Goal: Task Accomplishment & Management: Complete application form

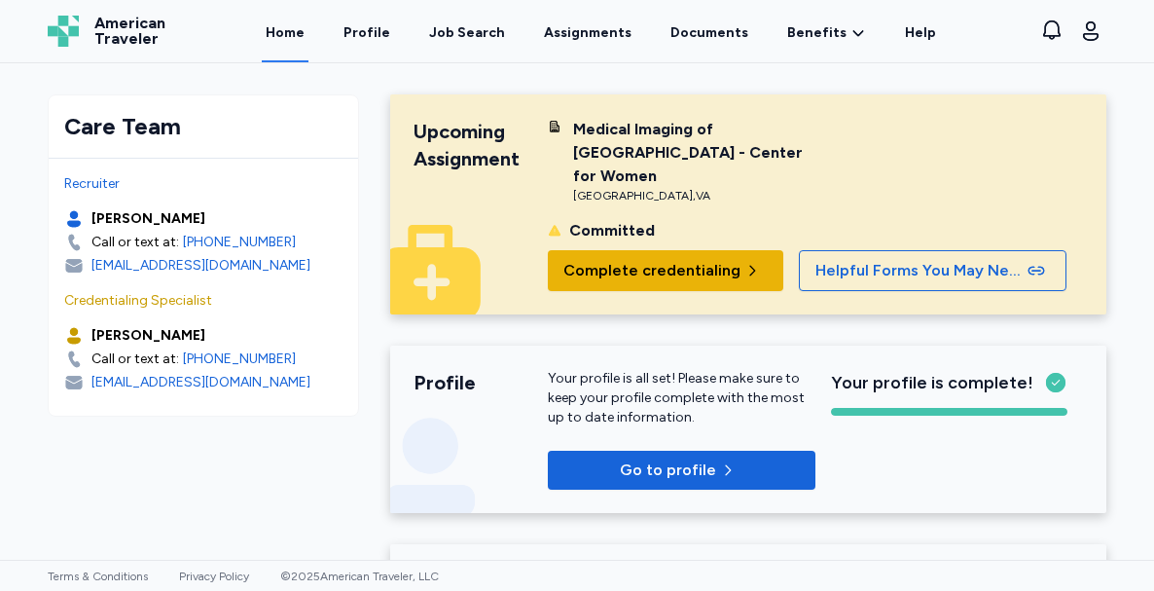
click at [681, 271] on span "Complete credentialing" at bounding box center [651, 270] width 177 height 23
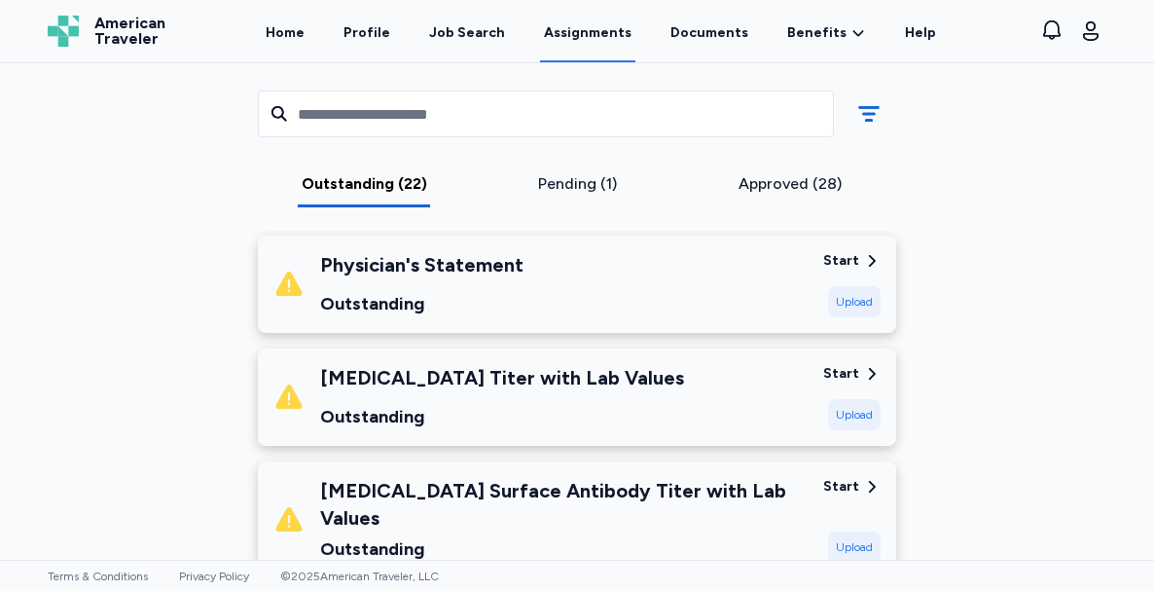
scroll to position [469, 0]
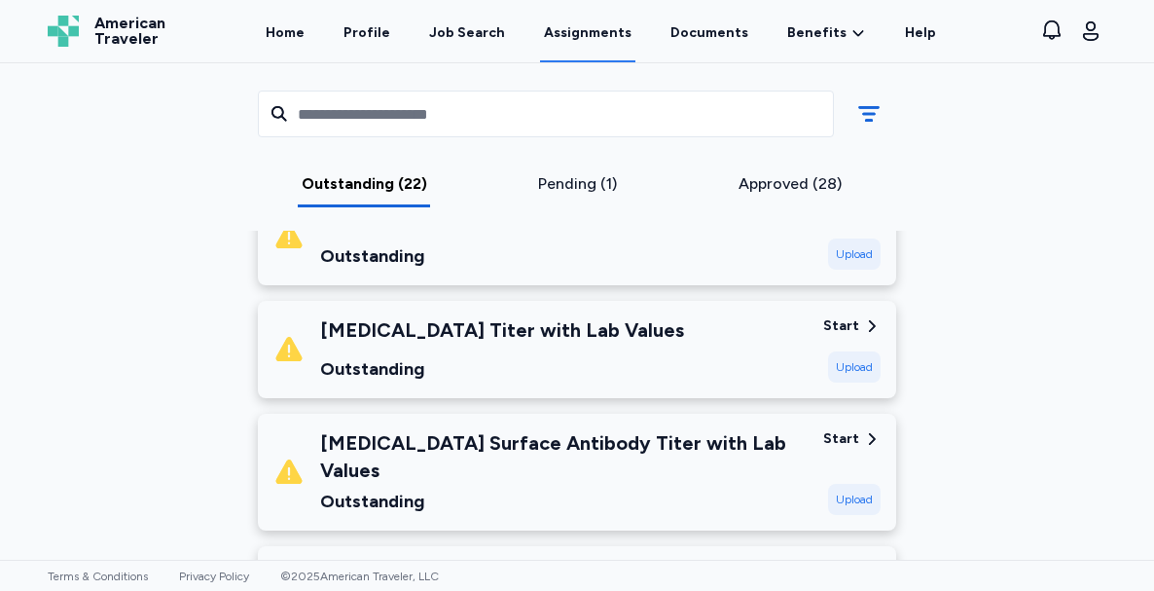
click at [638, 429] on div "[MEDICAL_DATA] Surface Antibody Titer with Lab Values" at bounding box center [563, 456] width 487 height 54
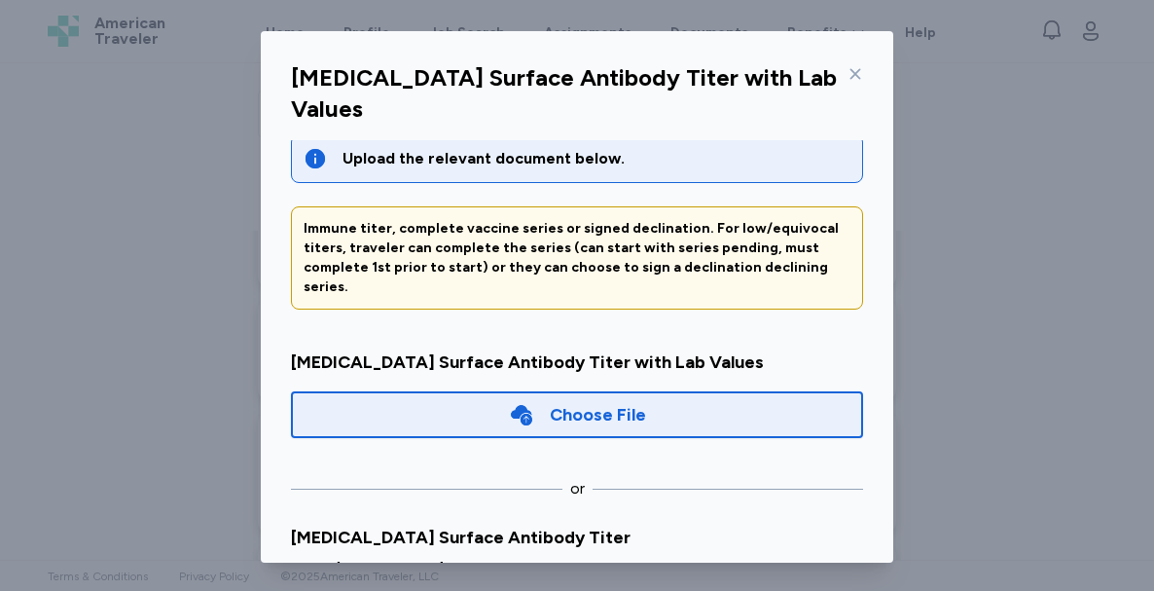
scroll to position [39, 0]
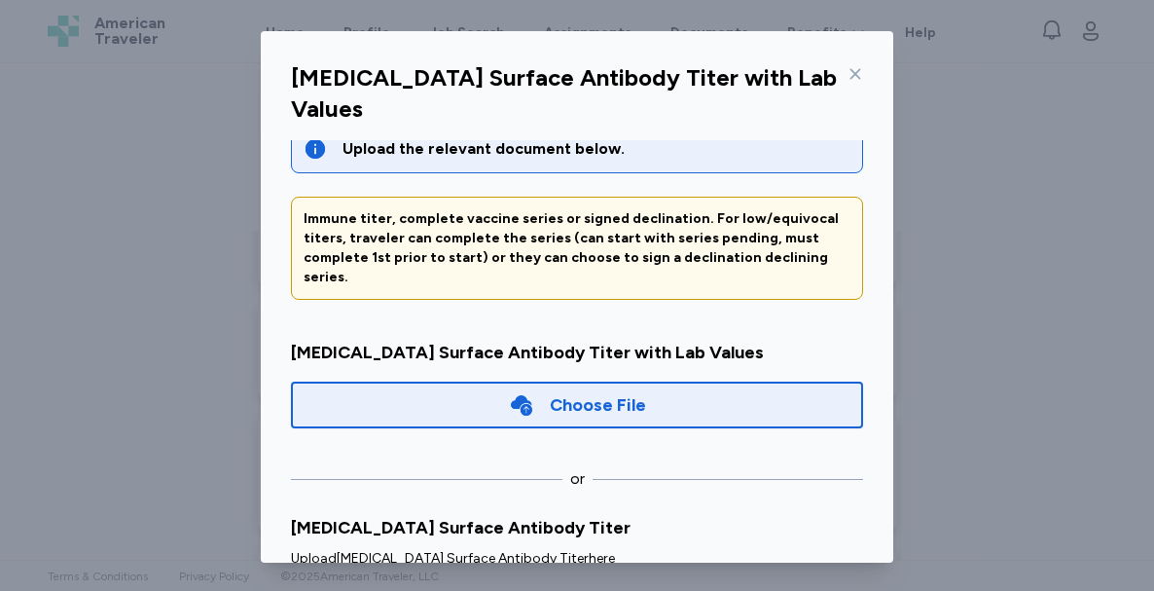
click at [662, 381] on div "Choose File" at bounding box center [577, 404] width 572 height 47
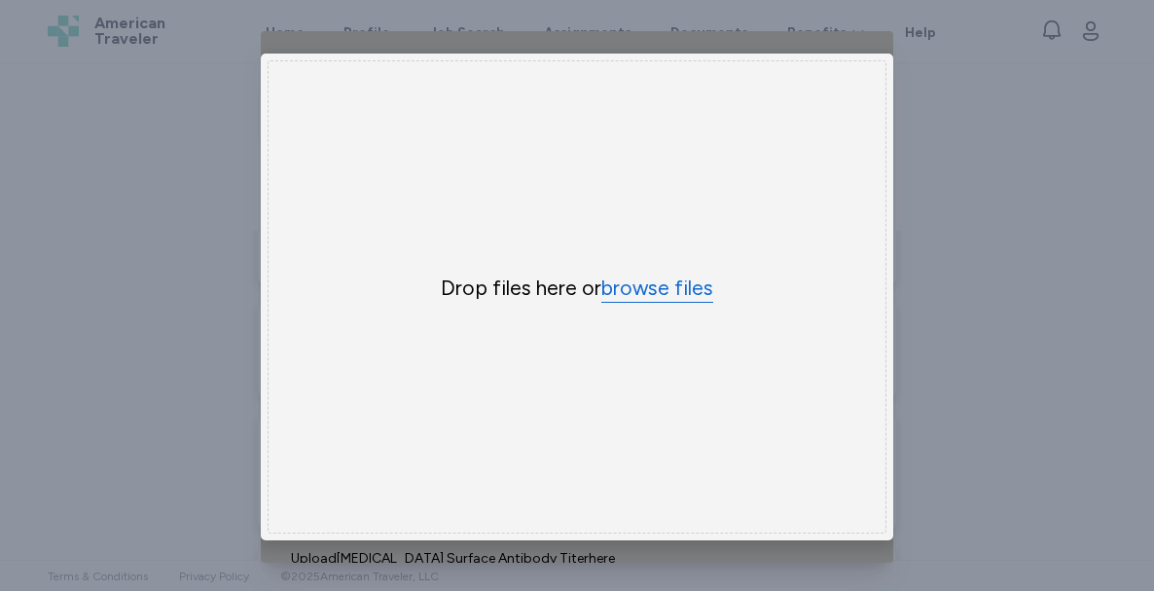
click at [658, 286] on button "browse files" at bounding box center [657, 288] width 112 height 28
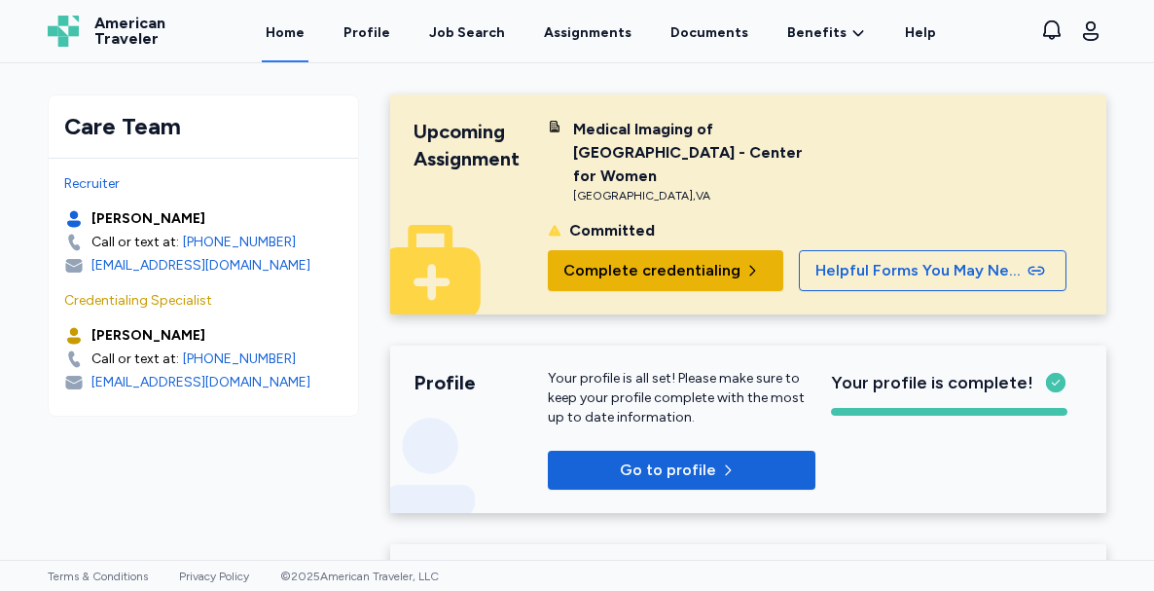
click at [643, 259] on span "Complete credentialing" at bounding box center [651, 270] width 177 height 23
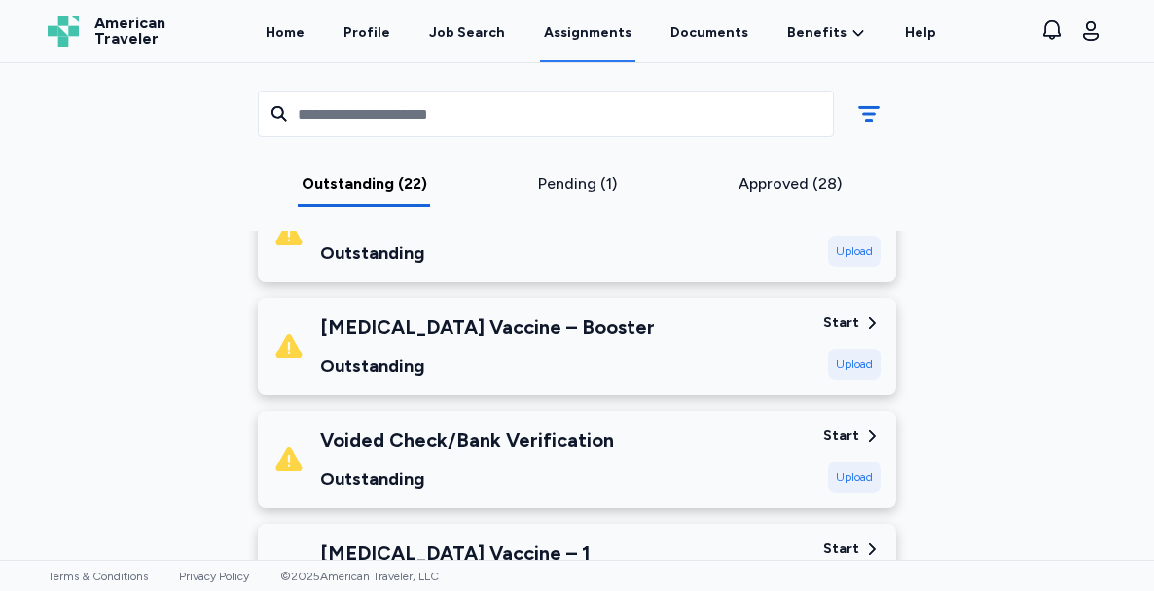
scroll to position [1756, 0]
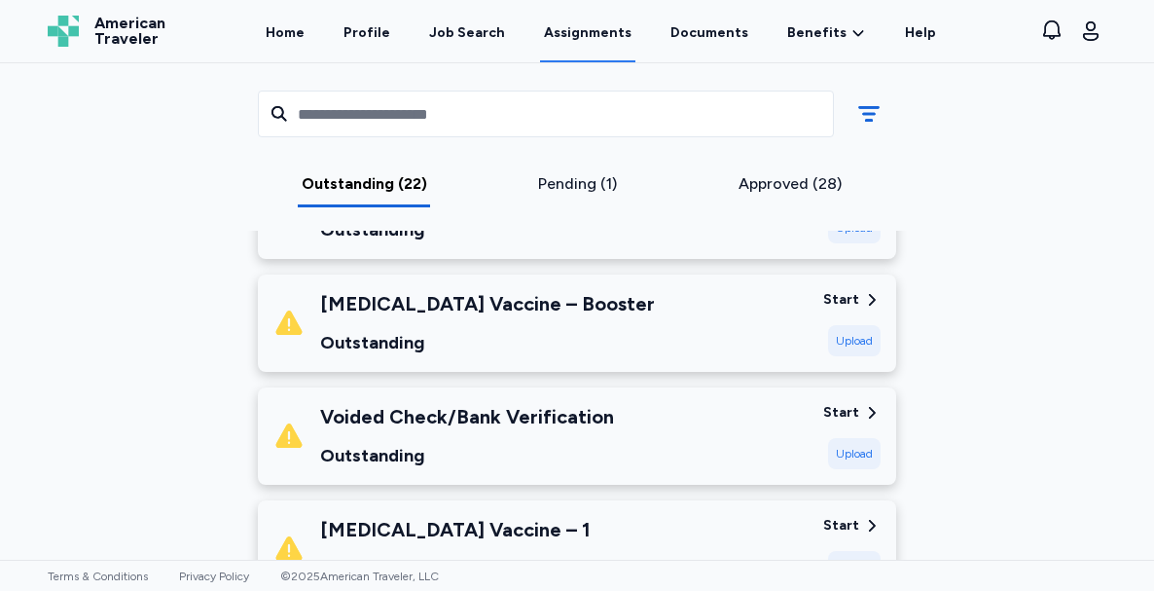
click at [851, 403] on div "Start" at bounding box center [841, 412] width 36 height 19
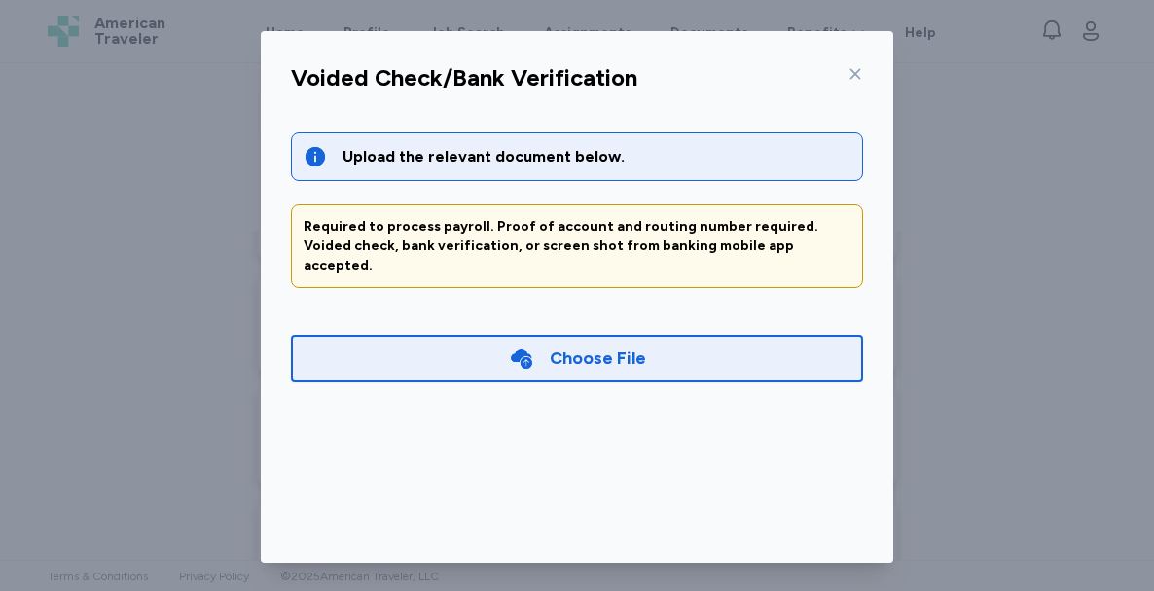
drag, startPoint x: 756, startPoint y: 366, endPoint x: 739, endPoint y: 333, distance: 37.0
click at [739, 333] on div "Choose File" at bounding box center [577, 358] width 572 height 62
click at [739, 335] on div "Choose File" at bounding box center [577, 358] width 572 height 47
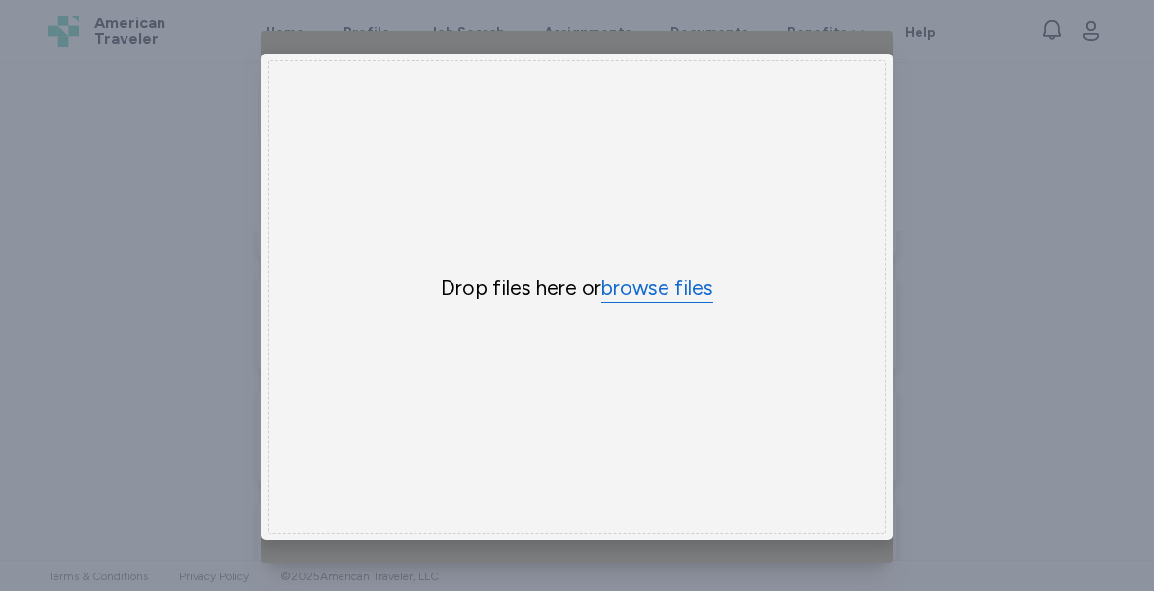
click at [662, 292] on button "browse files" at bounding box center [657, 288] width 112 height 28
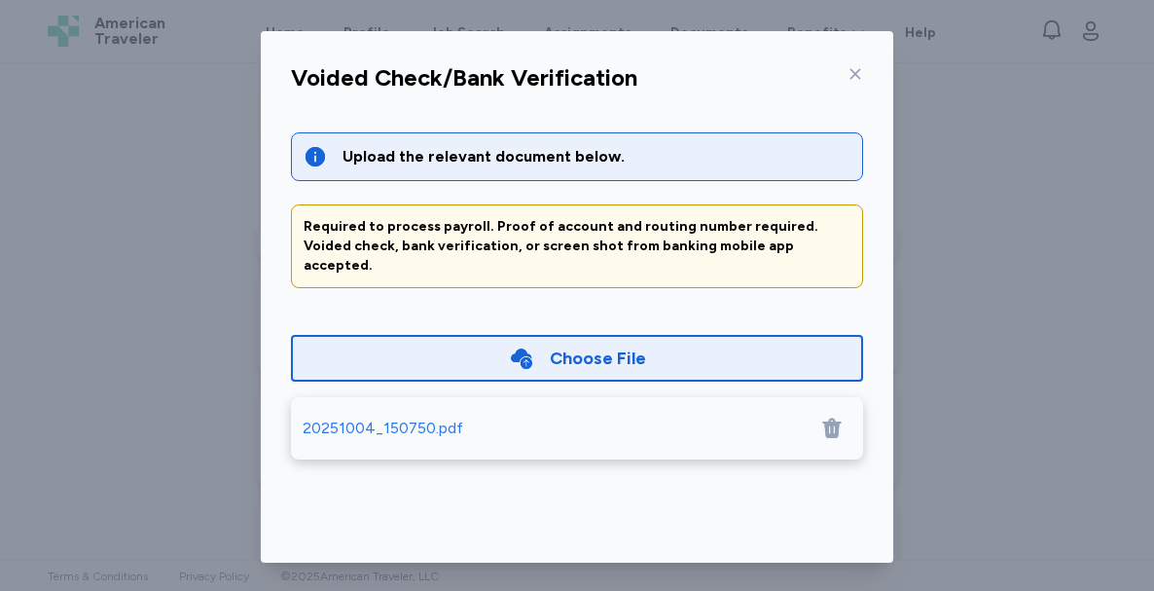
click at [388, 416] on div "20251004_150750.pdf" at bounding box center [383, 427] width 161 height 23
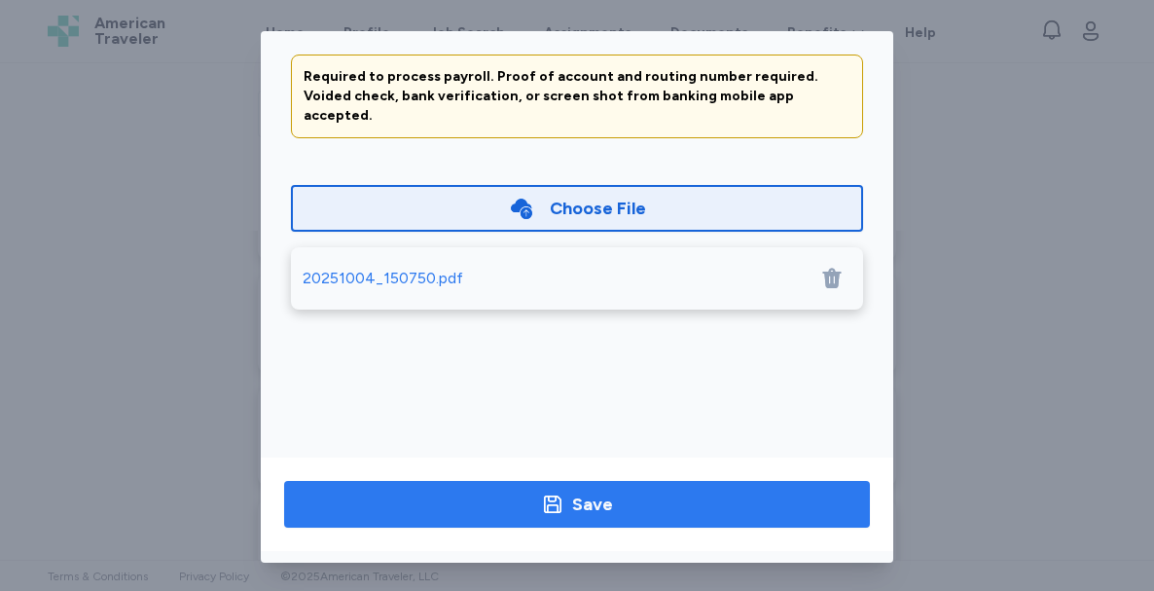
click at [744, 511] on span "Save" at bounding box center [577, 503] width 555 height 27
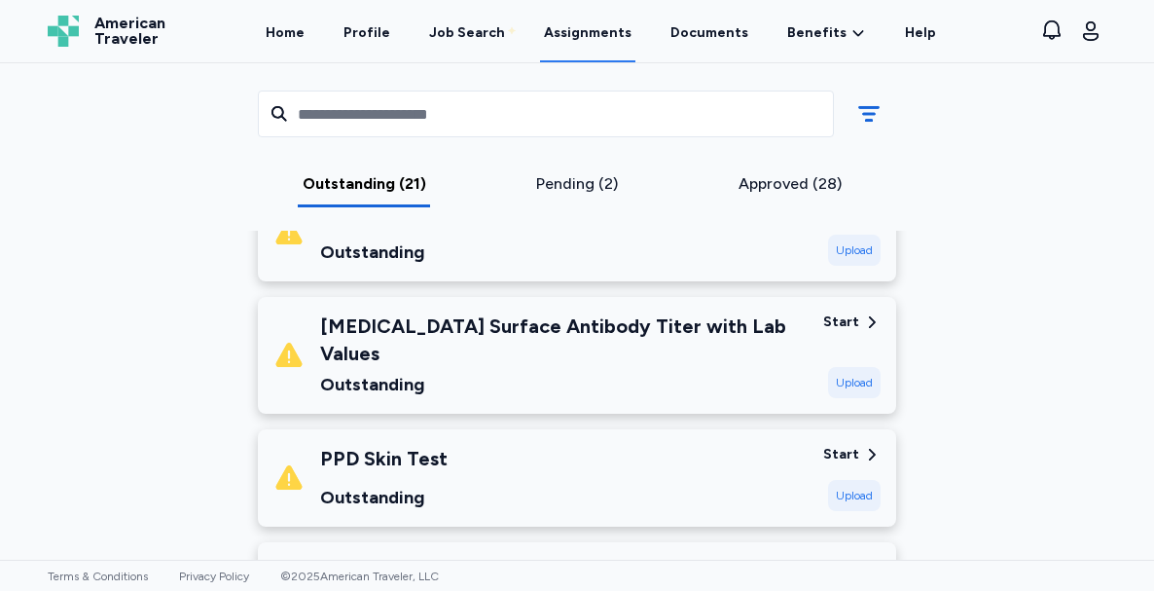
scroll to position [516, 0]
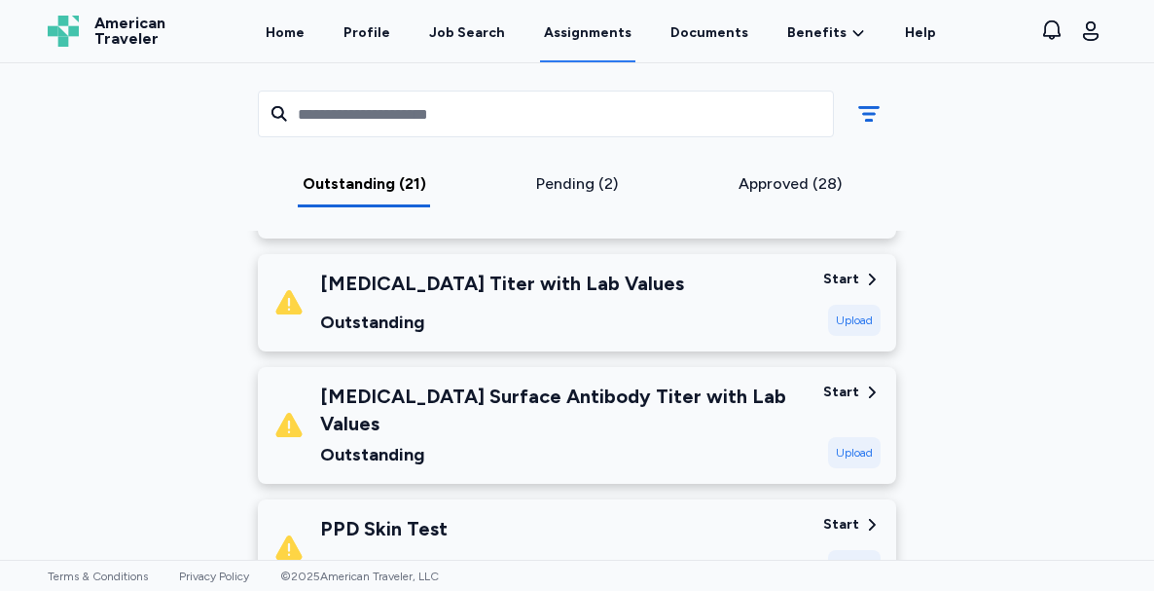
click at [678, 382] on div "[MEDICAL_DATA] Surface Antibody Titer with Lab Values" at bounding box center [563, 409] width 487 height 54
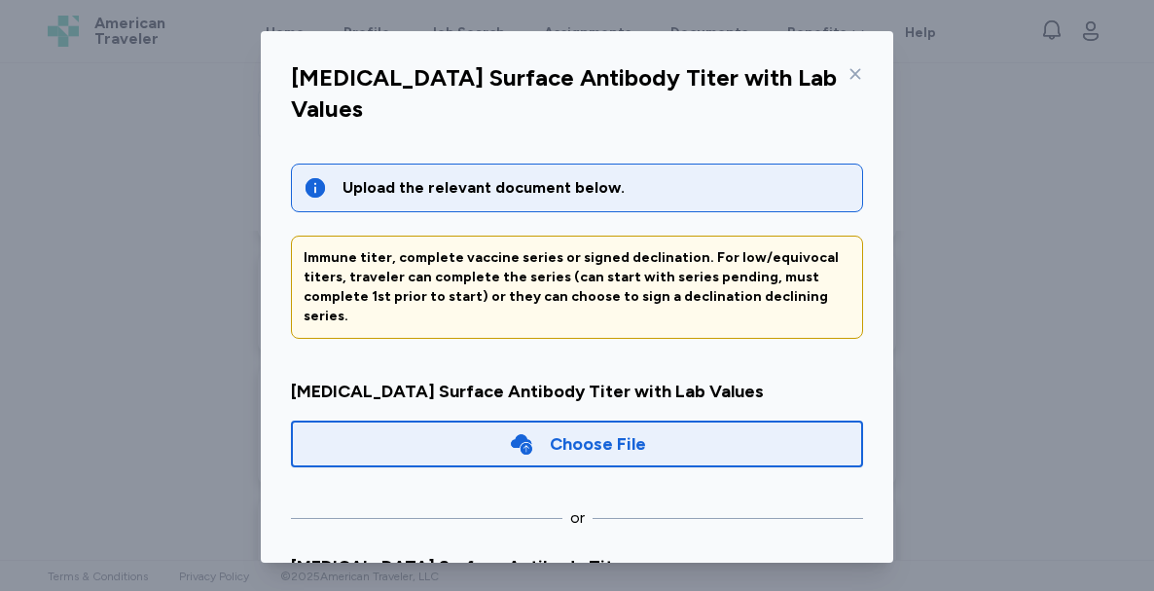
click at [678, 420] on div "Choose File" at bounding box center [577, 443] width 572 height 47
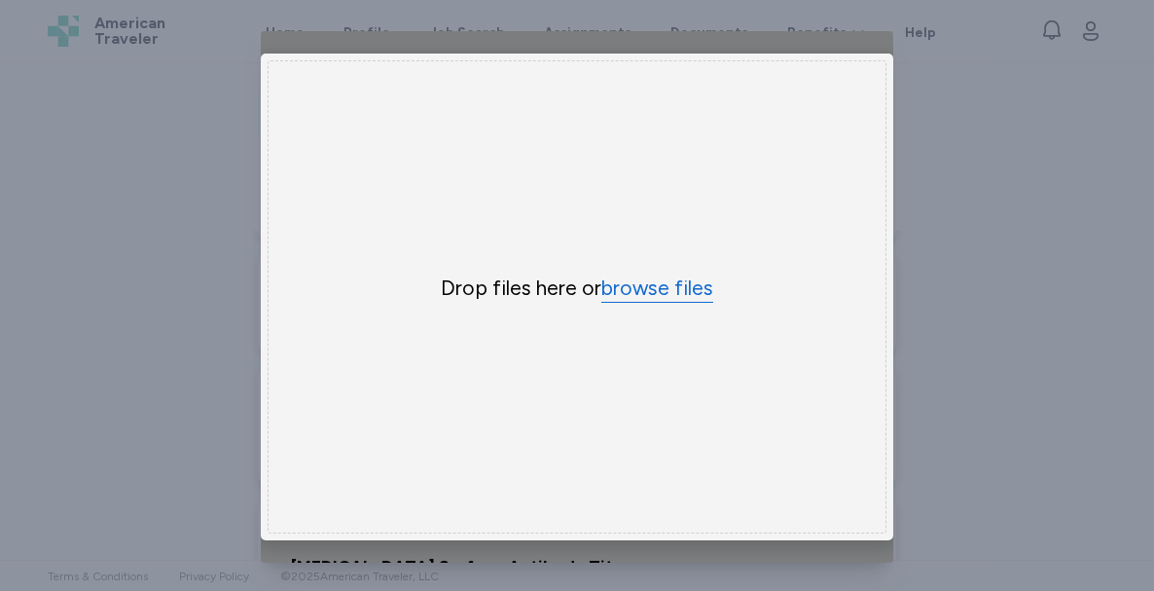
click at [642, 288] on button "browse files" at bounding box center [657, 288] width 112 height 28
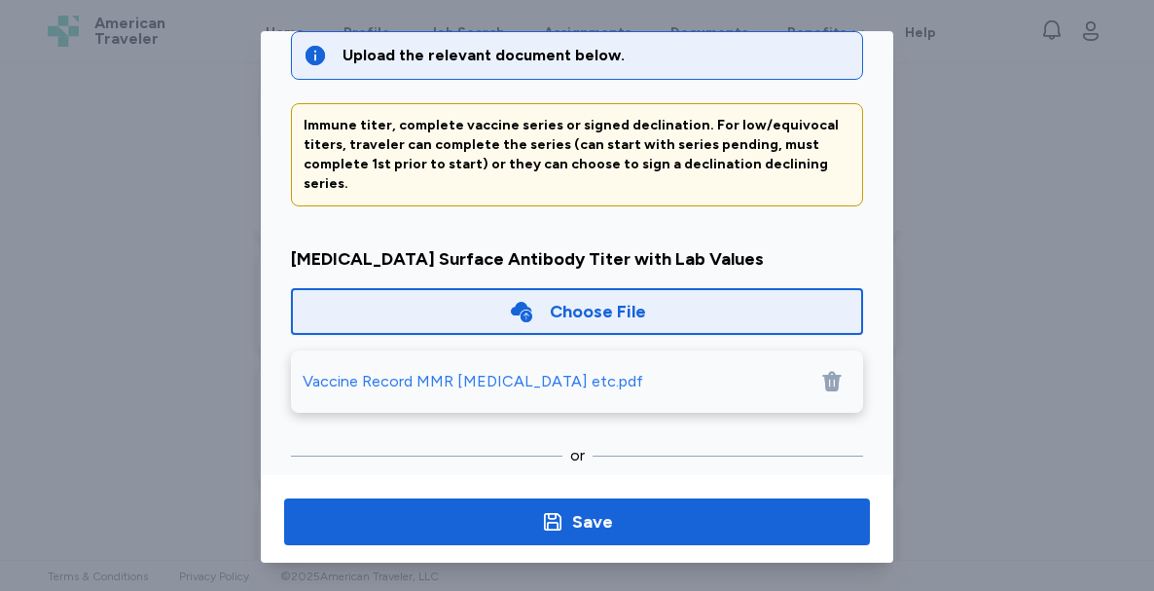
scroll to position [150, 0]
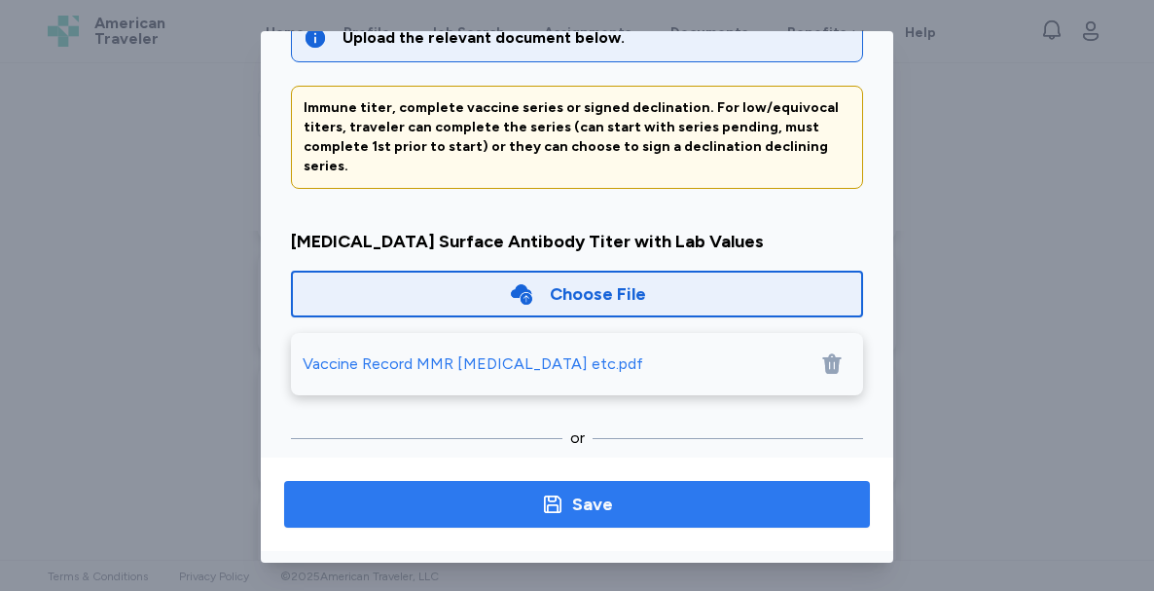
click at [606, 502] on span "Save" at bounding box center [577, 503] width 555 height 27
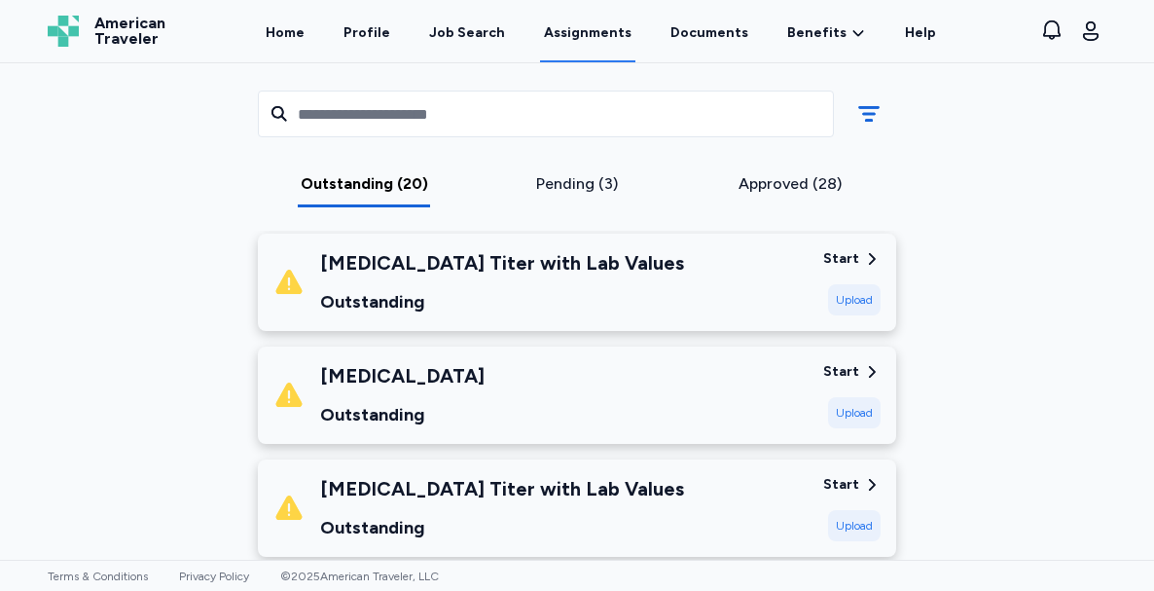
scroll to position [792, 0]
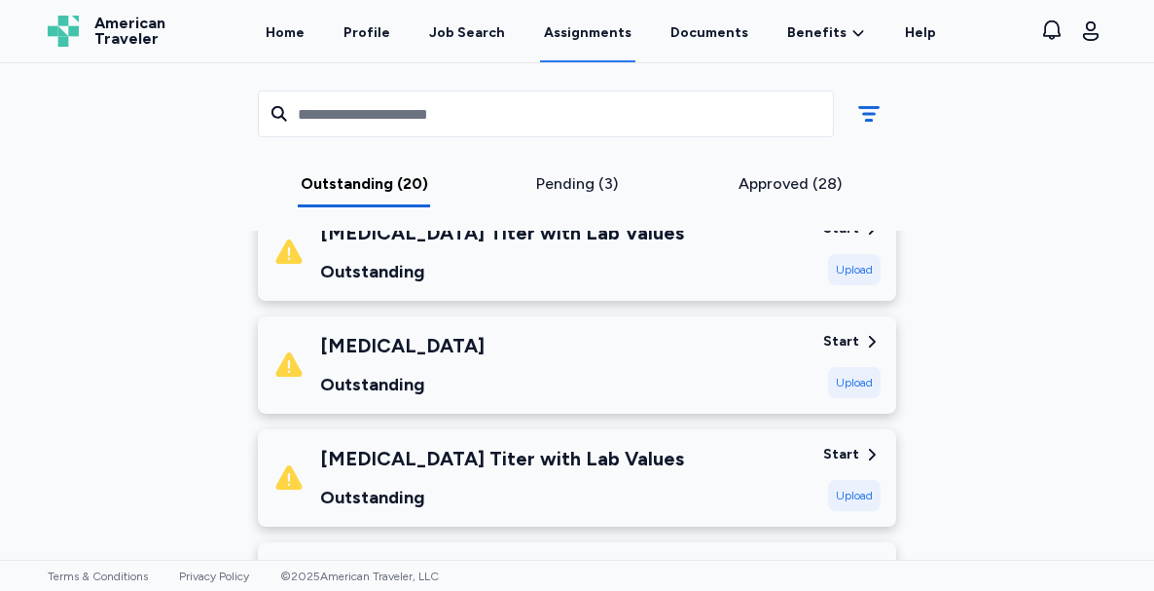
click at [831, 367] on div "Upload" at bounding box center [854, 382] width 53 height 31
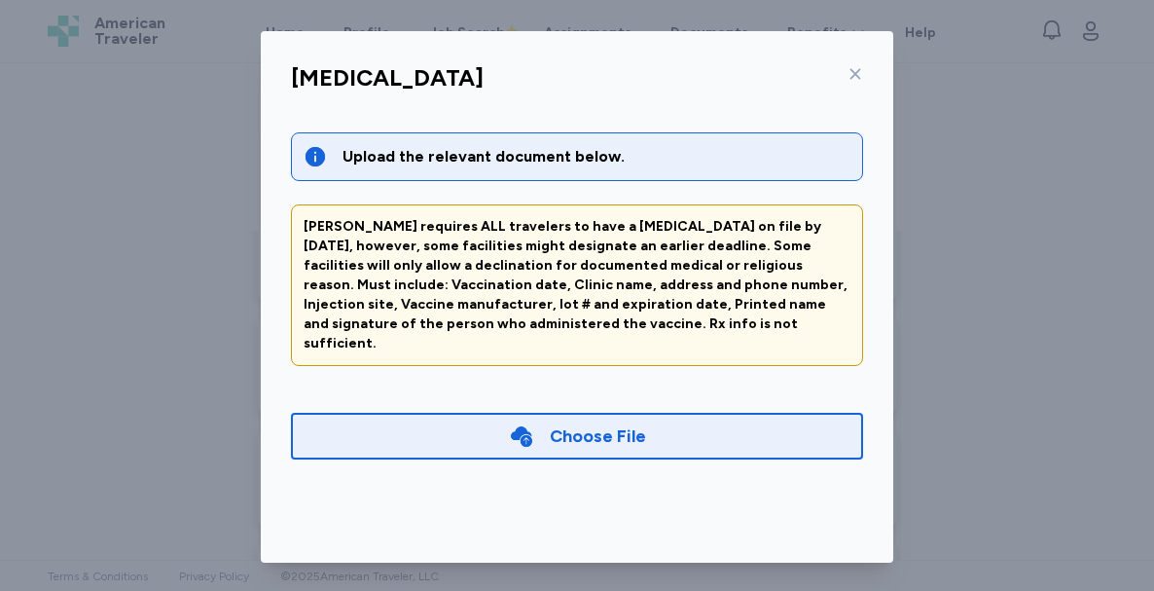
click at [757, 424] on div "Choose File" at bounding box center [577, 436] width 572 height 47
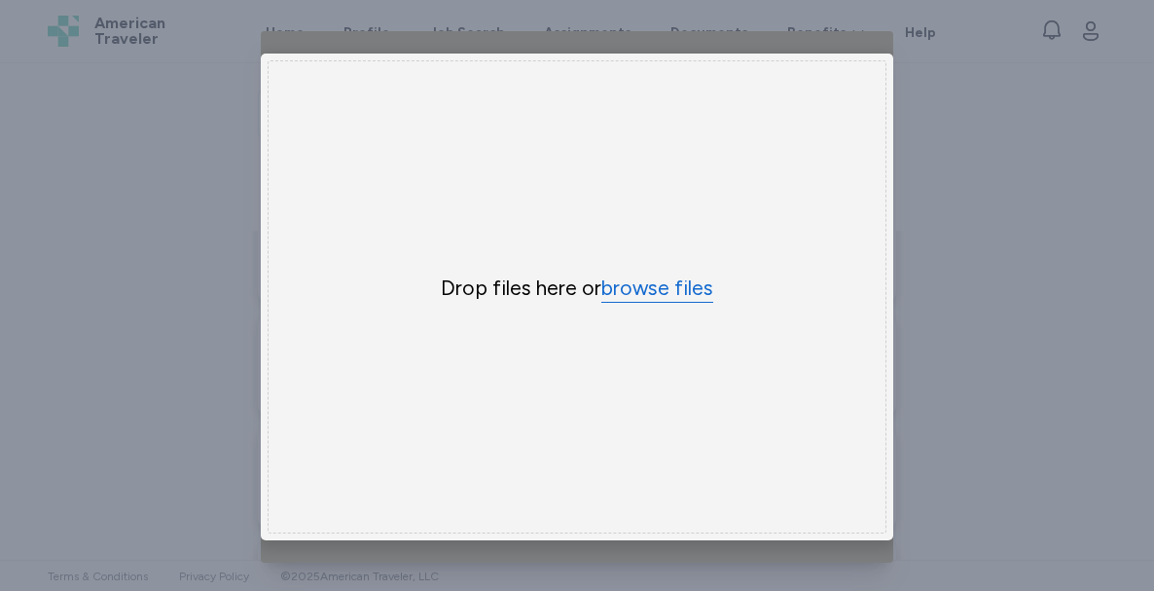
click at [638, 281] on button "browse files" at bounding box center [657, 288] width 112 height 28
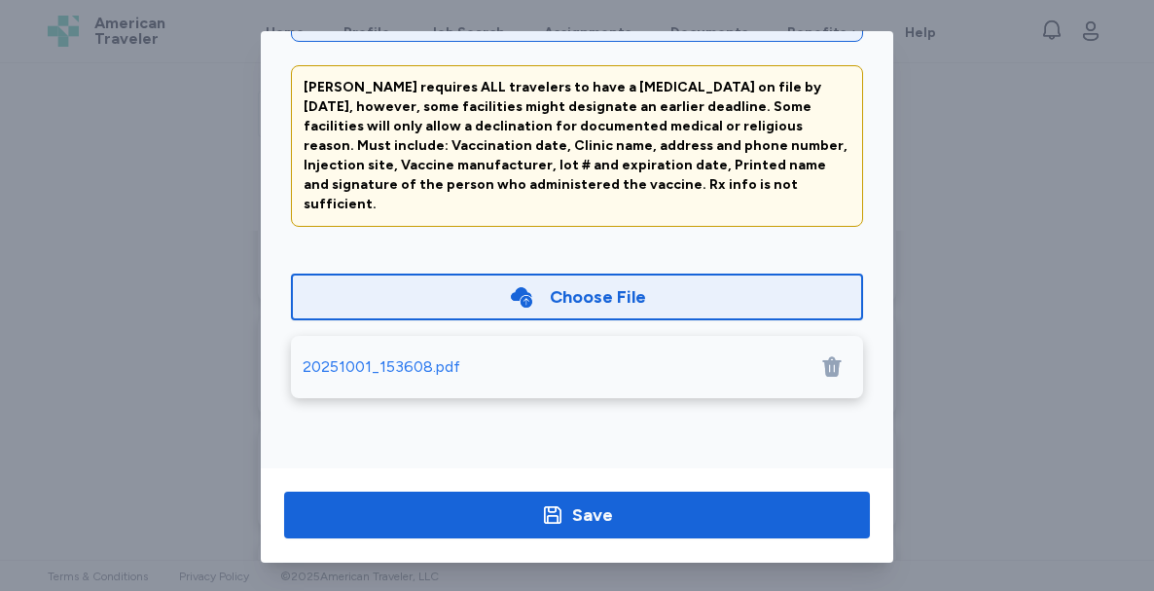
scroll to position [150, 0]
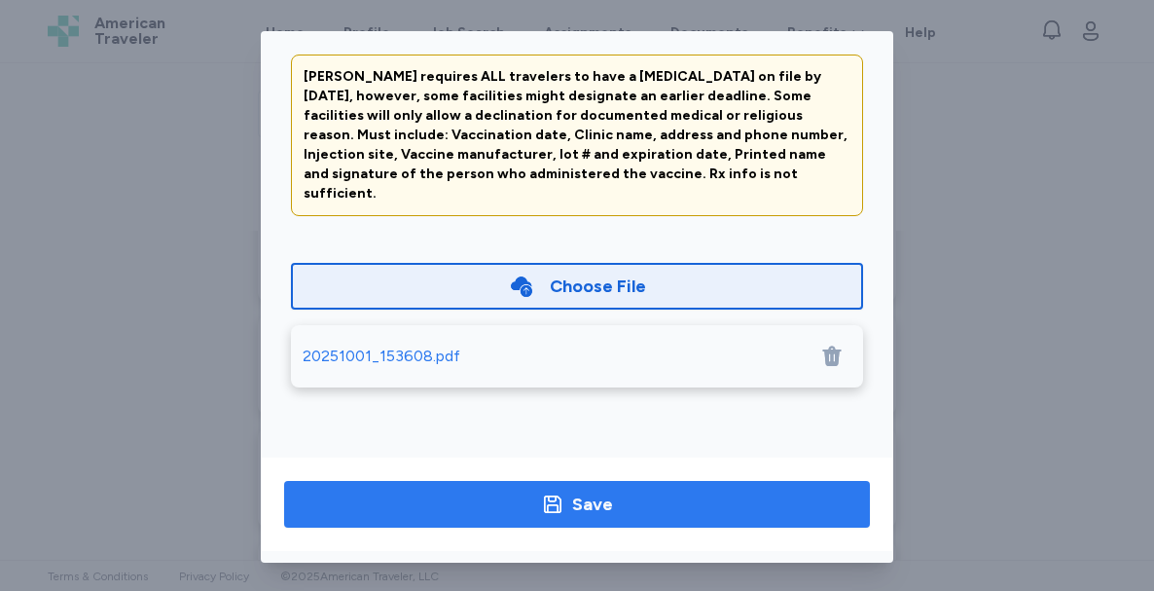
click at [713, 517] on span "Save" at bounding box center [577, 503] width 555 height 27
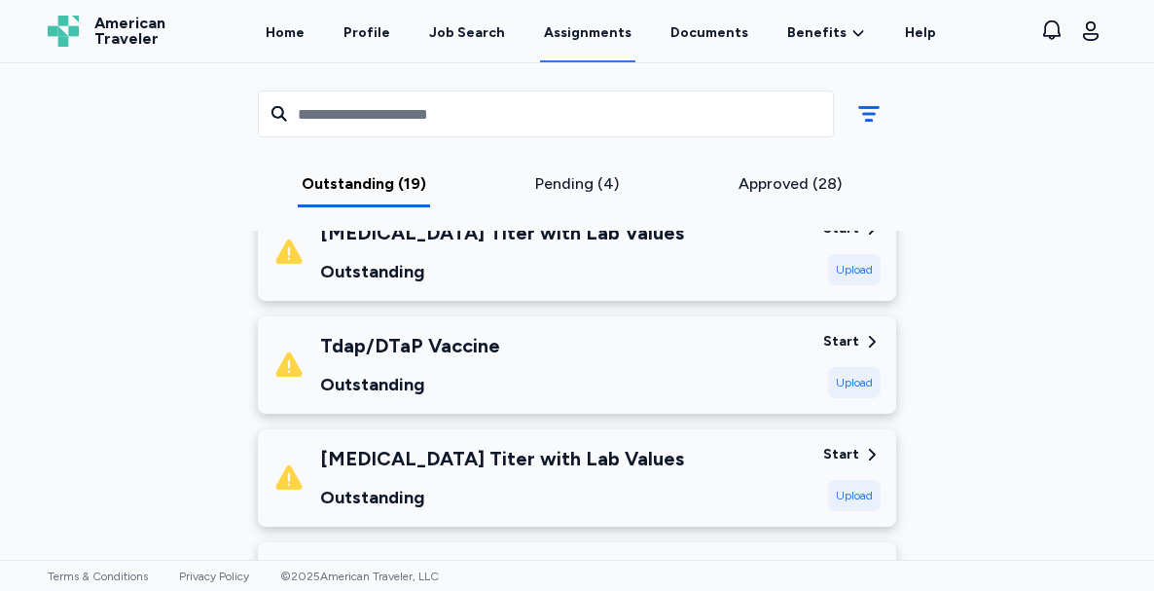
click at [832, 332] on div "Start" at bounding box center [841, 341] width 36 height 19
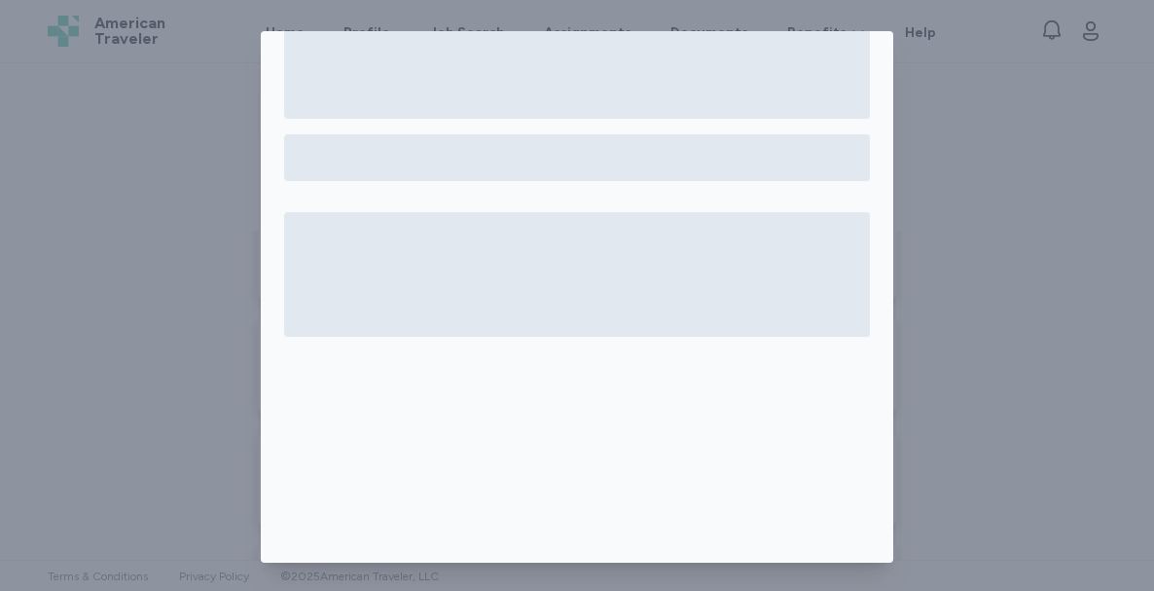
scroll to position [0, 0]
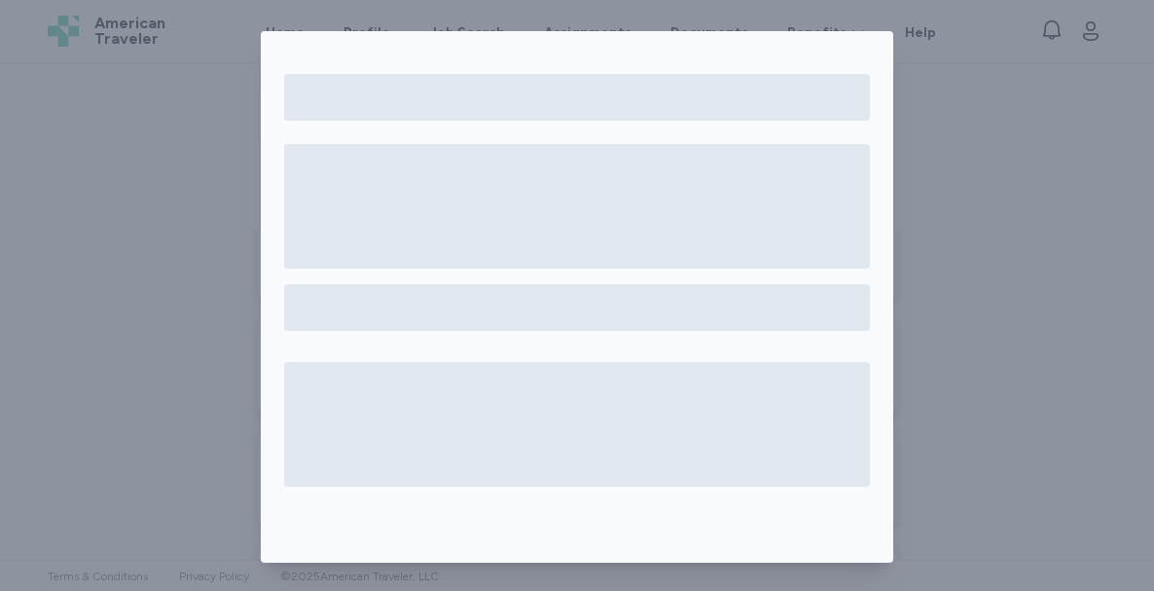
click at [527, 45] on div at bounding box center [577, 371] width 632 height 681
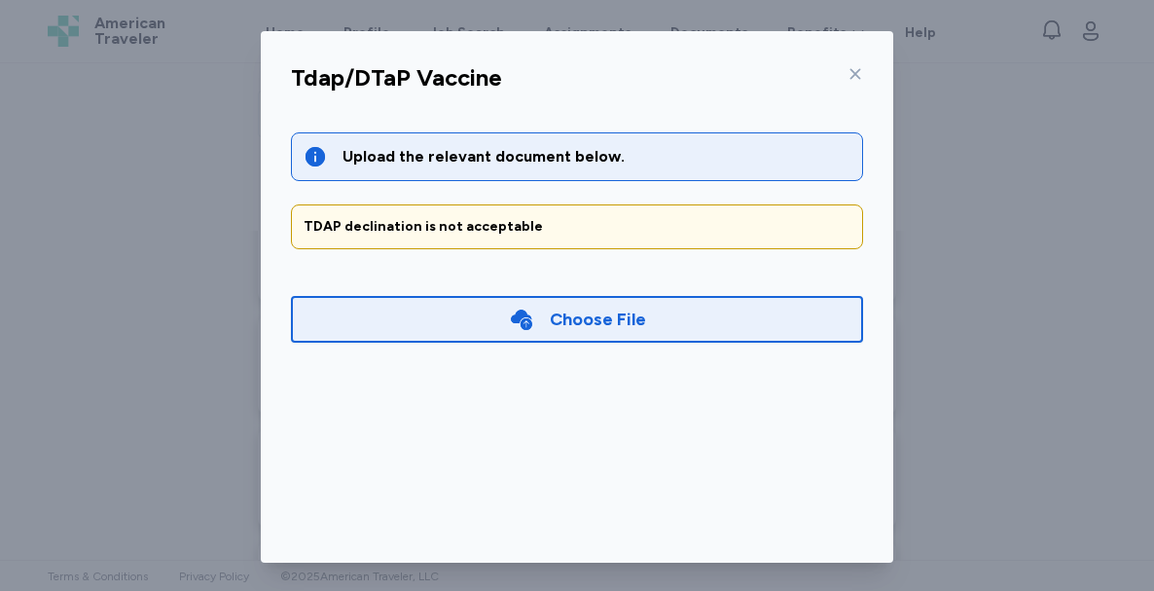
click at [453, 326] on div "Choose File" at bounding box center [577, 319] width 572 height 47
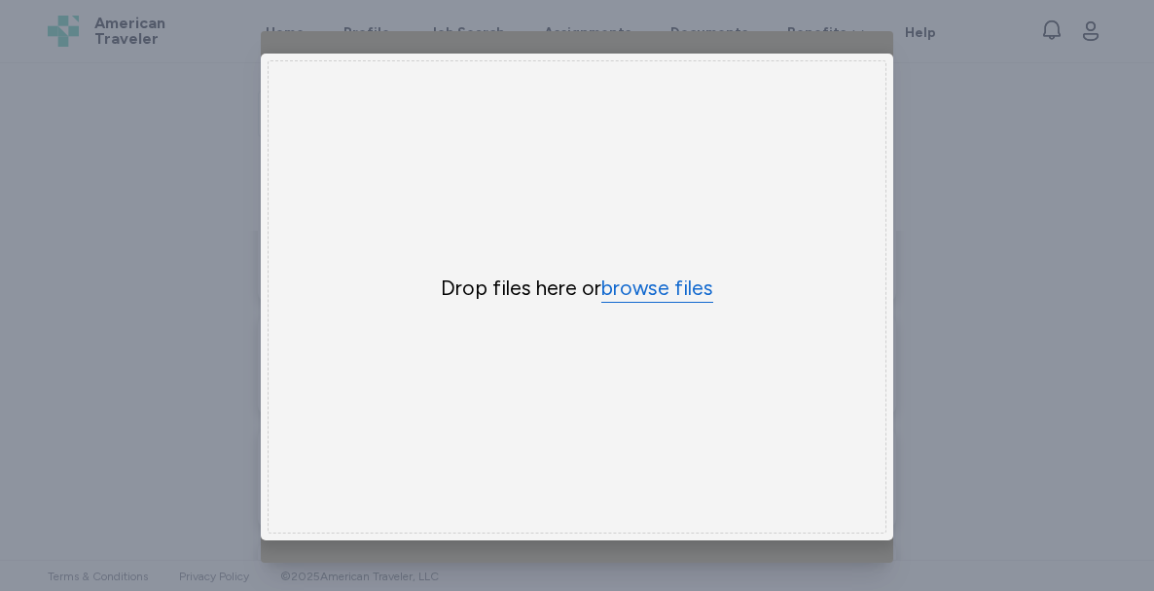
click at [639, 278] on button "browse files" at bounding box center [657, 288] width 112 height 28
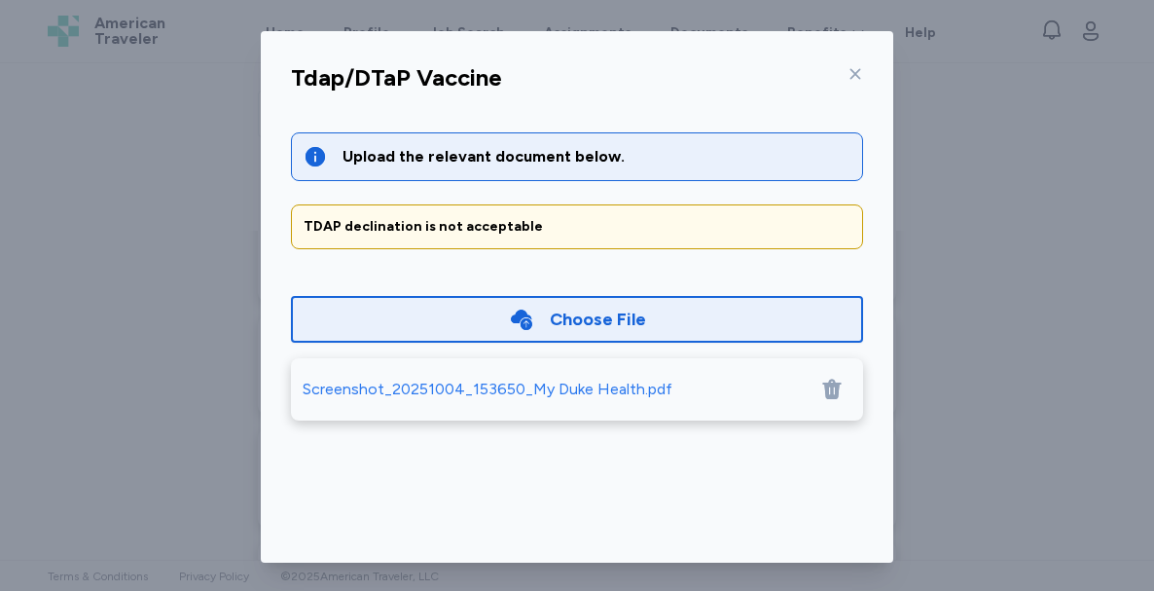
click at [503, 387] on div "Screenshot_20251004_153650_My Duke Health.pdf" at bounding box center [488, 389] width 370 height 23
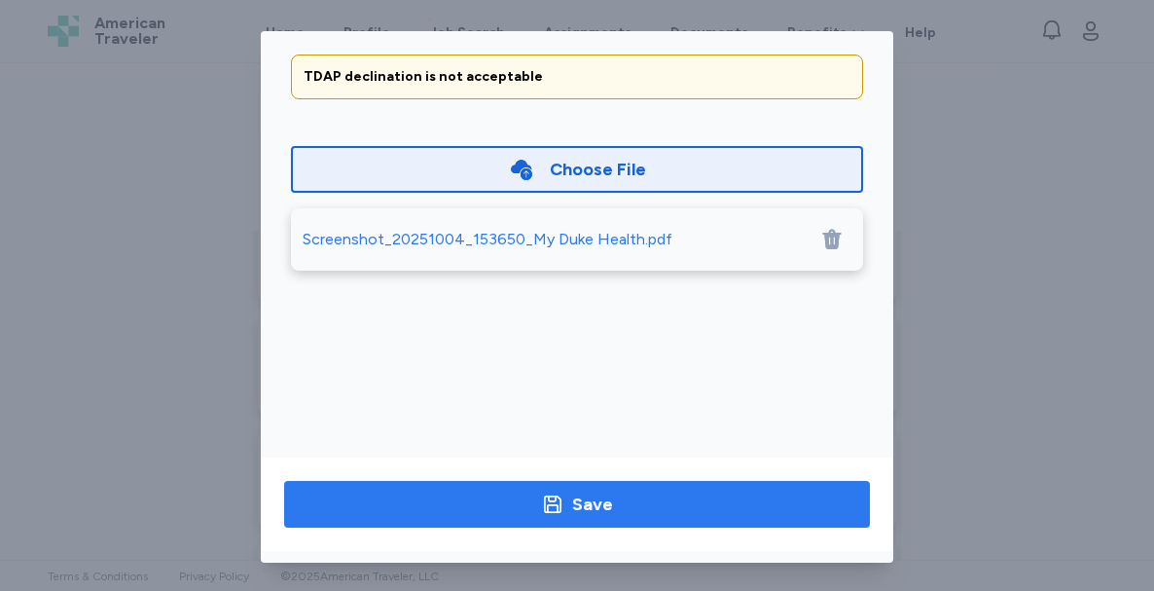
click at [665, 504] on span "Save" at bounding box center [577, 503] width 555 height 27
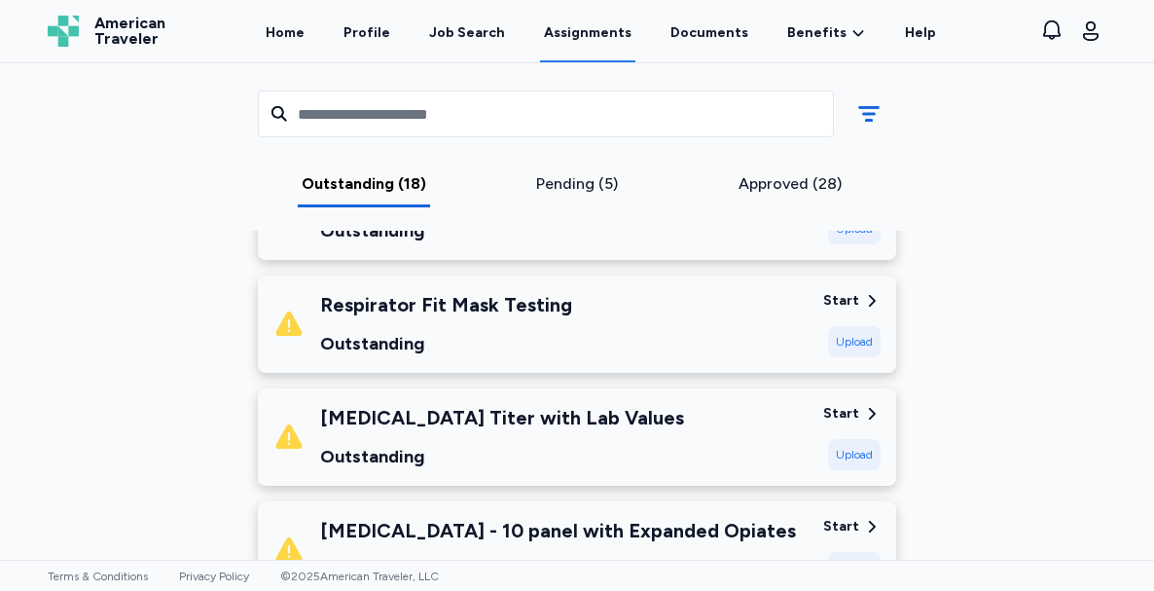
scroll to position [966, 0]
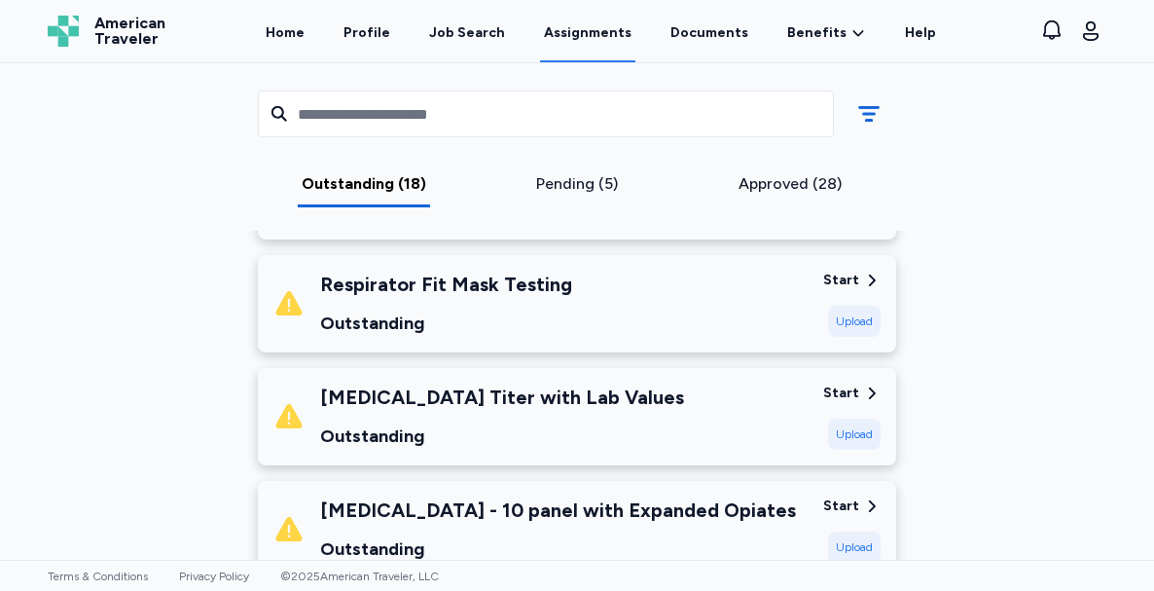
click at [767, 496] on div "[MEDICAL_DATA] - 10 panel with Expanded Opiates Outstanding" at bounding box center [540, 529] width 534 height 66
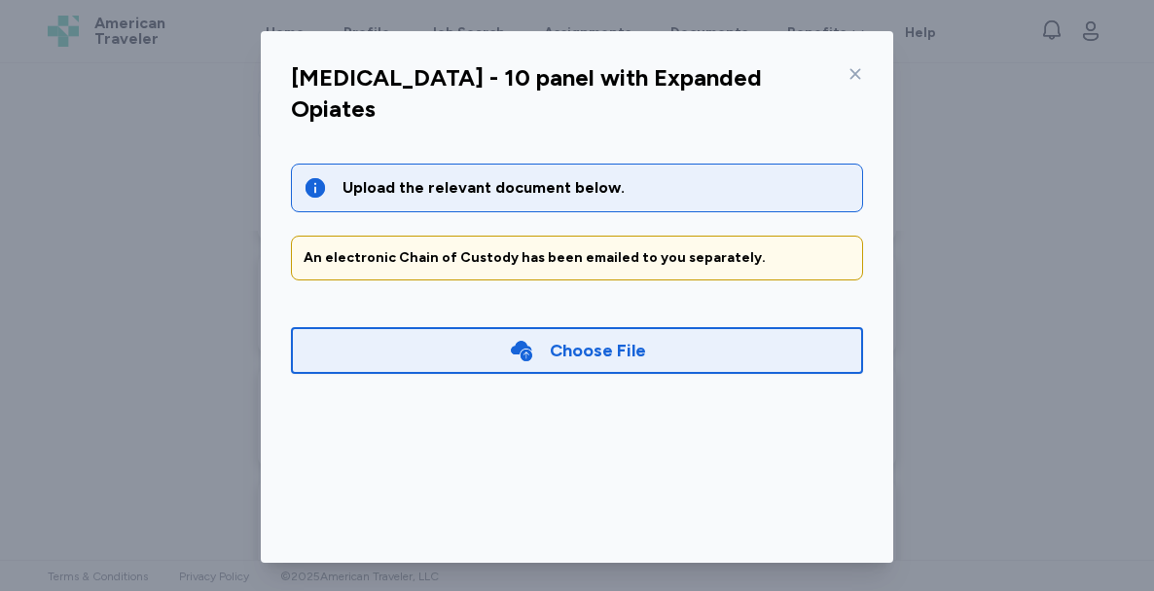
scroll to position [150, 0]
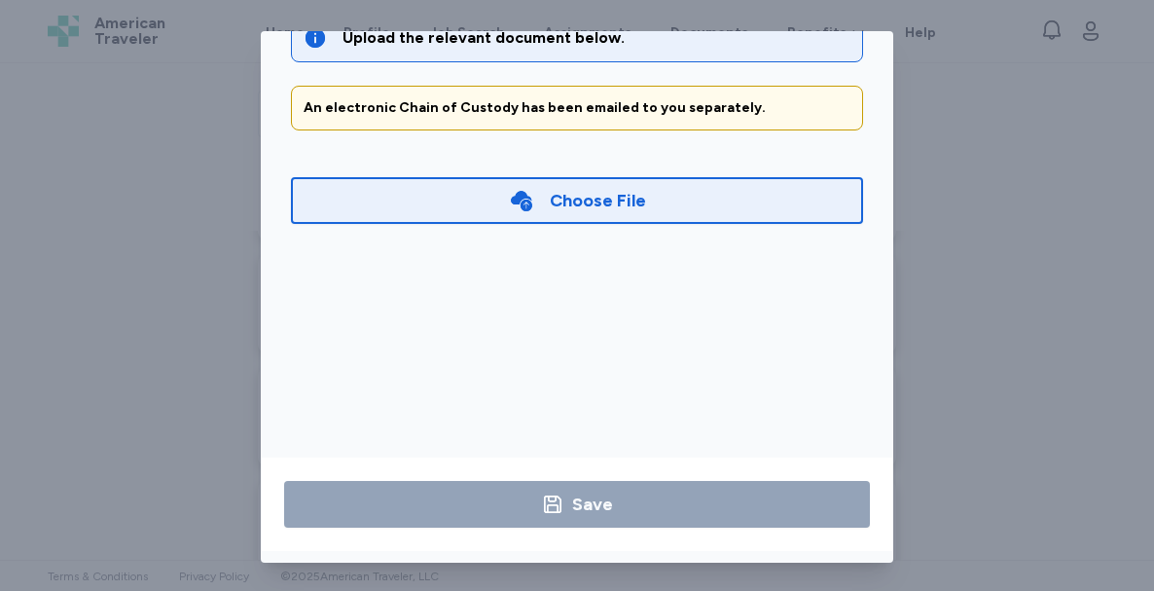
click at [1040, 238] on div "[MEDICAL_DATA] - 10 panel with Expanded Opiates Upload the relevant document be…" at bounding box center [577, 296] width 1154 height 593
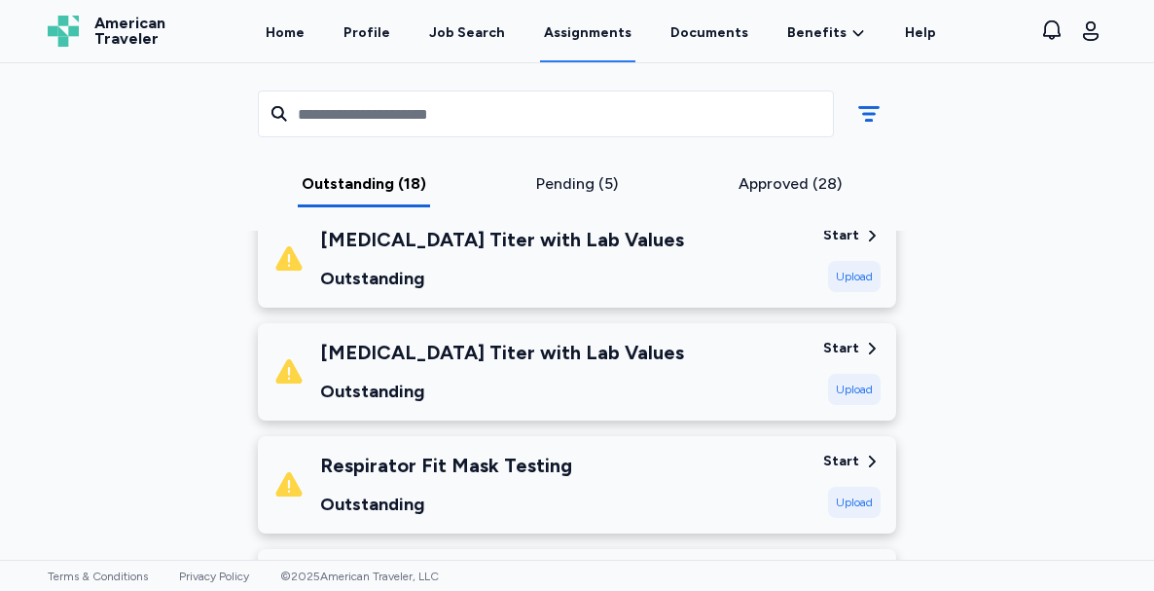
scroll to position [764, 0]
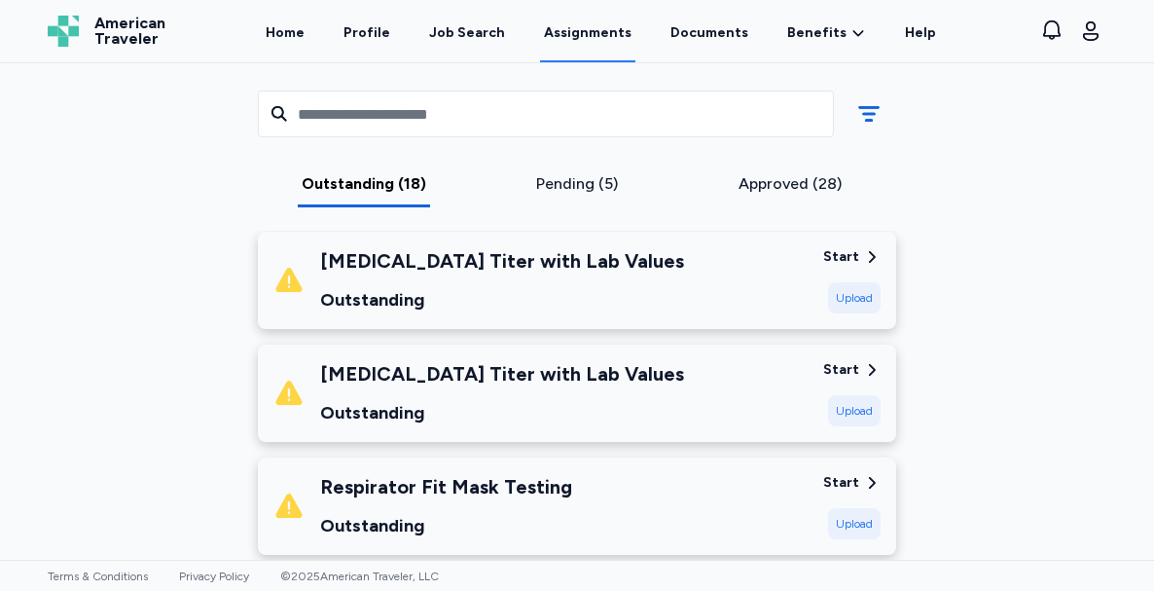
click at [641, 491] on div "Respirator Fit Mask Testing Outstanding" at bounding box center [540, 506] width 534 height 66
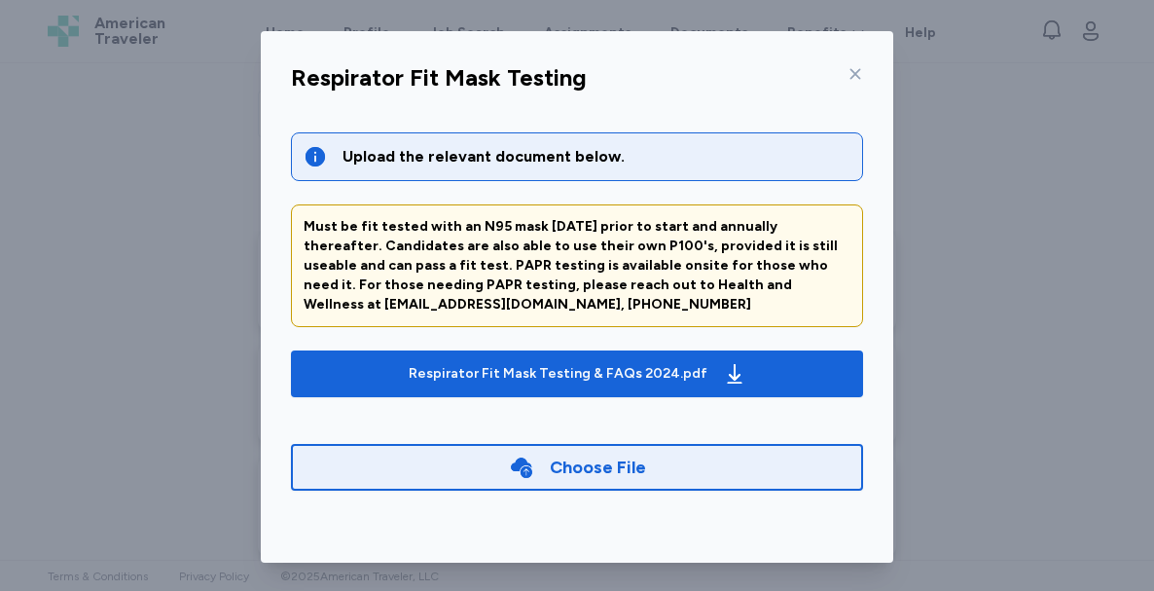
click at [619, 462] on div "Choose File" at bounding box center [598, 466] width 96 height 27
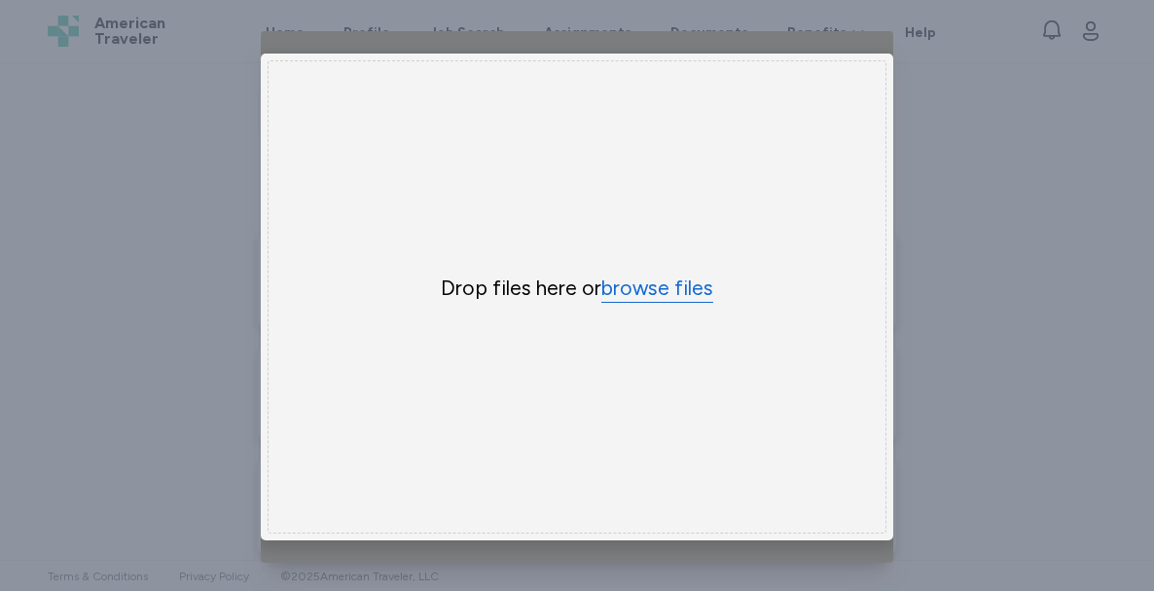
click at [643, 274] on button "browse files" at bounding box center [657, 288] width 112 height 28
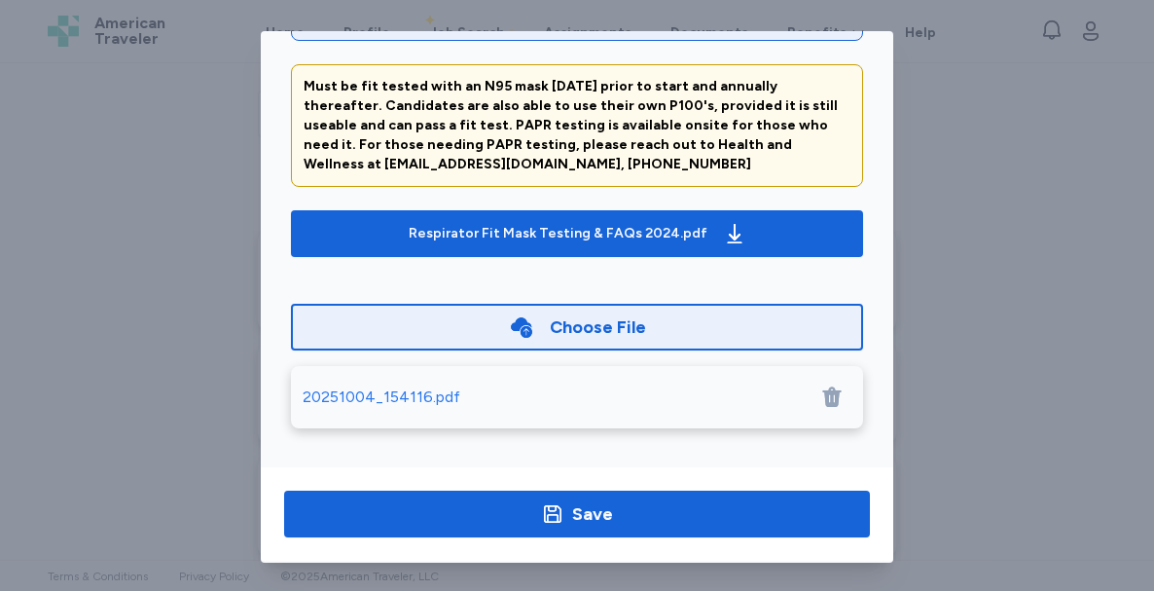
scroll to position [150, 0]
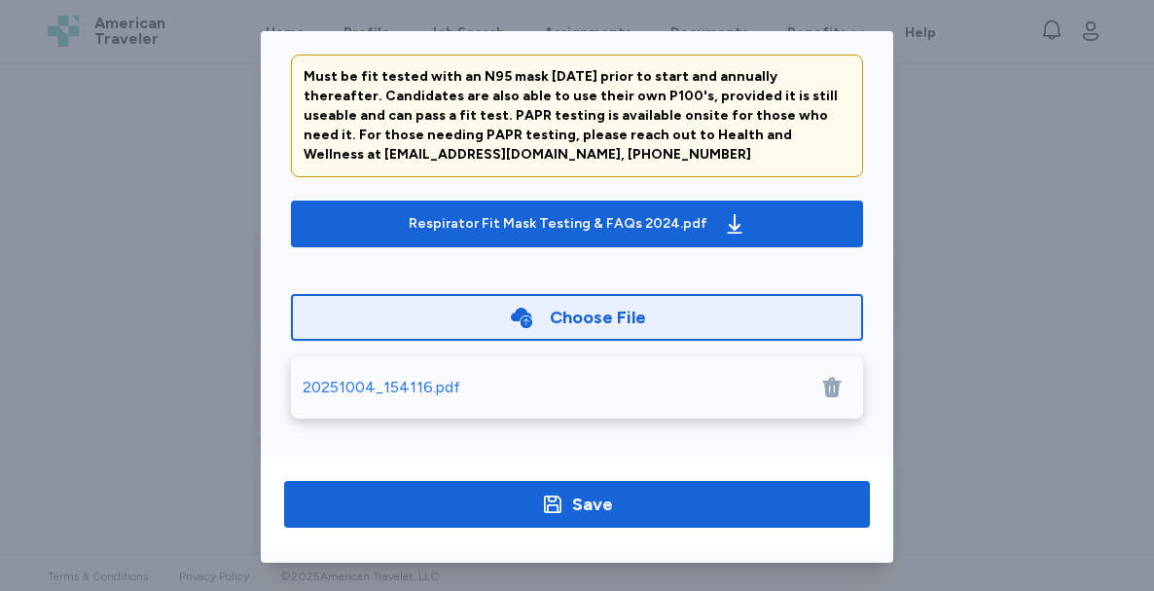
click at [375, 380] on div "20251004_154116.pdf" at bounding box center [382, 387] width 158 height 23
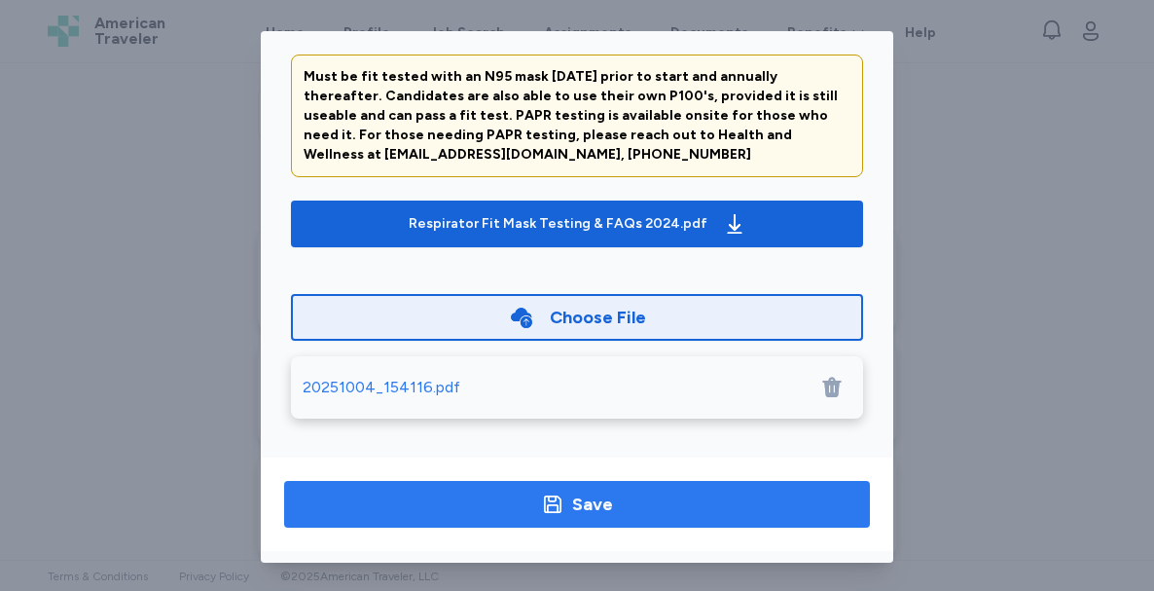
click at [572, 501] on div "Save" at bounding box center [592, 503] width 41 height 27
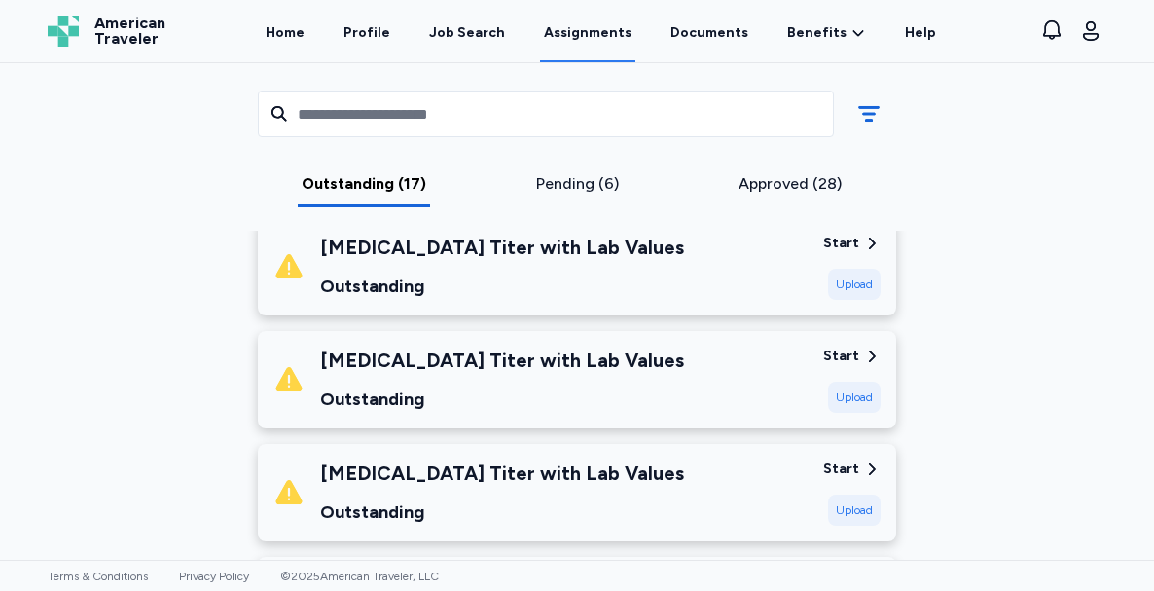
scroll to position [757, 0]
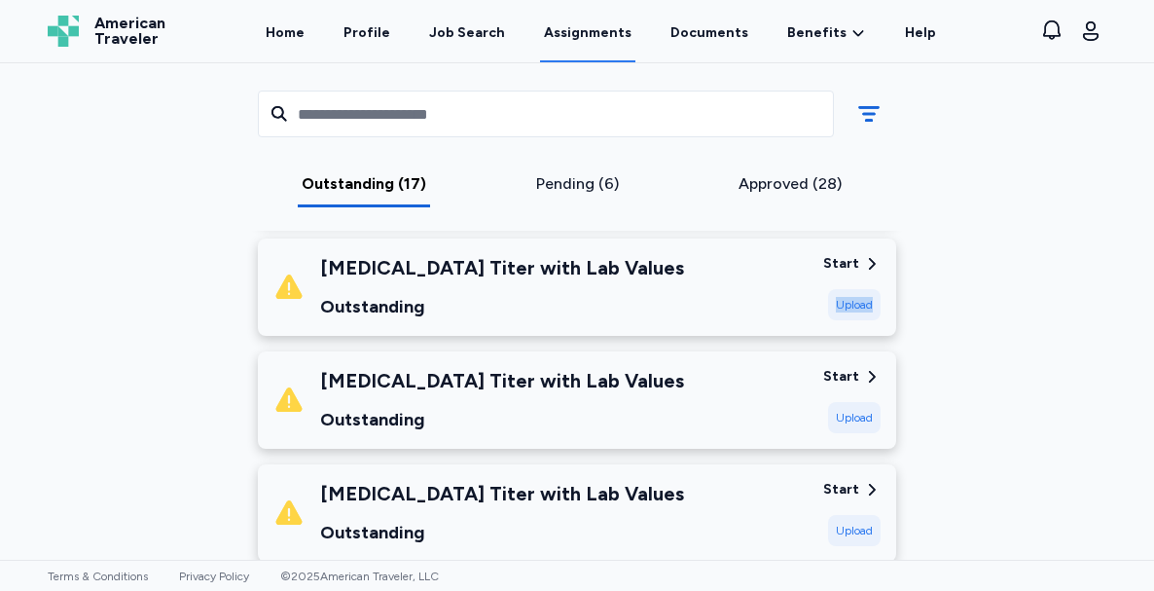
drag, startPoint x: 1135, startPoint y: 244, endPoint x: 1156, endPoint y: 252, distance: 21.9
click at [1153, 252] on html "Open sidebar Assignments American Traveler American Traveler Home Profile Job S…" at bounding box center [577, 295] width 1154 height 591
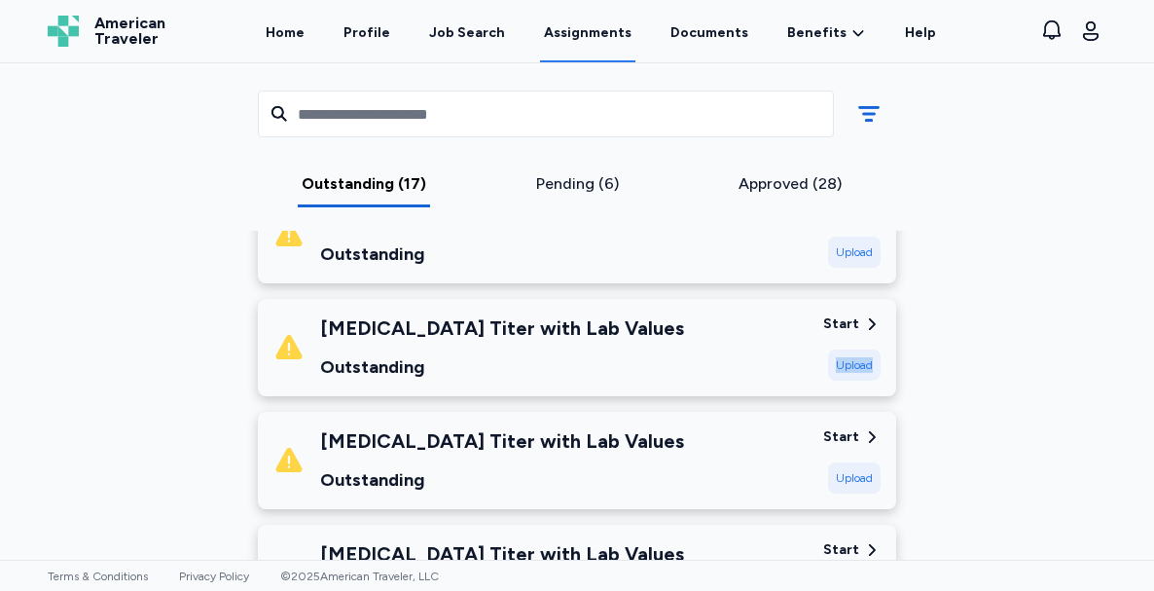
scroll to position [710, 0]
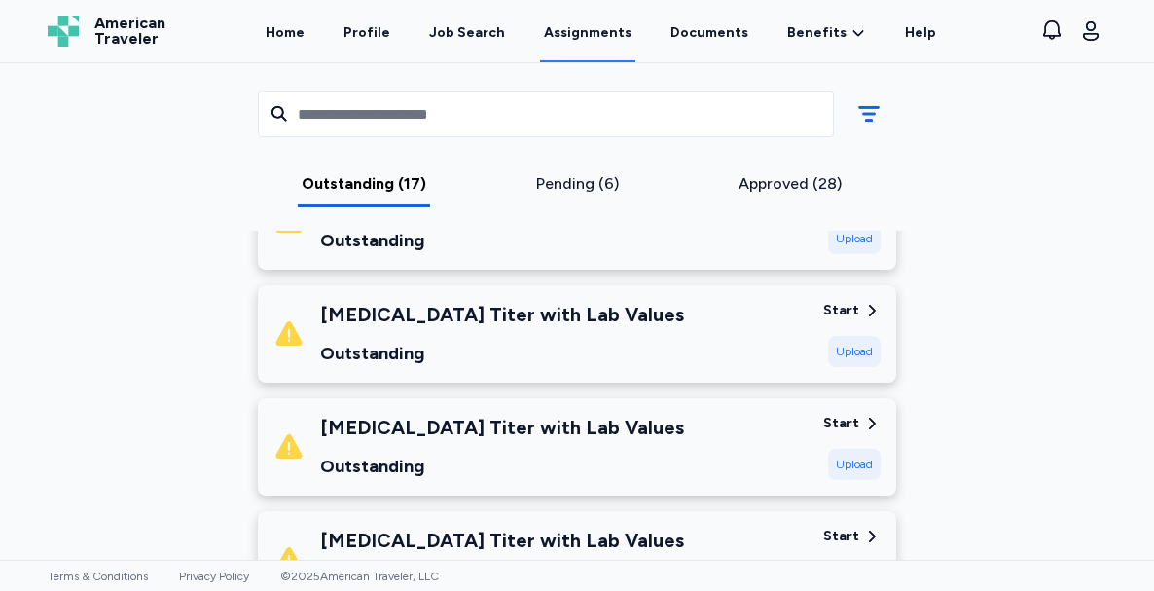
click at [853, 449] on div "Upload" at bounding box center [854, 464] width 53 height 31
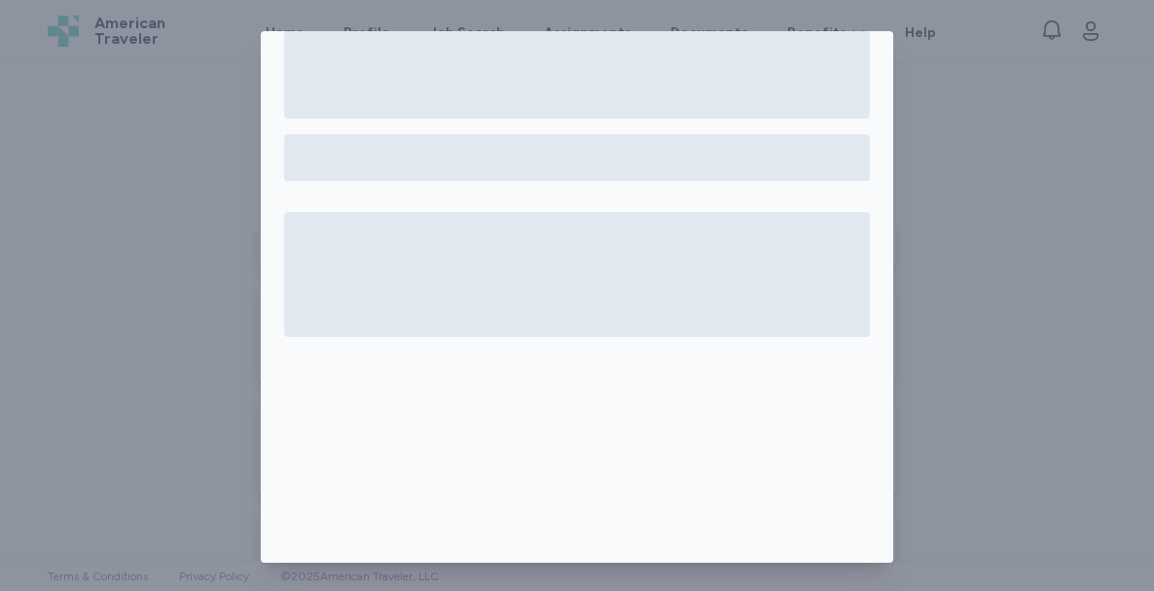
scroll to position [0, 0]
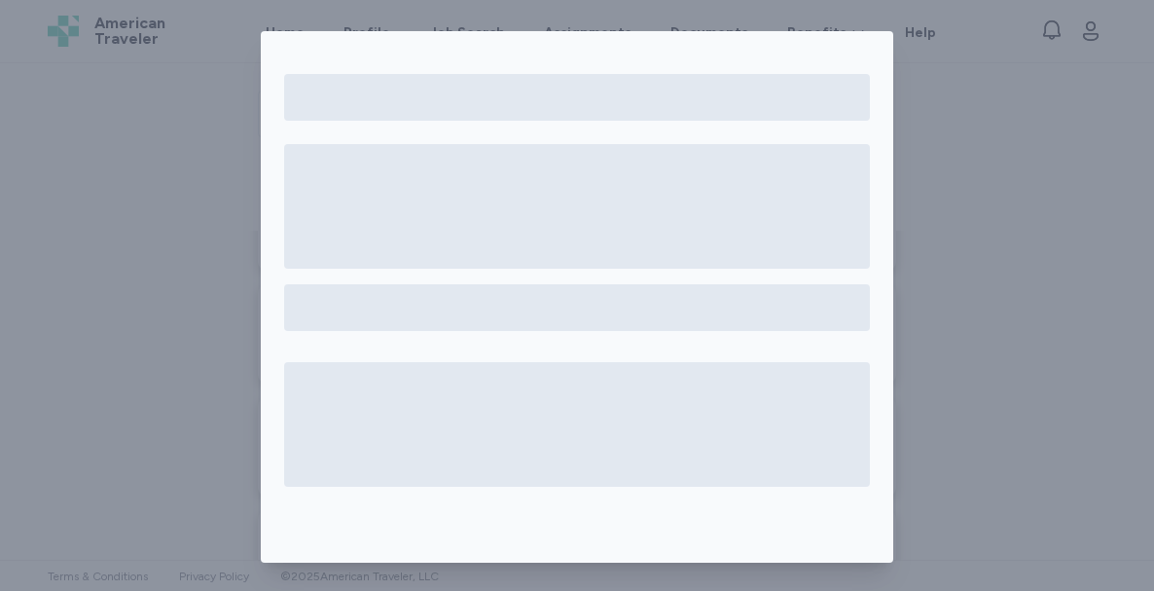
click at [578, 68] on div at bounding box center [577, 291] width 632 height 475
click at [1072, 410] on div at bounding box center [577, 296] width 1154 height 593
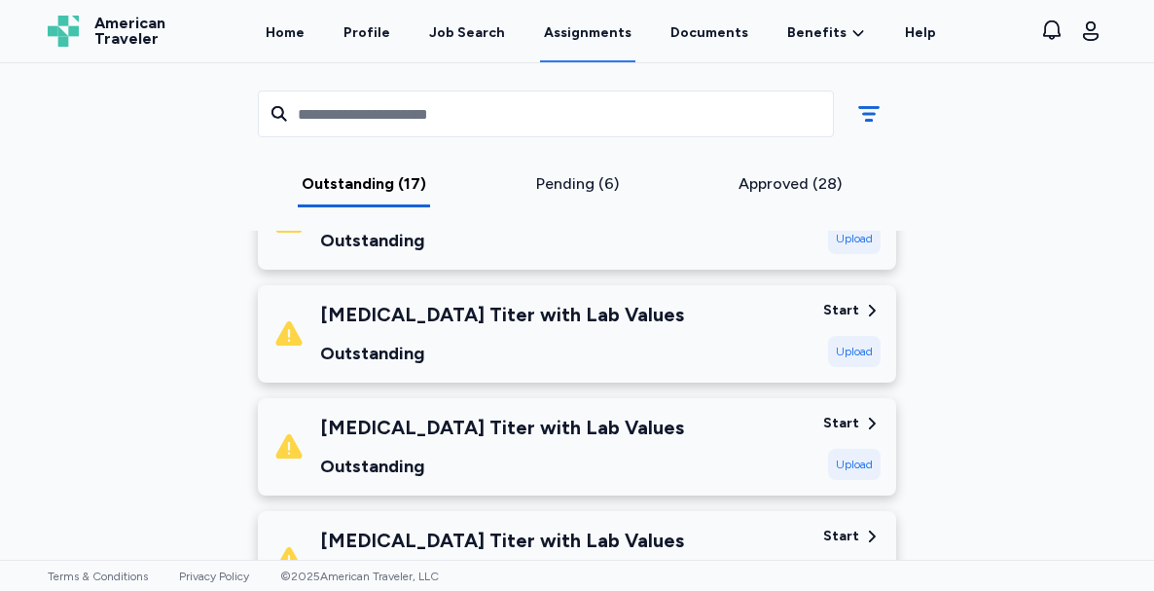
click at [845, 449] on div "Upload" at bounding box center [854, 464] width 53 height 31
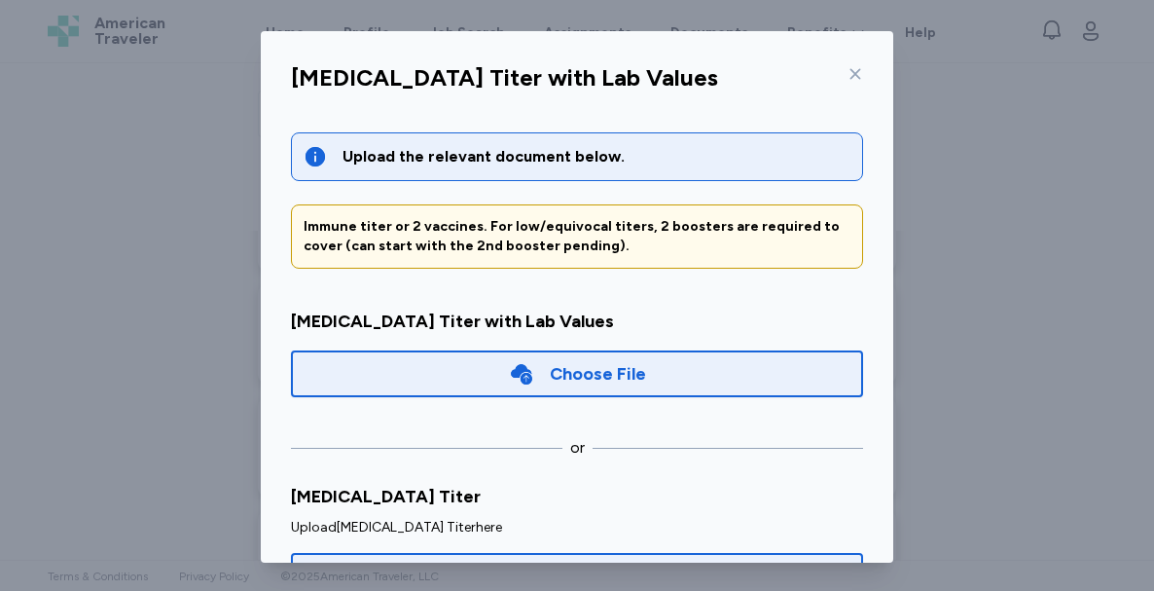
click at [701, 371] on div "Choose File" at bounding box center [577, 373] width 572 height 47
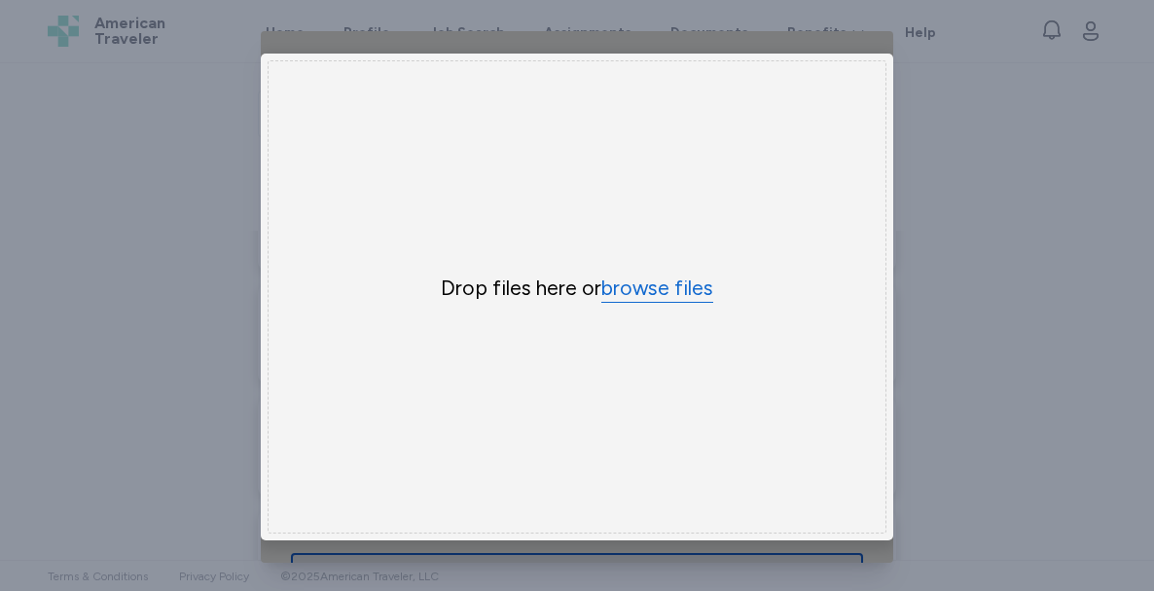
click at [668, 291] on button "browse files" at bounding box center [657, 288] width 112 height 28
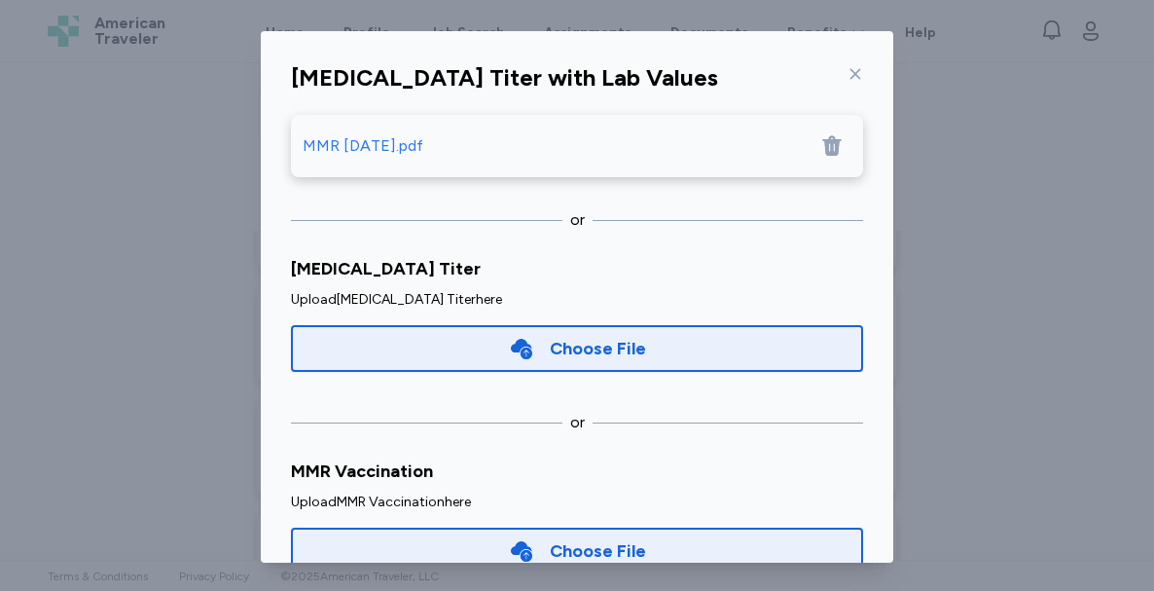
scroll to position [300, 0]
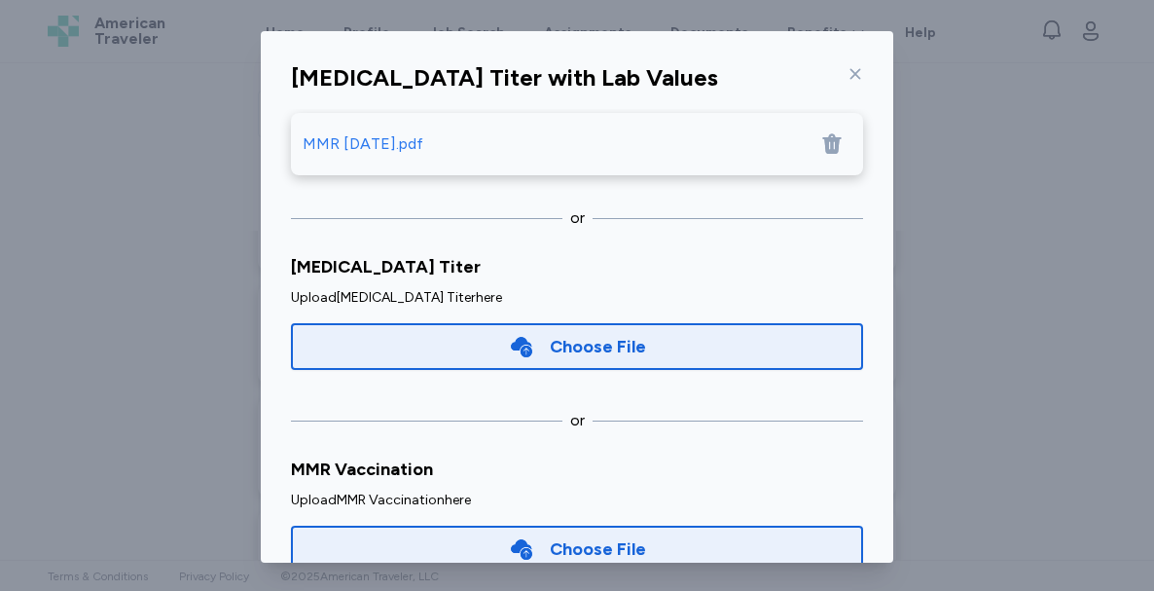
click at [778, 535] on div "Choose File" at bounding box center [577, 548] width 572 height 47
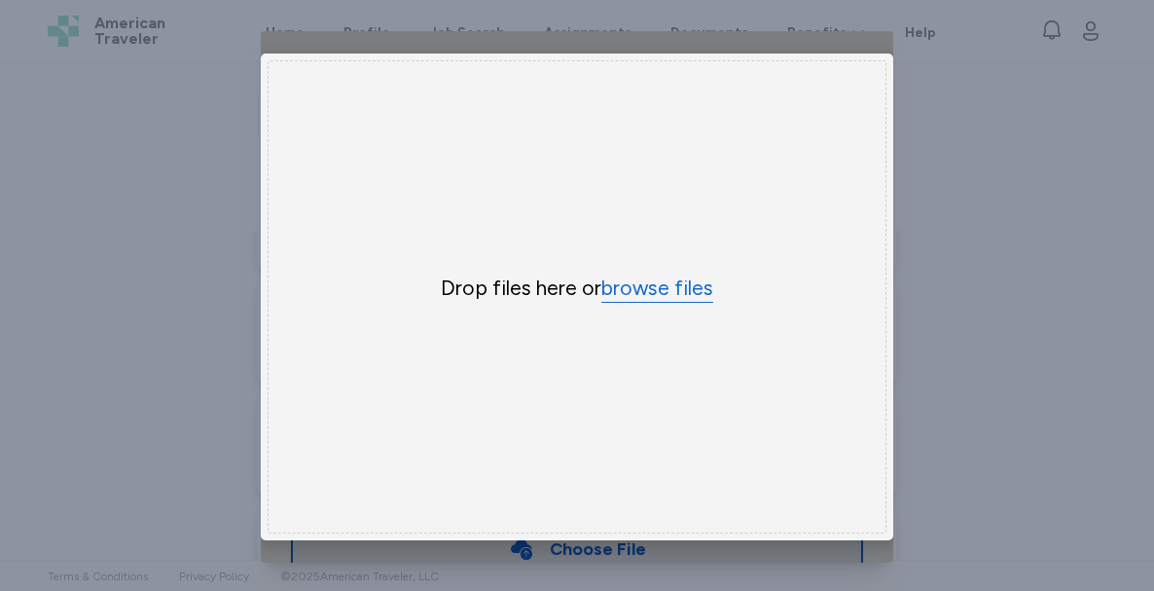
click at [684, 291] on button "browse files" at bounding box center [657, 288] width 112 height 28
click at [989, 427] on div "[MEDICAL_DATA] Titer with Lab Values Upload the relevant document below. Immune…" at bounding box center [577, 296] width 1154 height 593
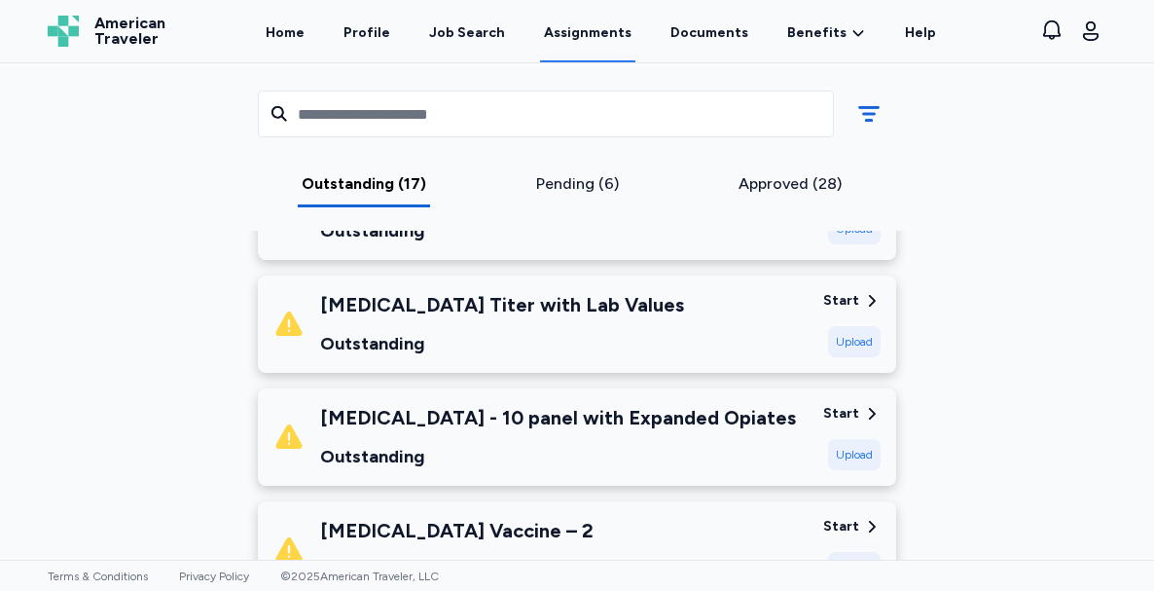
scroll to position [940, 0]
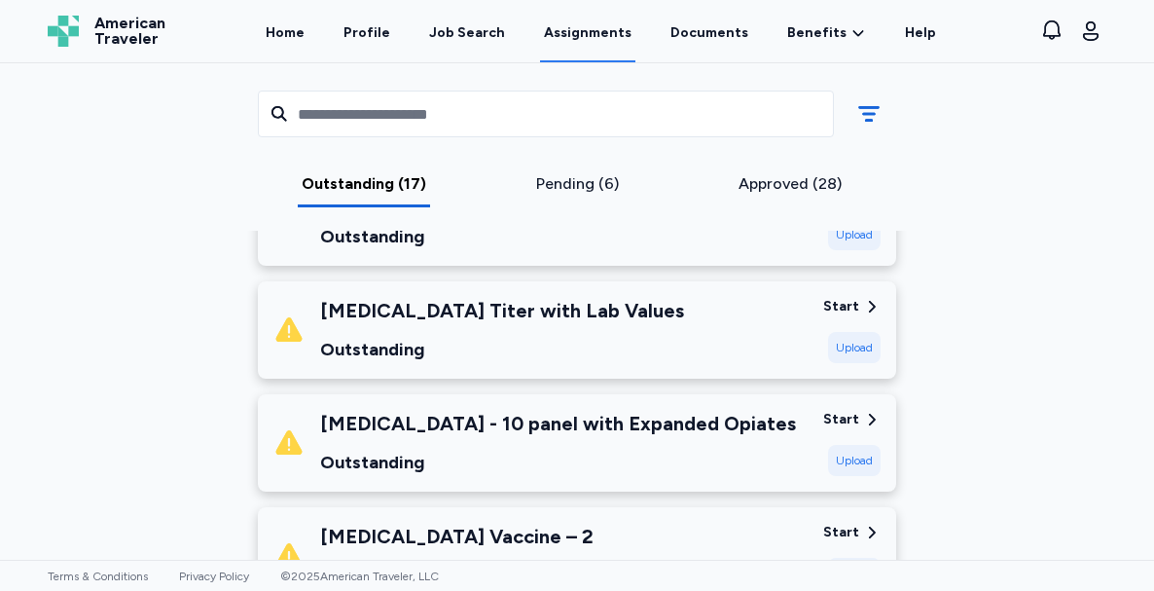
click at [847, 557] on div "Upload" at bounding box center [854, 572] width 53 height 31
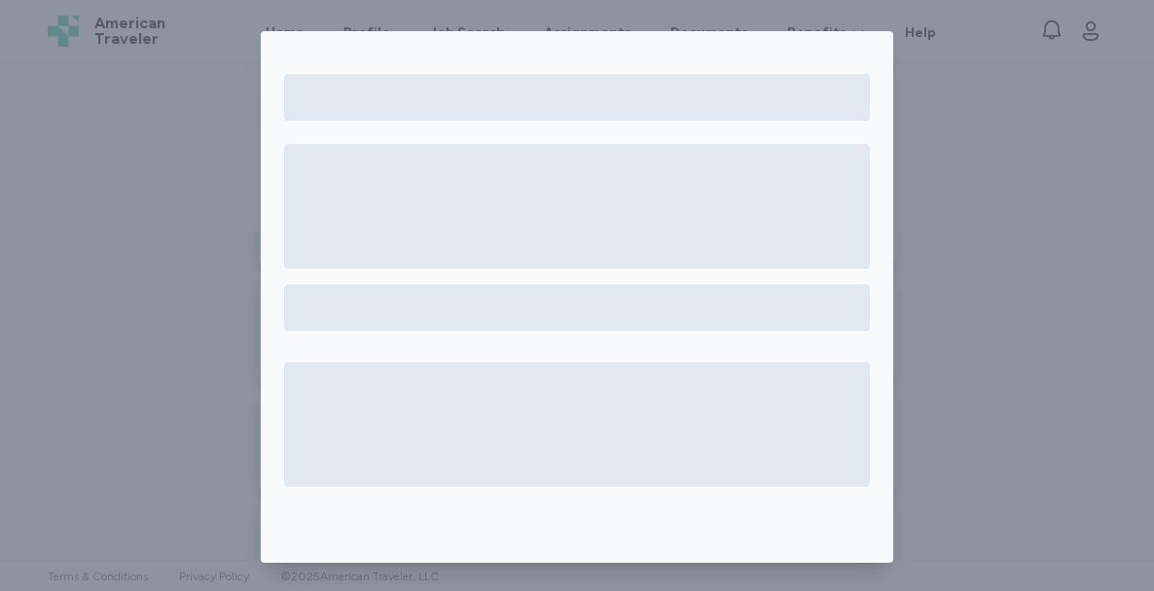
click at [990, 286] on div at bounding box center [577, 296] width 1154 height 593
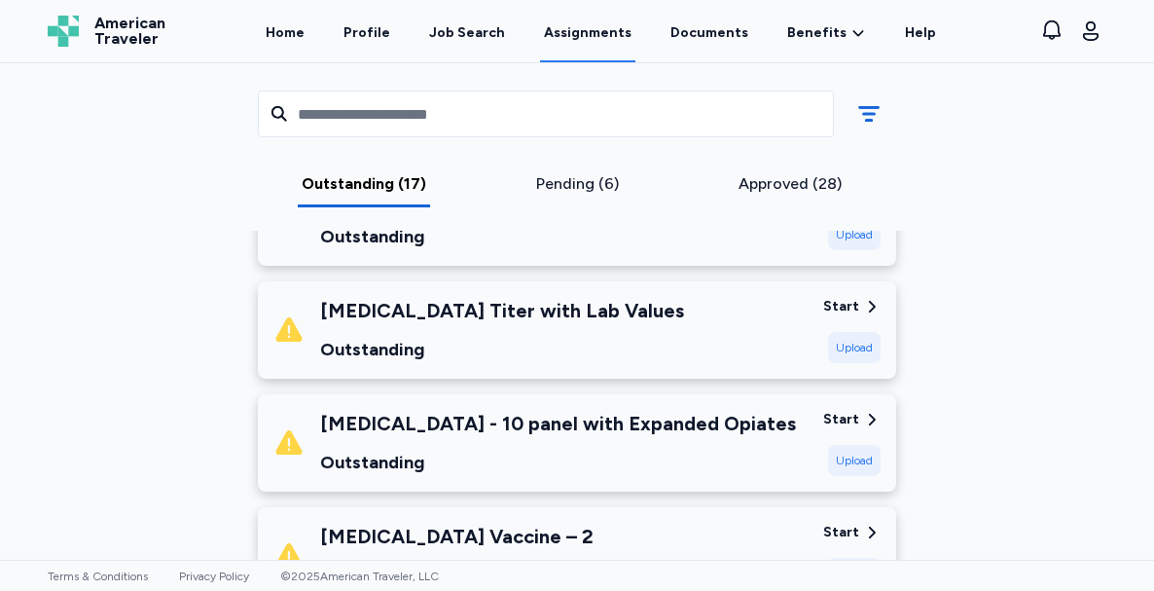
click at [665, 522] on div "[MEDICAL_DATA] Vaccine – 2 Outstanding" at bounding box center [540, 555] width 534 height 66
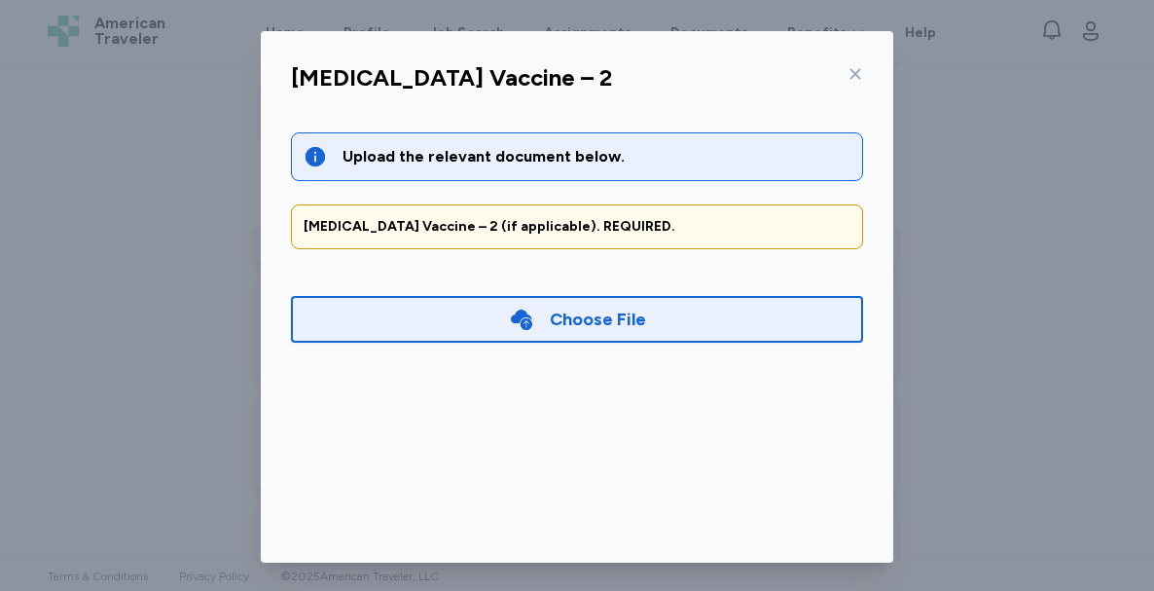
click at [661, 318] on div "Choose File" at bounding box center [577, 319] width 572 height 47
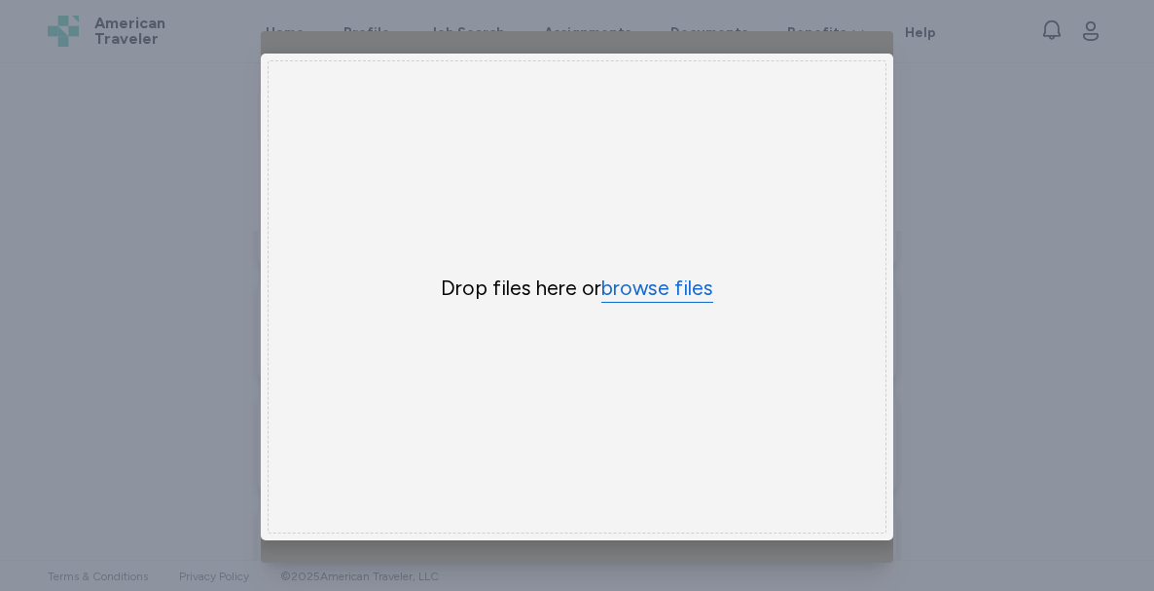
click at [662, 280] on button "browse files" at bounding box center [657, 288] width 112 height 28
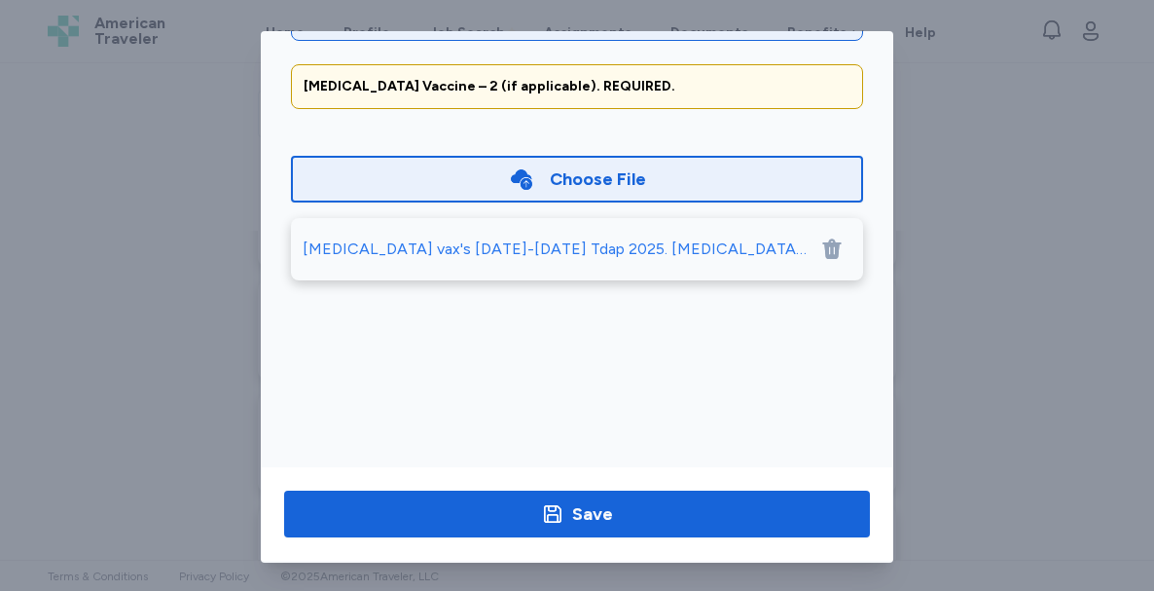
scroll to position [150, 0]
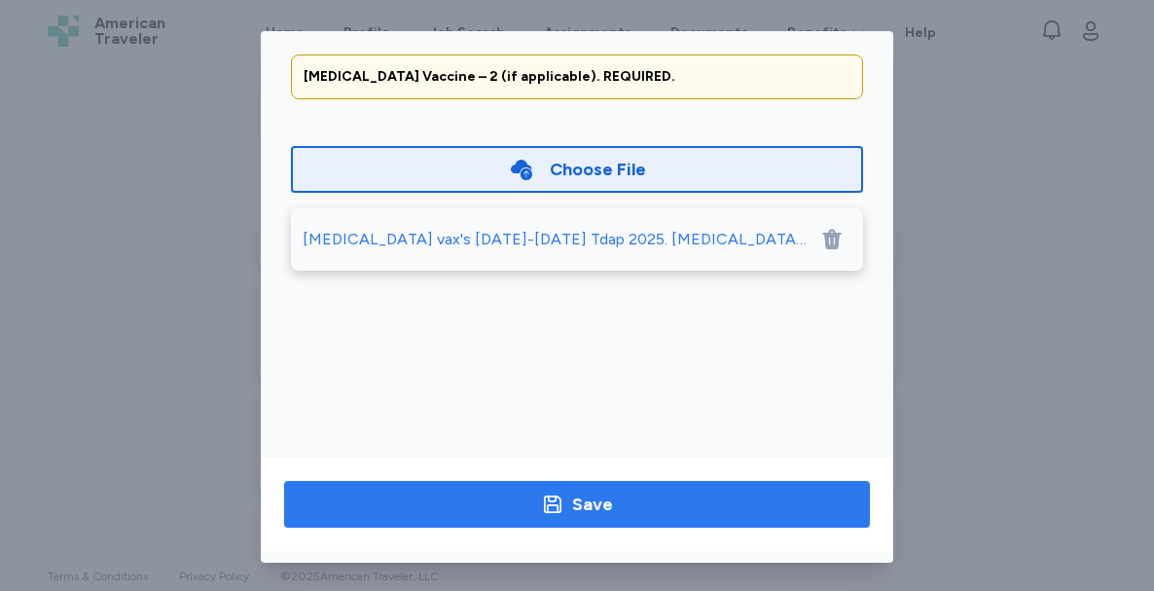
click at [679, 505] on span "Save" at bounding box center [577, 503] width 555 height 27
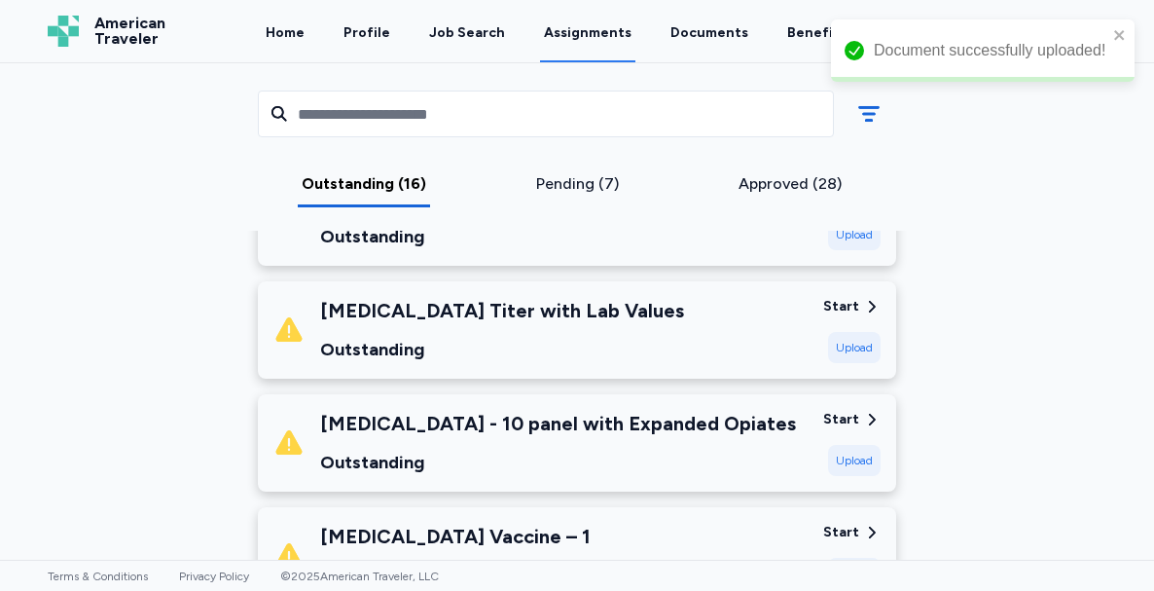
click at [847, 557] on div "Upload" at bounding box center [854, 572] width 53 height 31
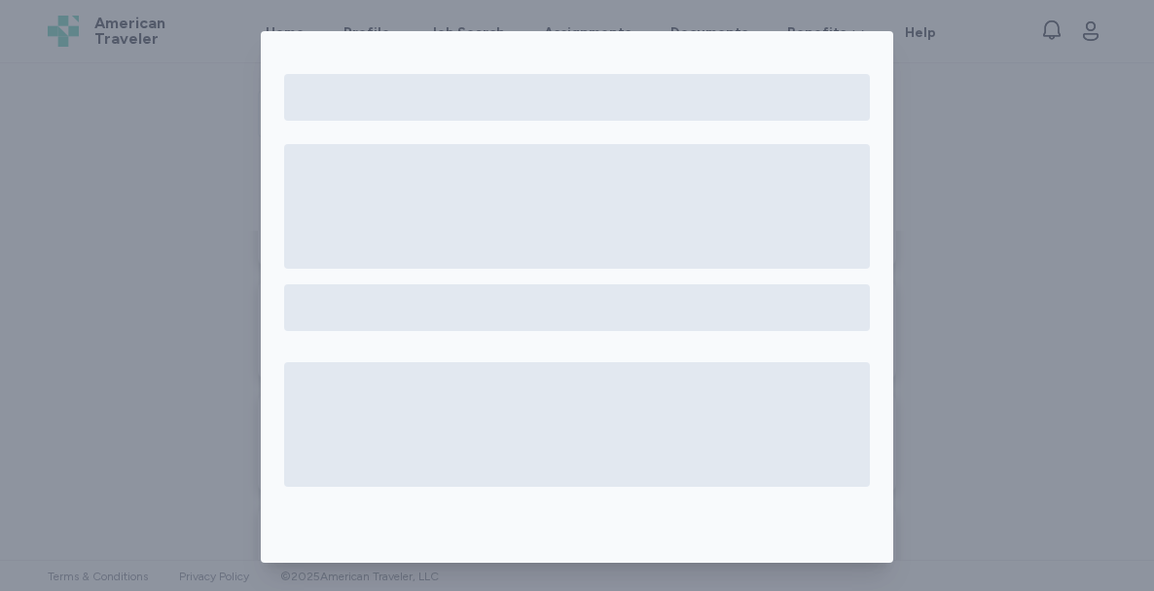
click at [996, 230] on div at bounding box center [577, 296] width 1154 height 593
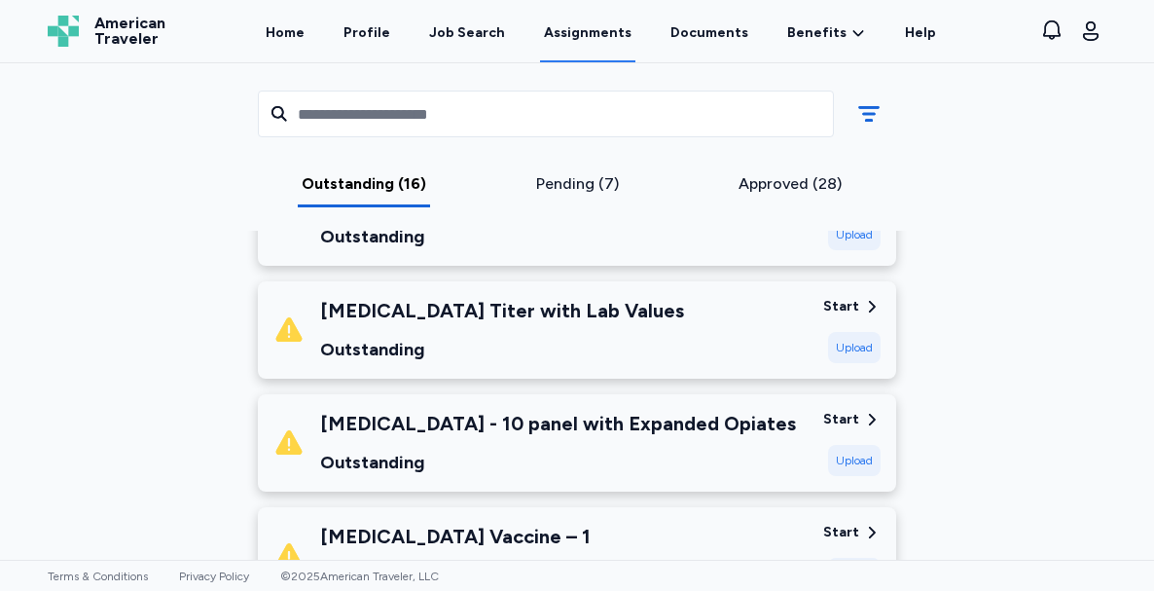
click at [738, 522] on div "[MEDICAL_DATA] Vaccine – 1 Outstanding" at bounding box center [540, 555] width 534 height 66
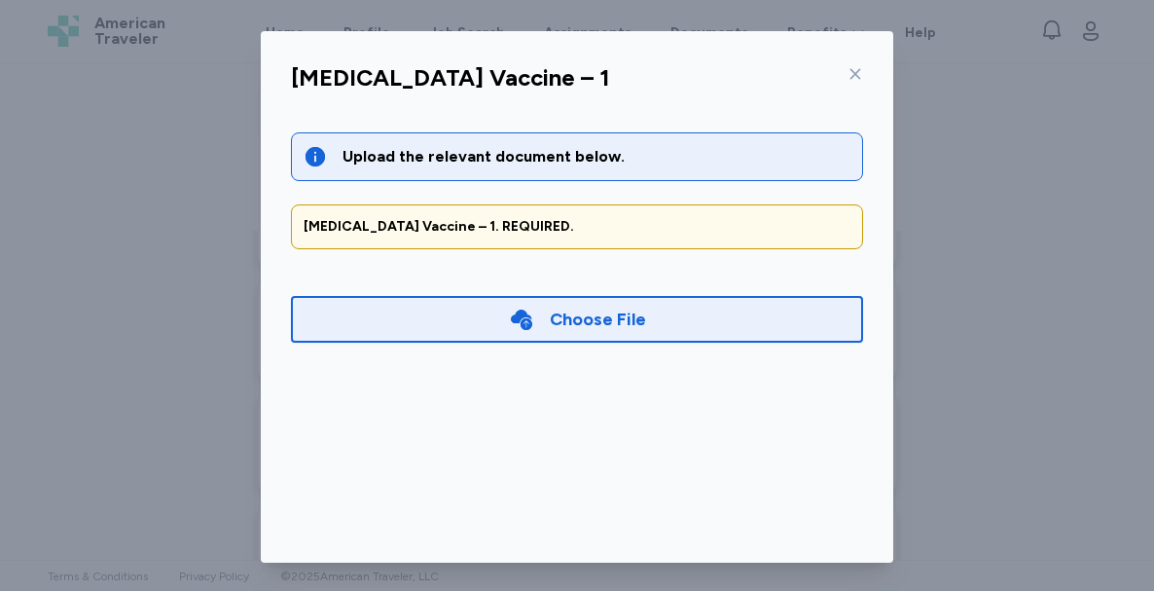
click at [711, 345] on div "Choose File" at bounding box center [577, 319] width 572 height 62
click at [711, 329] on div "Choose File" at bounding box center [577, 319] width 572 height 47
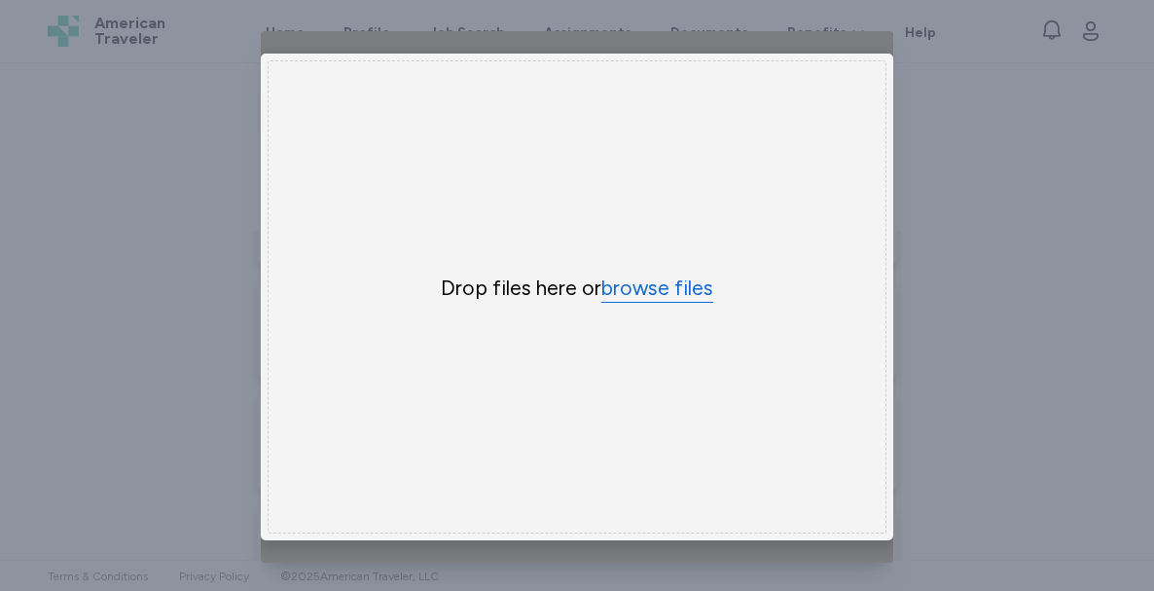
click at [625, 292] on button "browse files" at bounding box center [657, 288] width 112 height 28
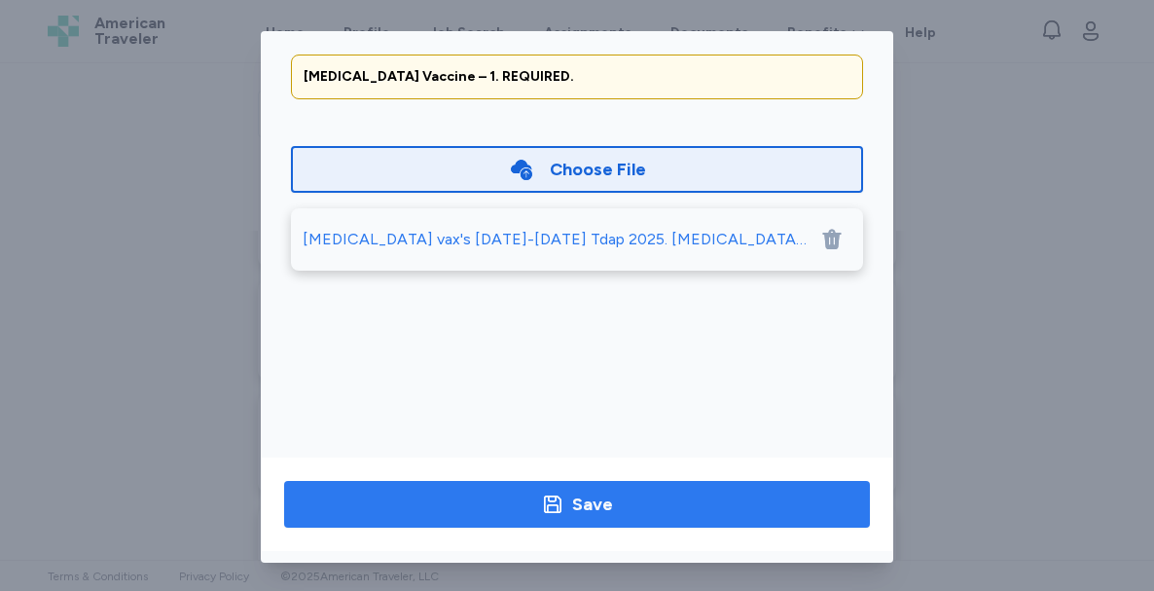
click at [714, 504] on span "Save" at bounding box center [577, 503] width 555 height 27
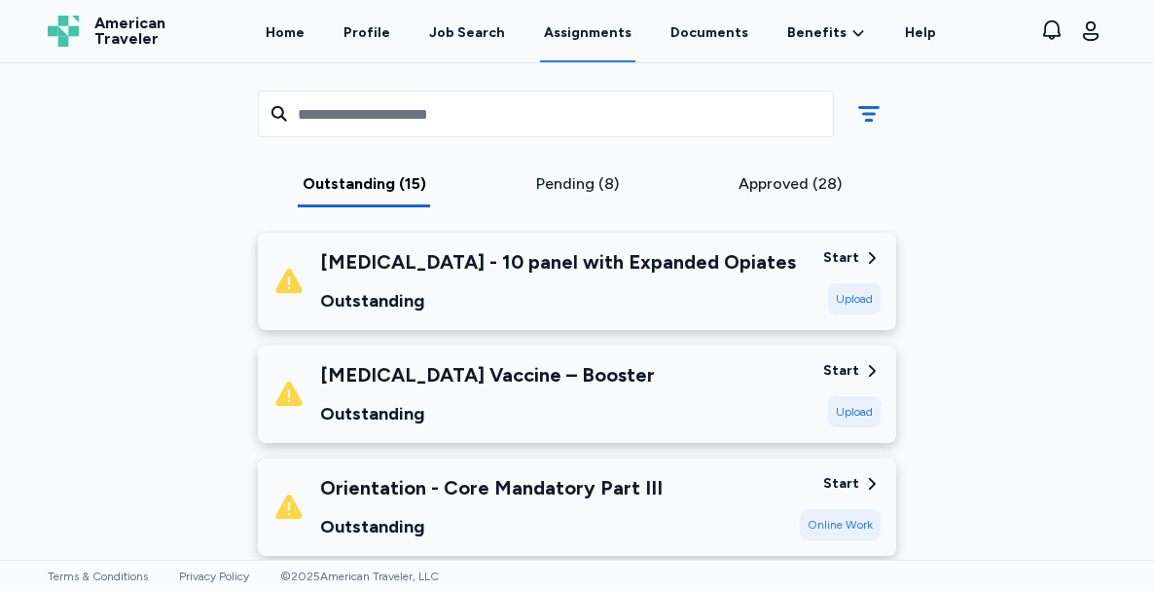
scroll to position [1127, 0]
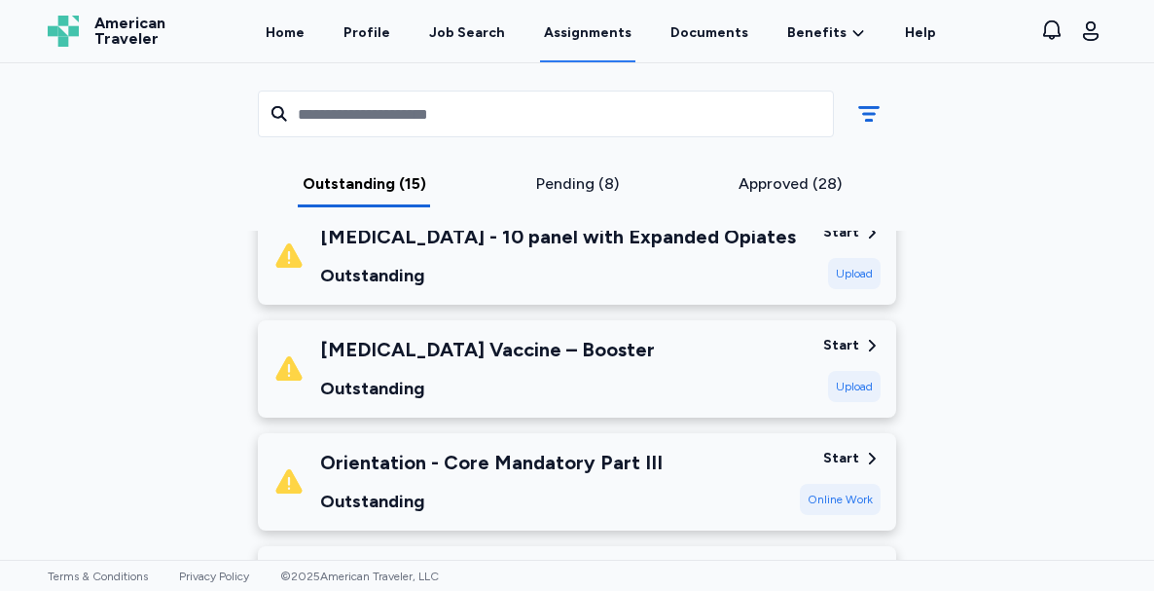
click at [537, 375] on div "Outstanding" at bounding box center [487, 388] width 335 height 27
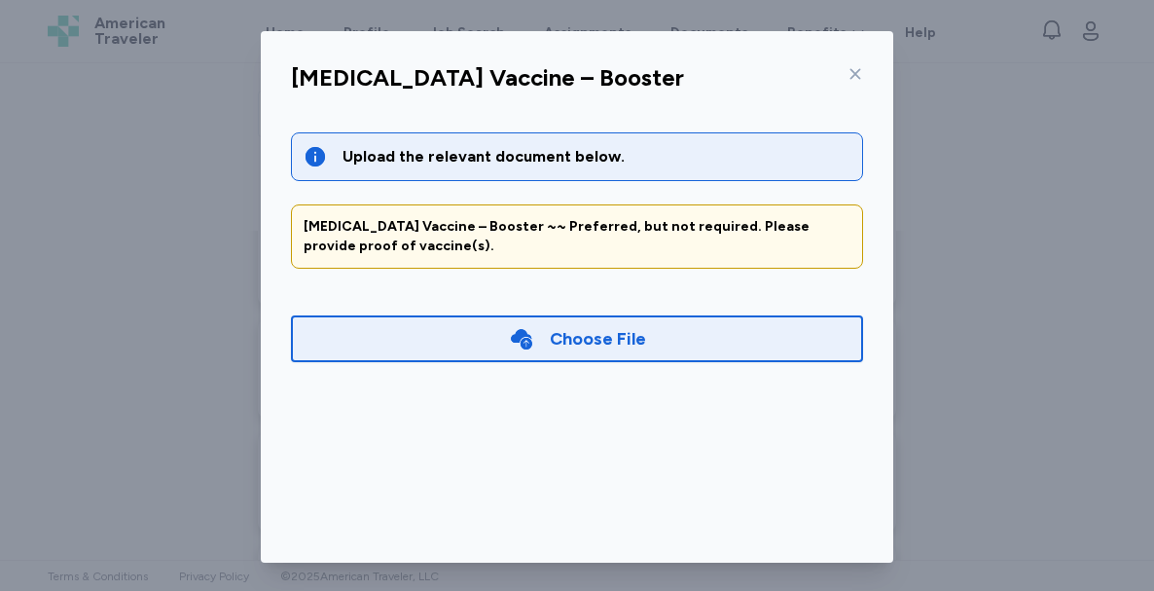
click at [550, 348] on div "Choose File" at bounding box center [598, 338] width 96 height 27
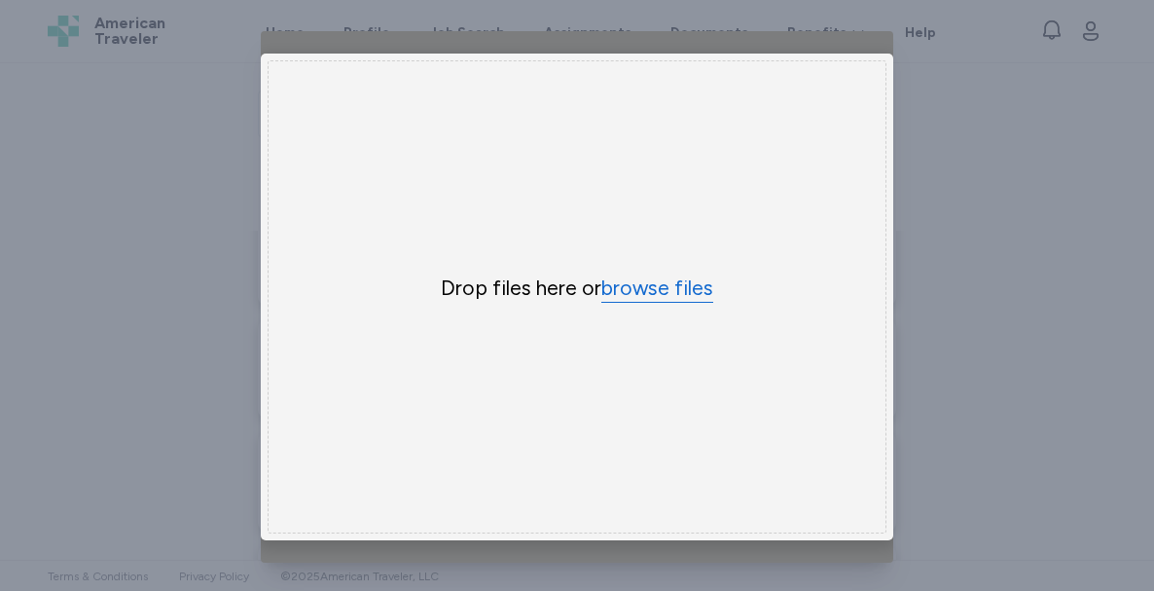
click at [645, 291] on button "browse files" at bounding box center [657, 288] width 112 height 28
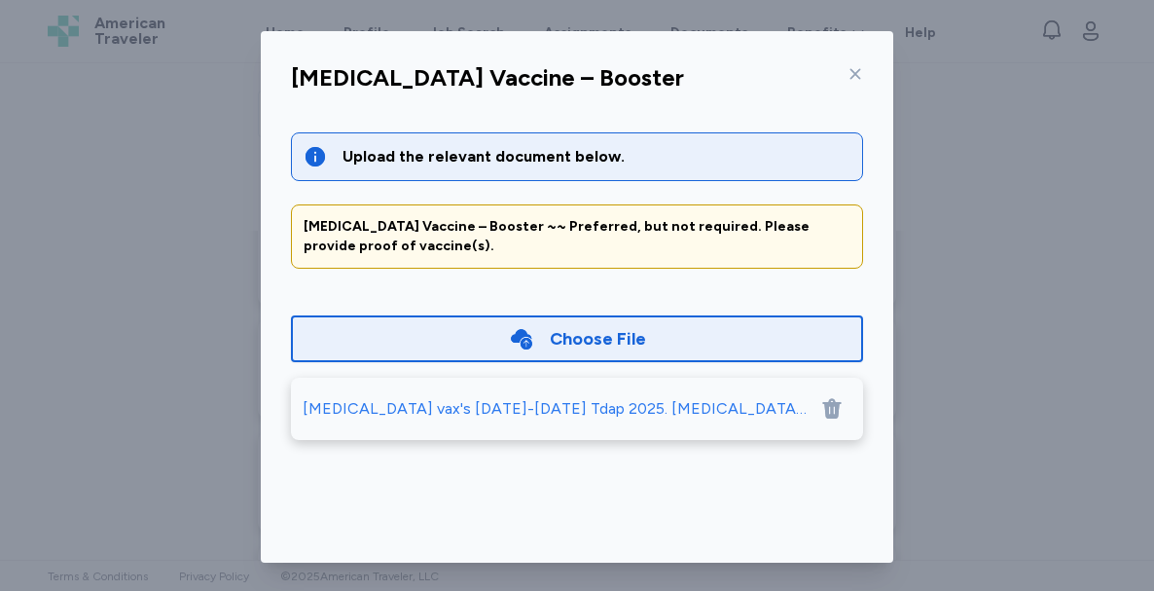
scroll to position [150, 0]
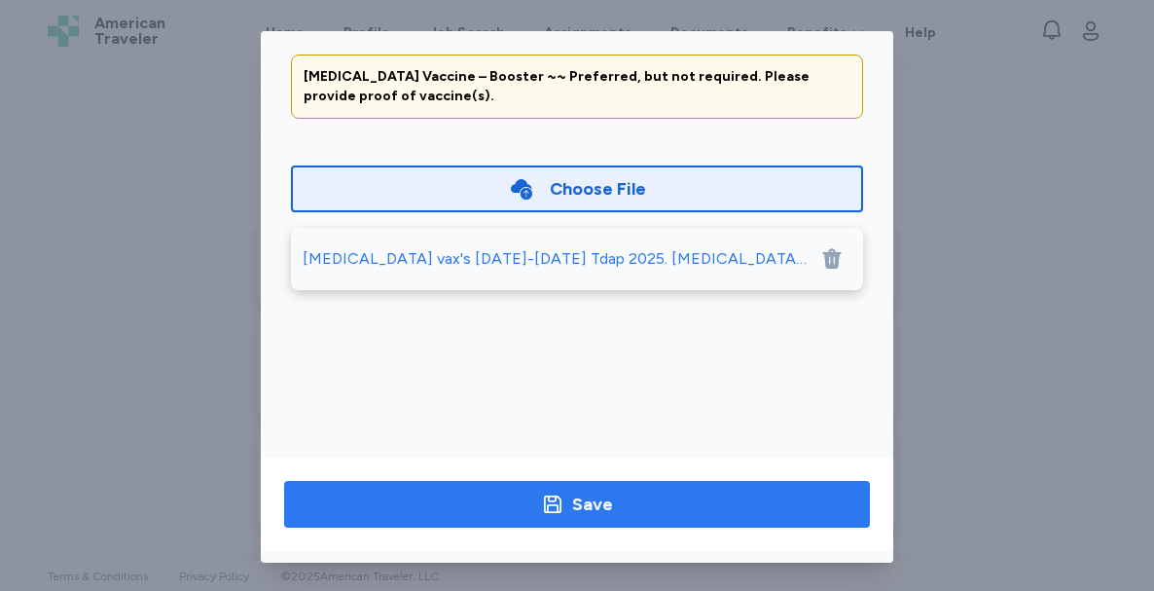
click at [541, 513] on icon "button" at bounding box center [552, 503] width 23 height 23
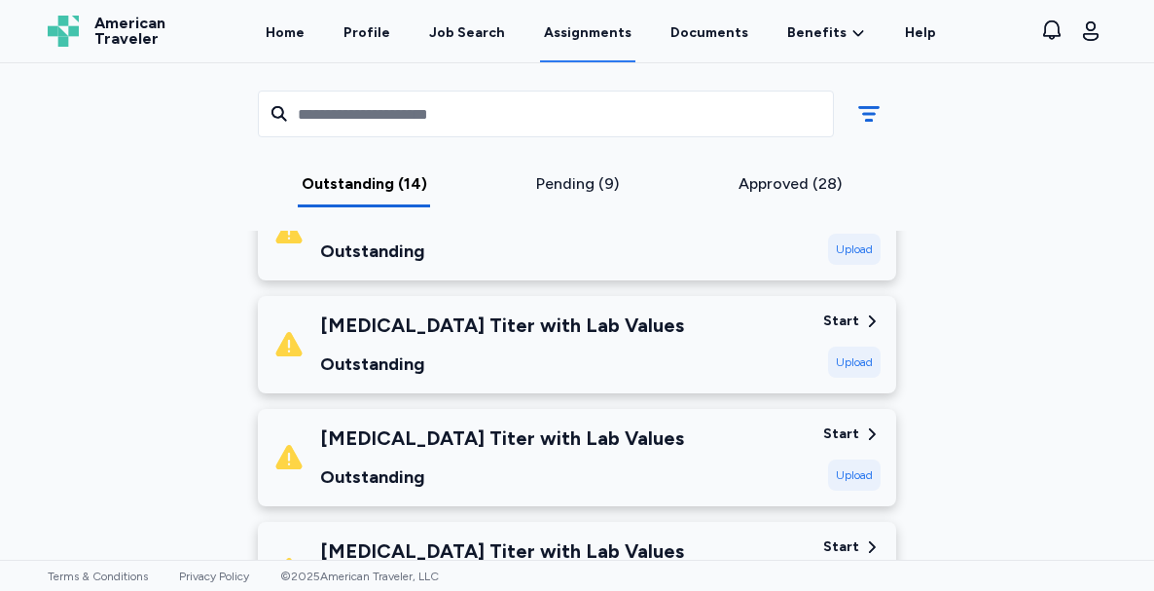
scroll to position [712, 0]
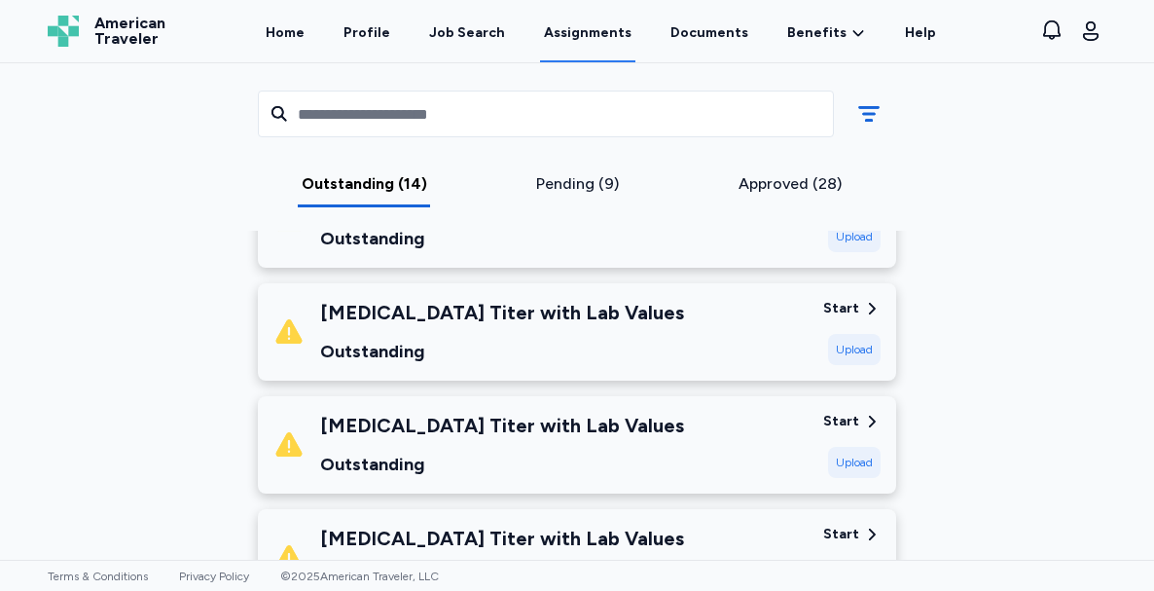
click at [685, 412] on div "[MEDICAL_DATA] Titer with Lab Values Outstanding" at bounding box center [540, 445] width 534 height 66
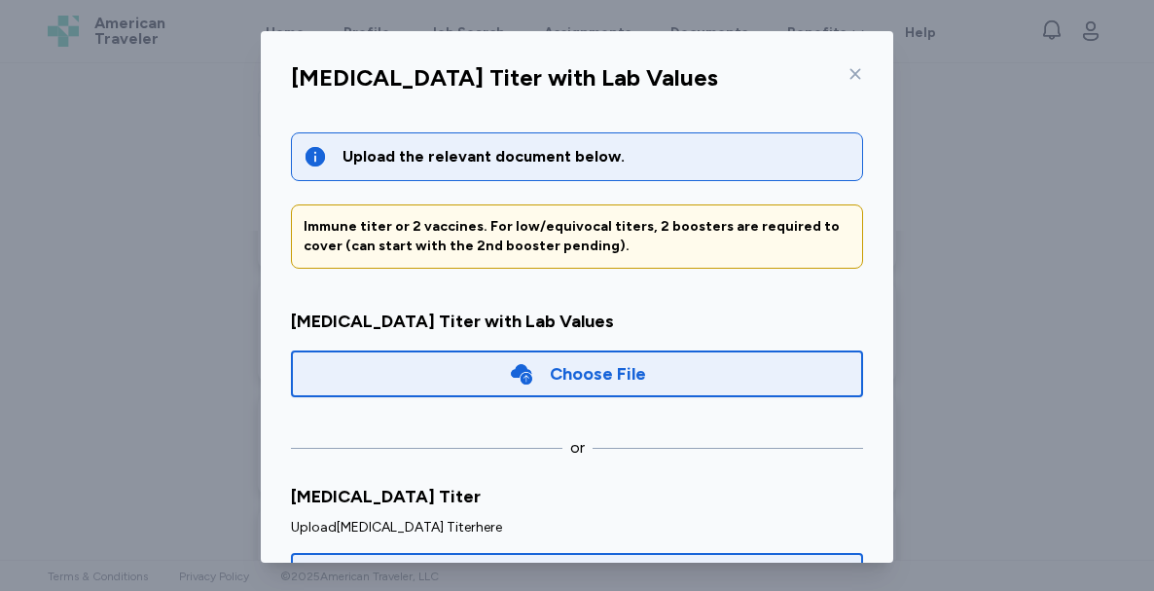
click at [673, 372] on div "Choose File" at bounding box center [577, 373] width 572 height 47
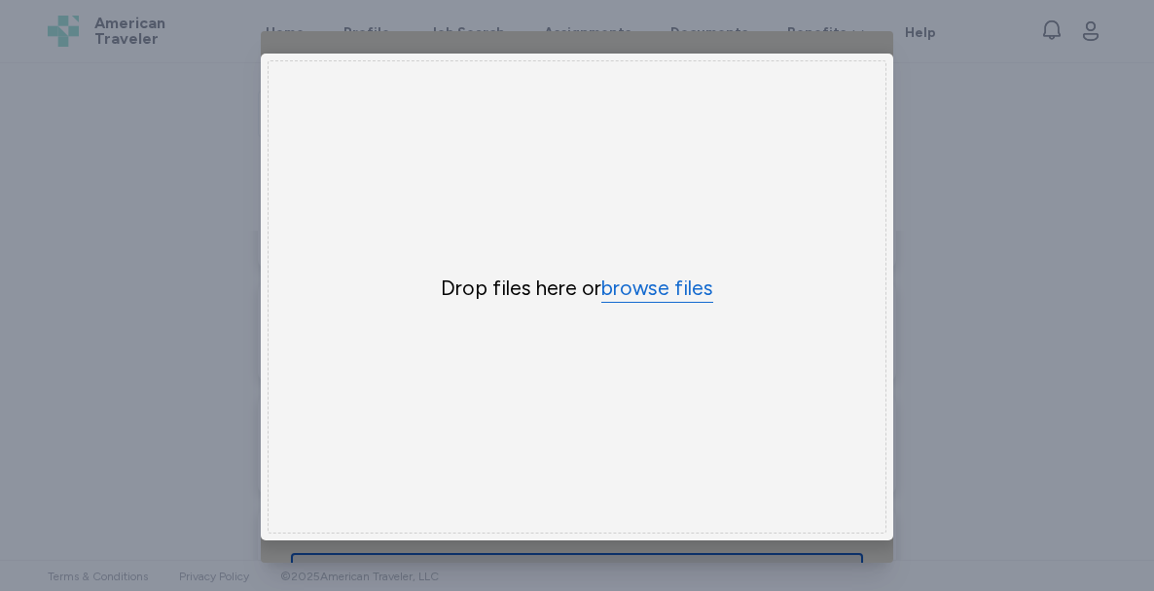
click at [668, 280] on button "browse files" at bounding box center [657, 288] width 112 height 28
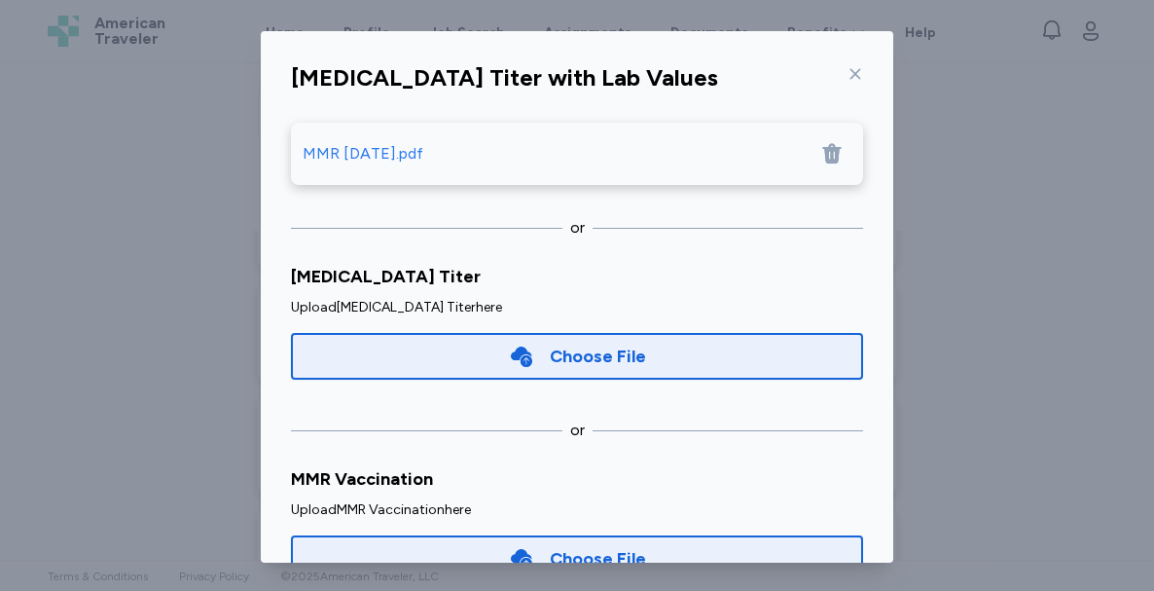
scroll to position [300, 0]
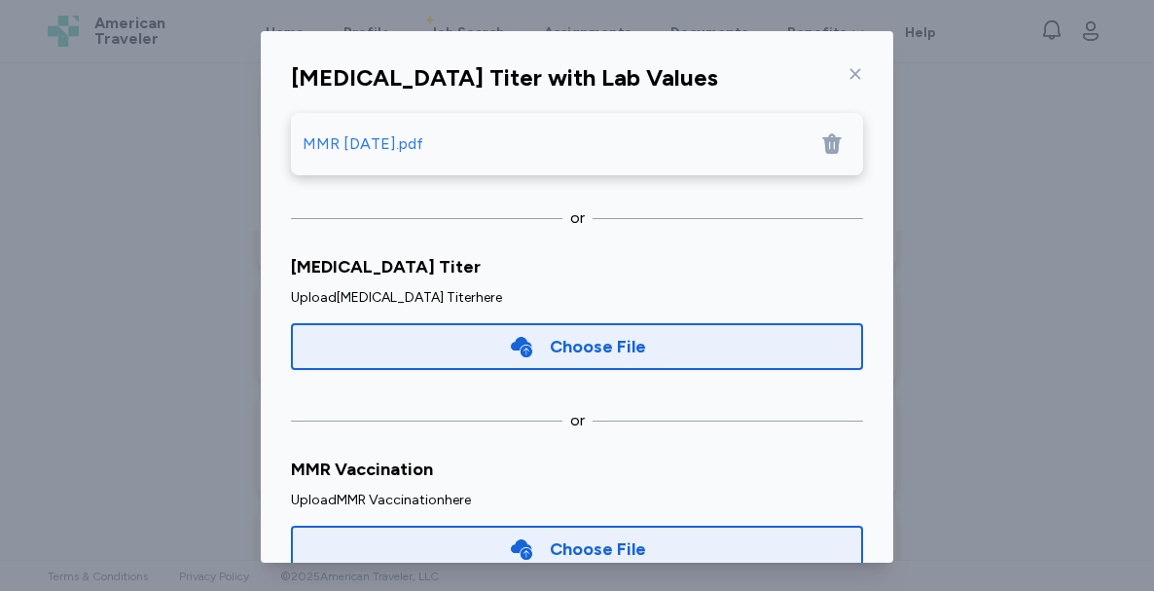
click at [554, 544] on div "Choose File" at bounding box center [598, 548] width 96 height 27
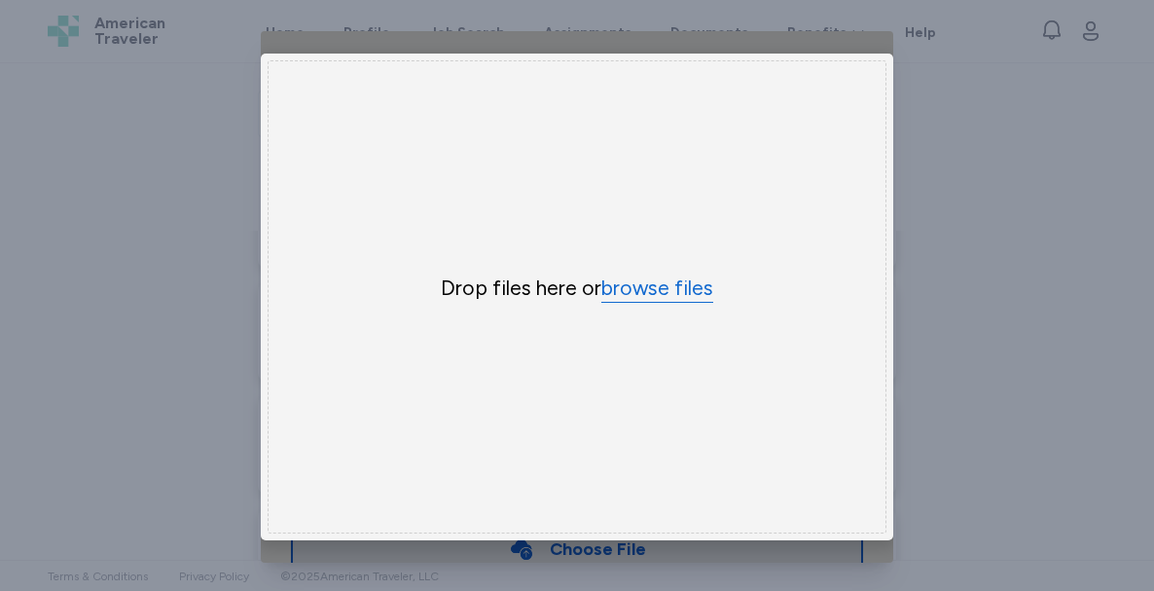
click at [646, 295] on button "browse files" at bounding box center [657, 288] width 112 height 28
click at [979, 393] on div "[MEDICAL_DATA] Titer with Lab Values Upload the relevant document below. Immune…" at bounding box center [577, 296] width 1154 height 593
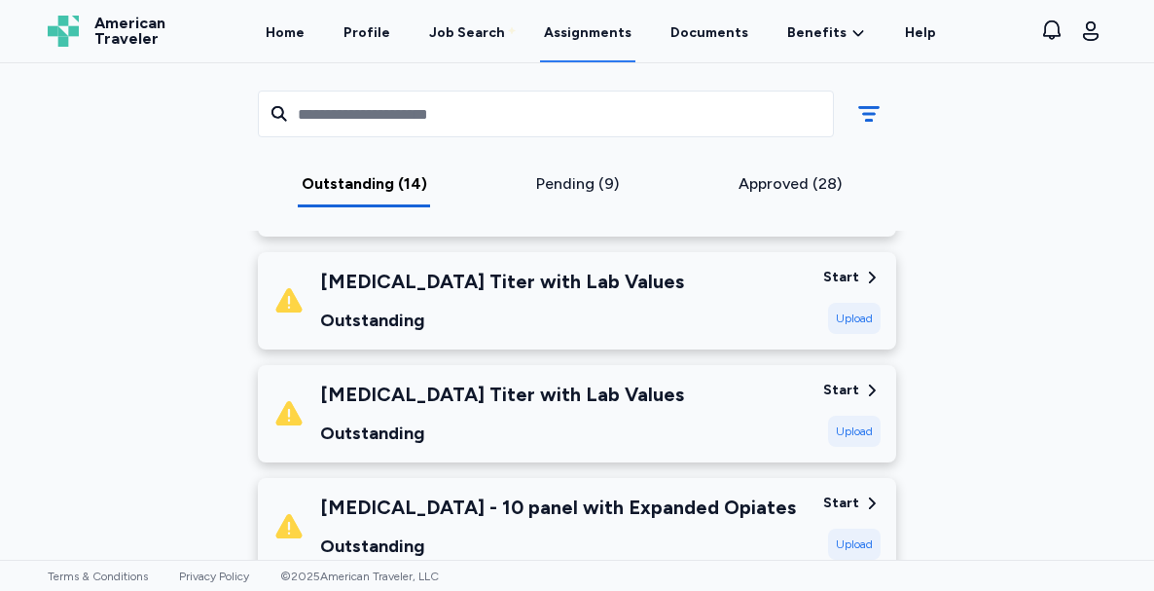
scroll to position [874, 0]
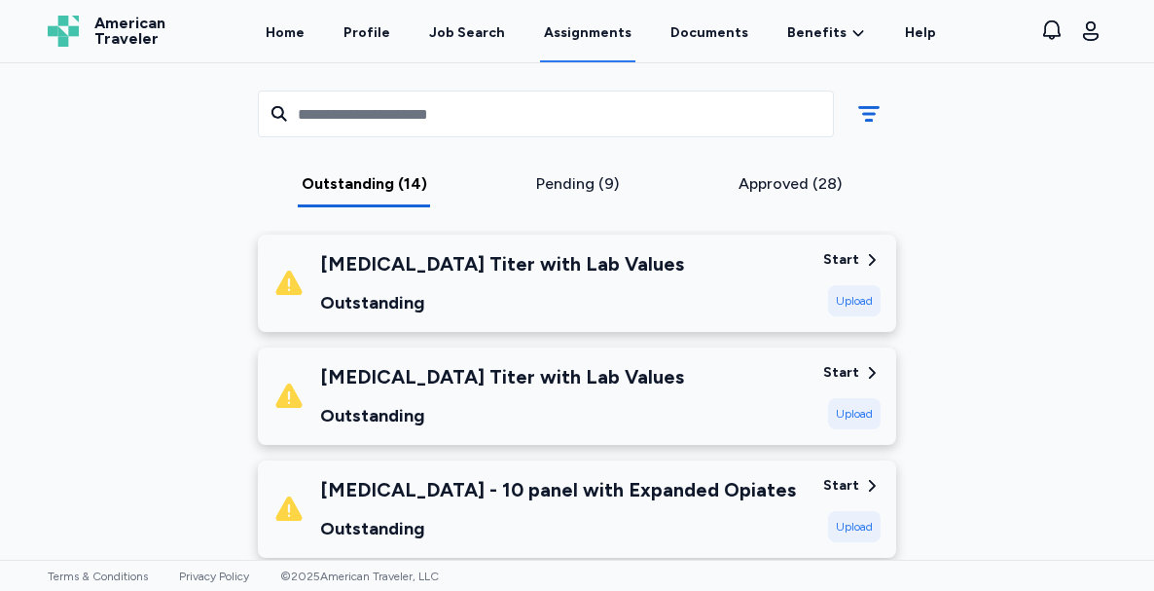
click at [738, 347] on div "[MEDICAL_DATA] Titer with Lab Values Outstanding Start Upload" at bounding box center [577, 395] width 638 height 97
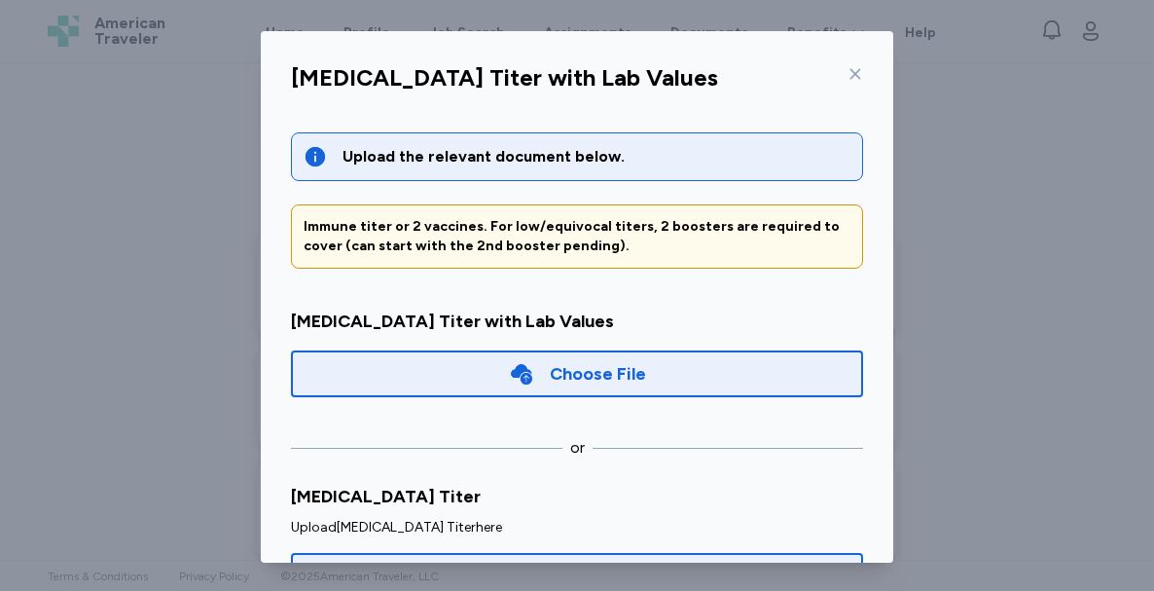
click at [660, 376] on div "Choose File" at bounding box center [577, 373] width 572 height 47
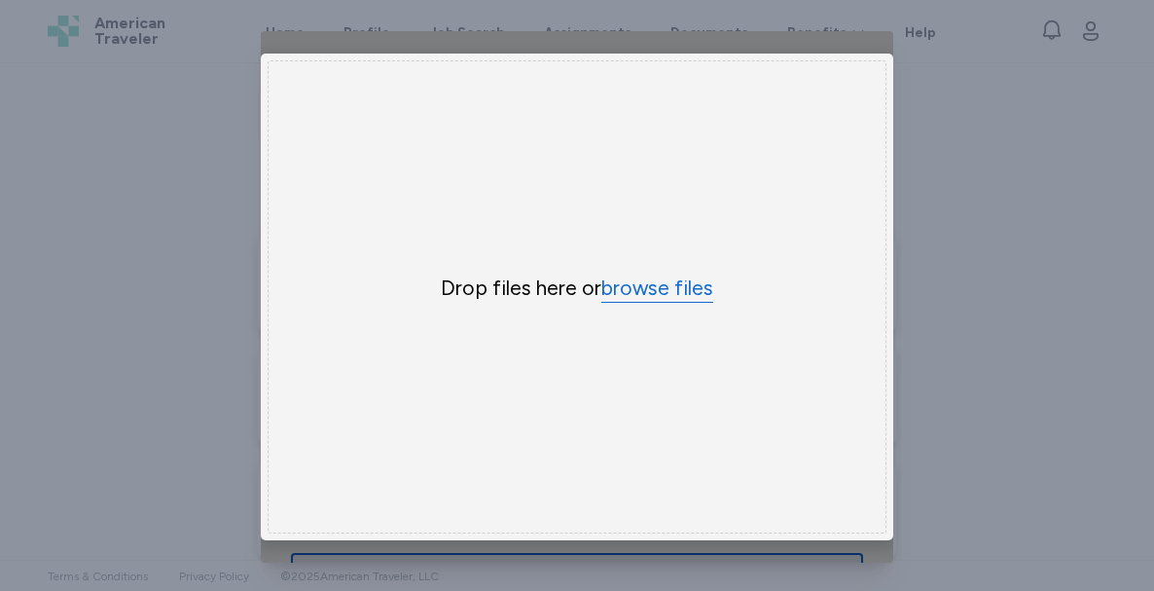
click at [662, 278] on button "browse files" at bounding box center [657, 288] width 112 height 28
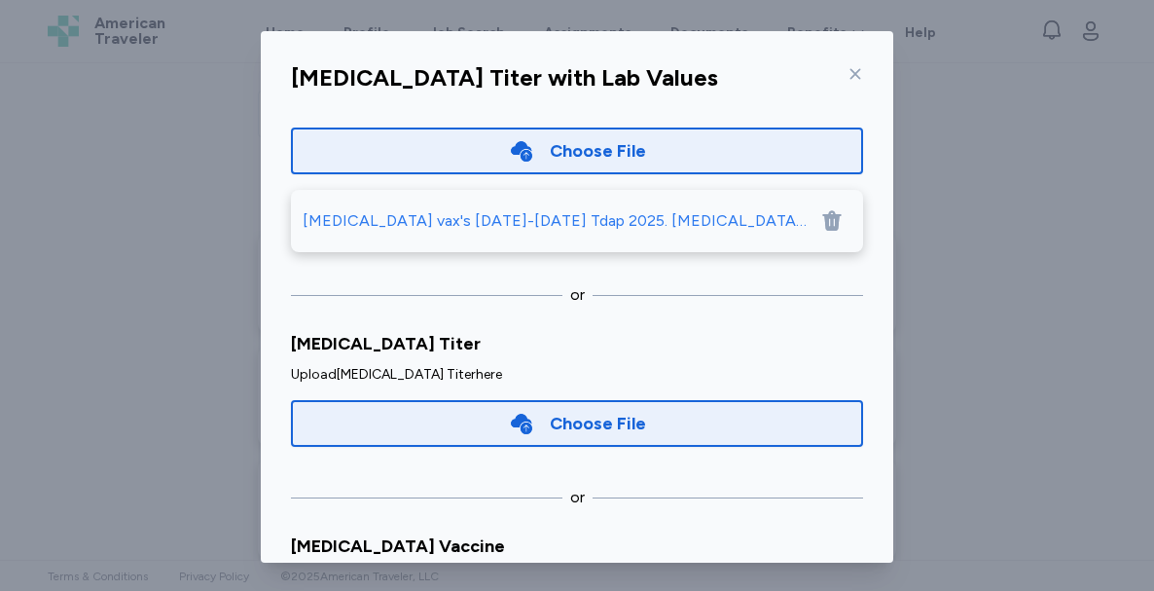
scroll to position [300, 0]
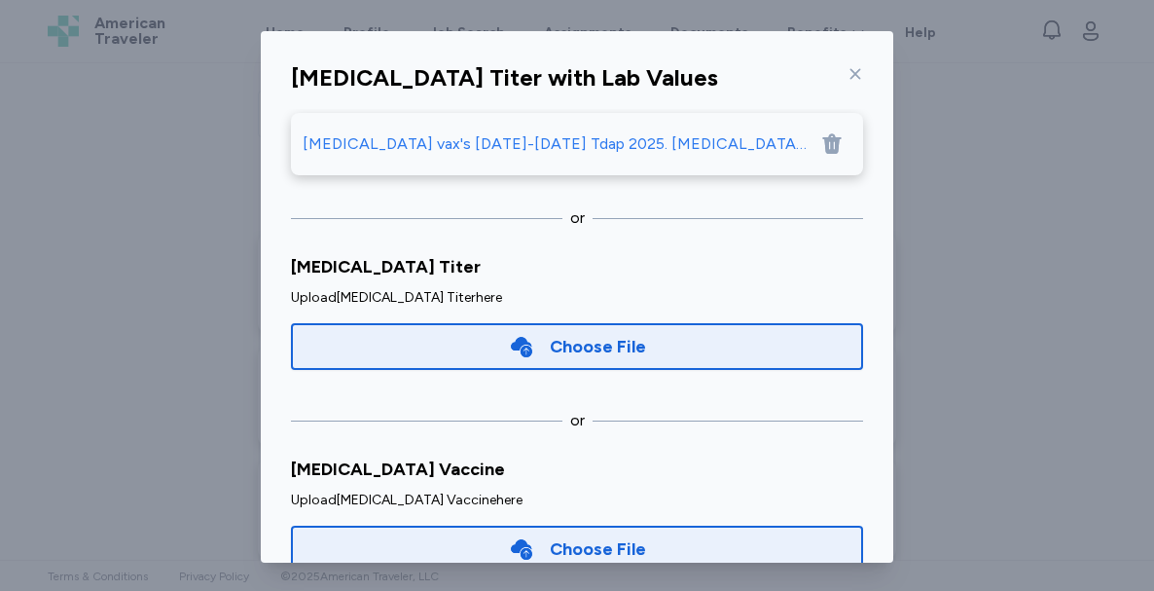
click at [570, 542] on div "Choose File" at bounding box center [598, 548] width 96 height 27
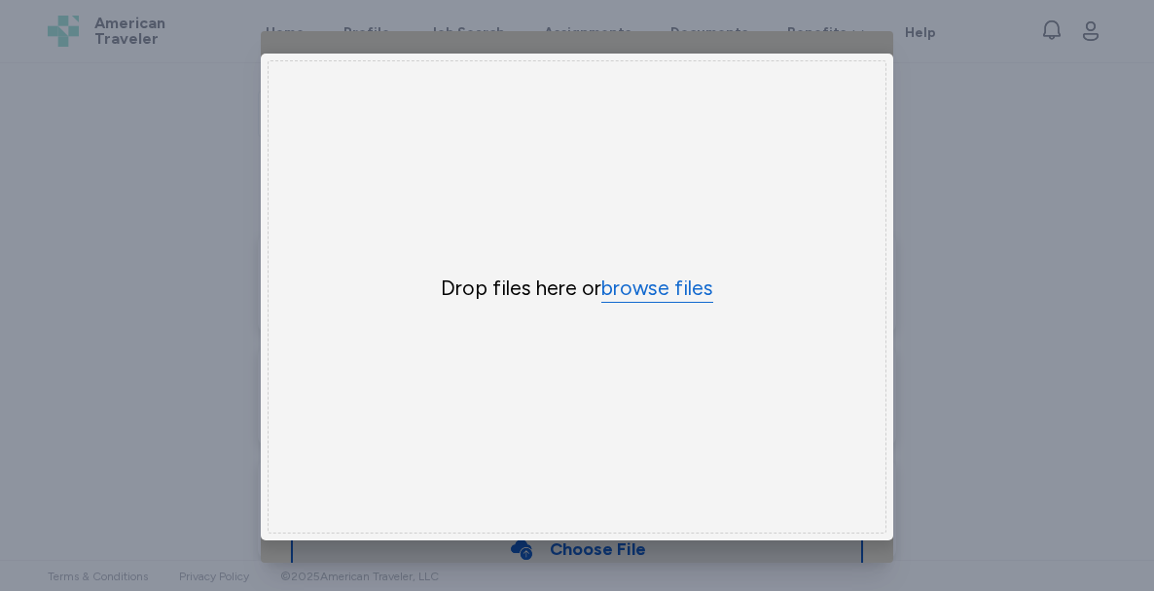
click at [632, 274] on button "browse files" at bounding box center [657, 288] width 112 height 28
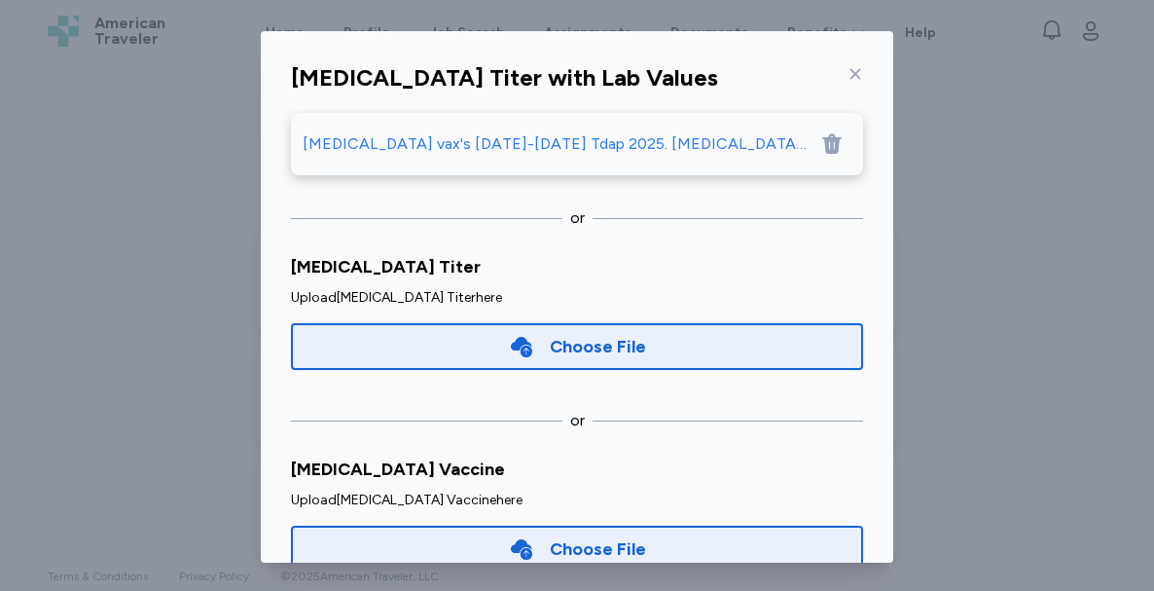
scroll to position [370, 0]
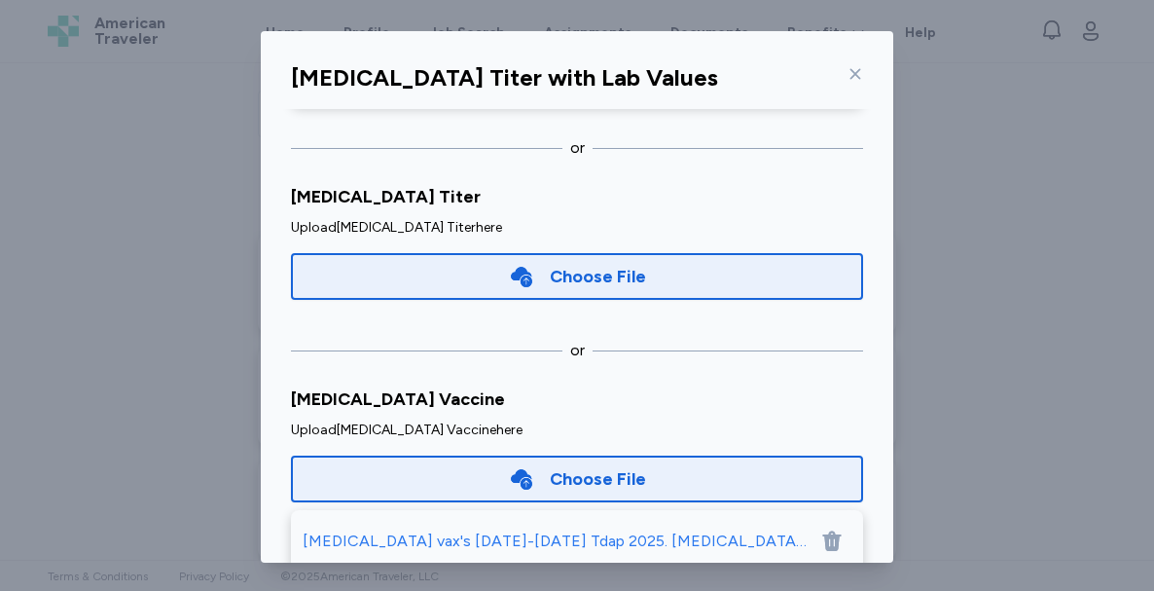
click at [639, 289] on div "Choose File" at bounding box center [577, 276] width 572 height 47
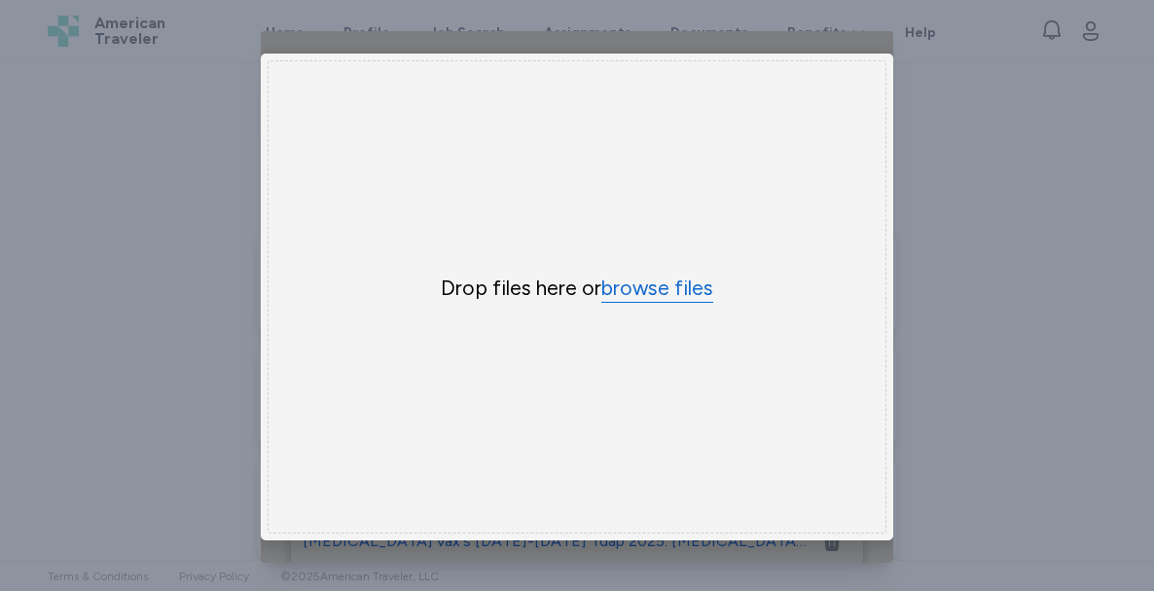
click at [639, 289] on button "browse files" at bounding box center [657, 288] width 112 height 28
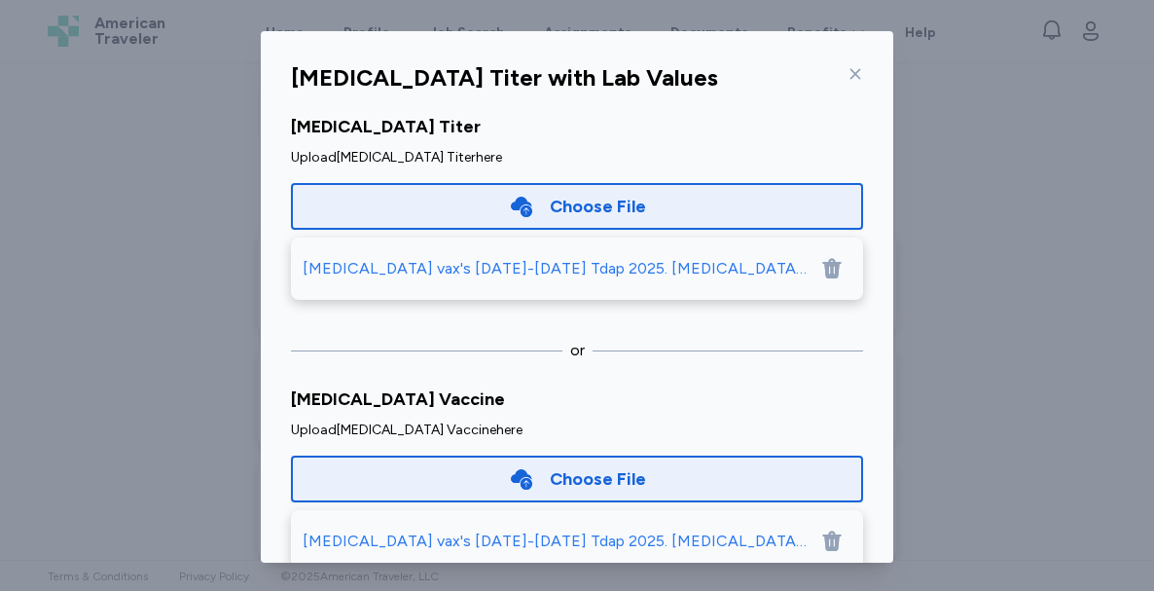
scroll to position [150, 0]
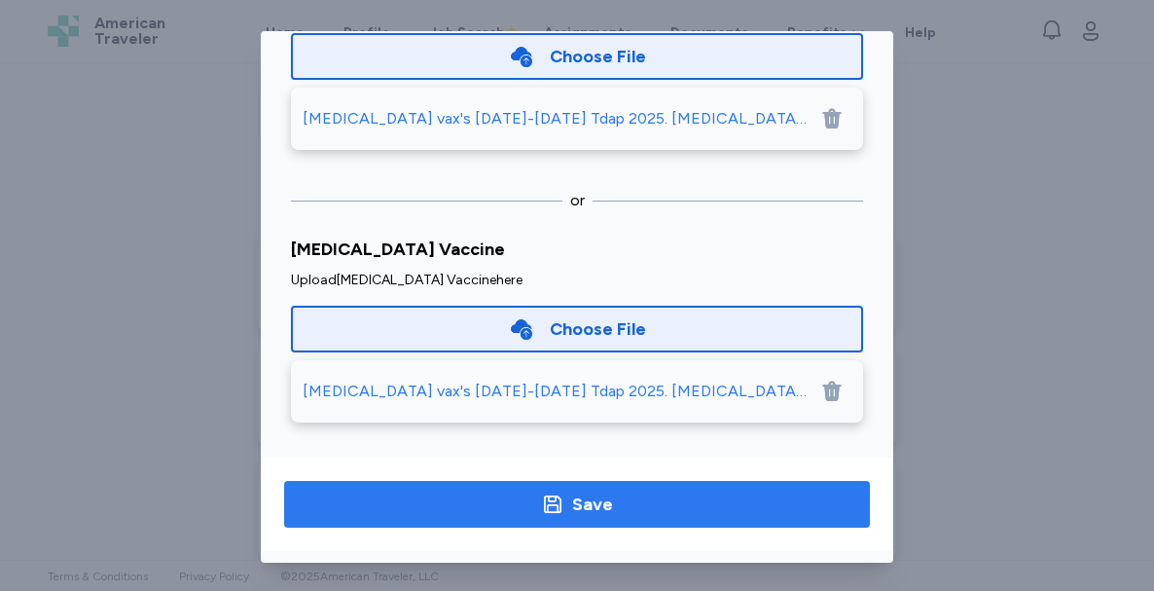
click at [701, 494] on span "Save" at bounding box center [577, 503] width 555 height 27
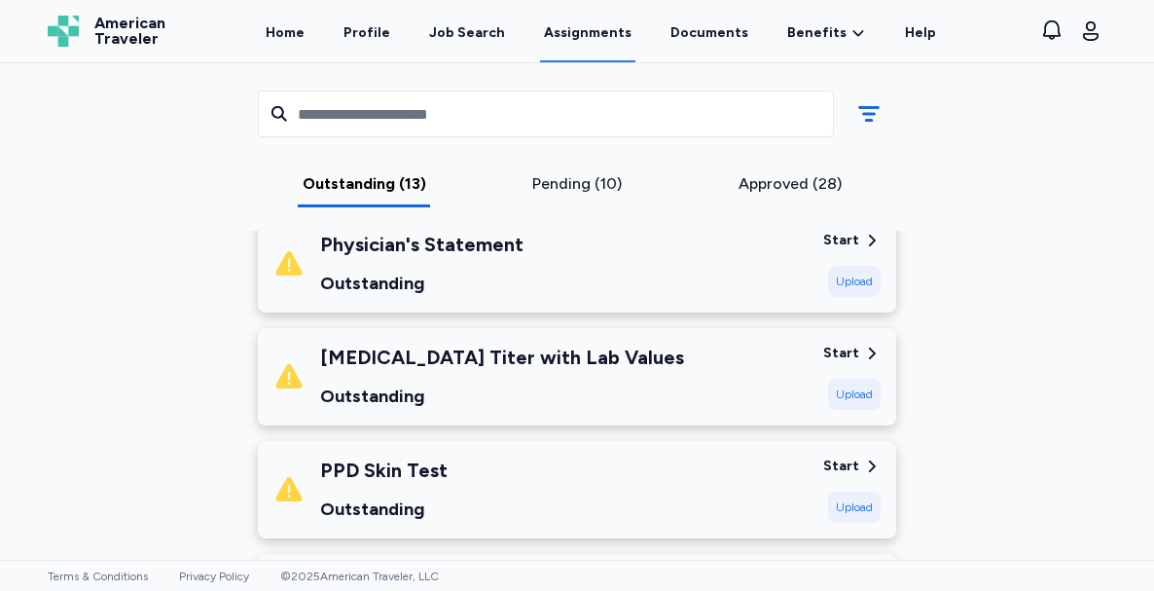
scroll to position [424, 0]
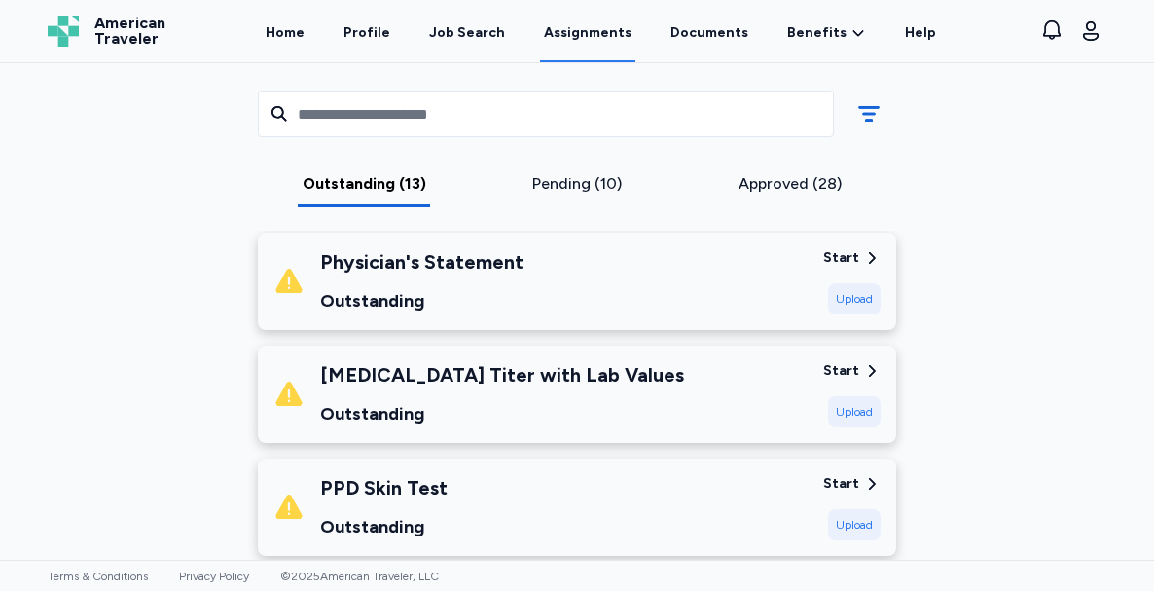
click at [582, 361] on div "[MEDICAL_DATA] Titer with Lab Values Outstanding" at bounding box center [540, 394] width 534 height 66
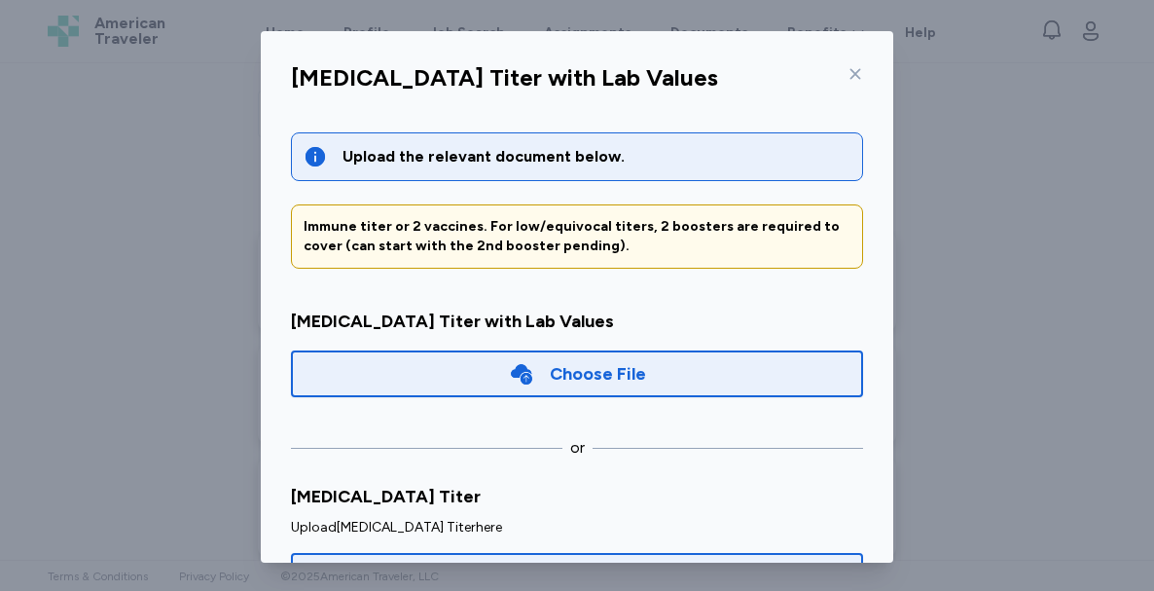
click at [556, 406] on div "Upload the relevant document below. Immune titer or 2 vaccines. For low/equivoc…" at bounding box center [577, 470] width 572 height 677
click at [568, 385] on div "Choose File" at bounding box center [598, 373] width 96 height 27
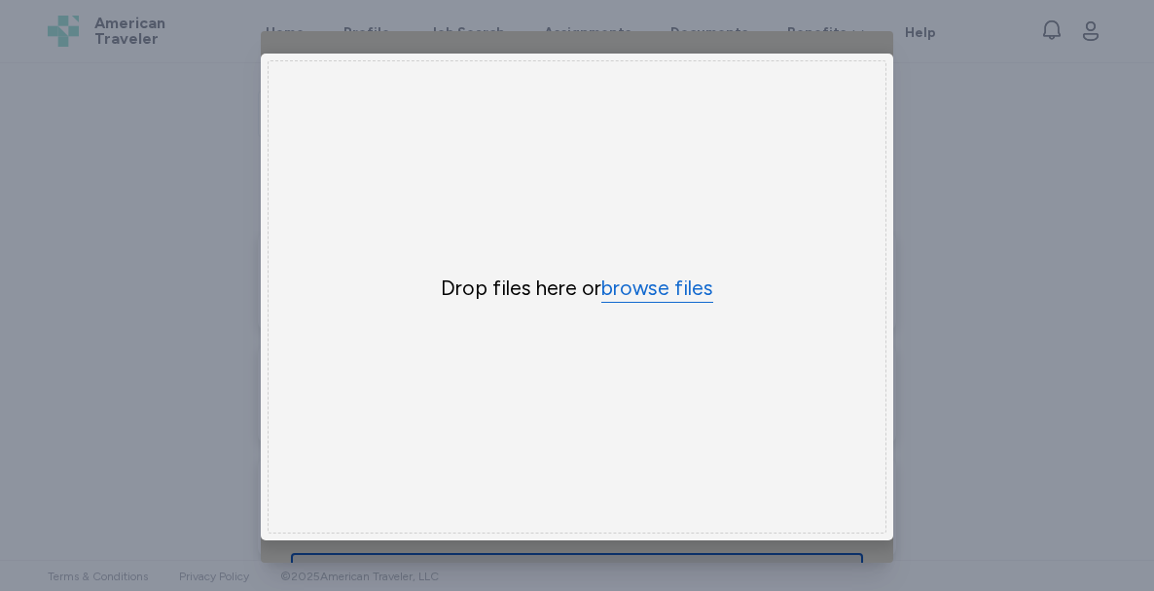
click at [649, 274] on button "browse files" at bounding box center [657, 288] width 112 height 28
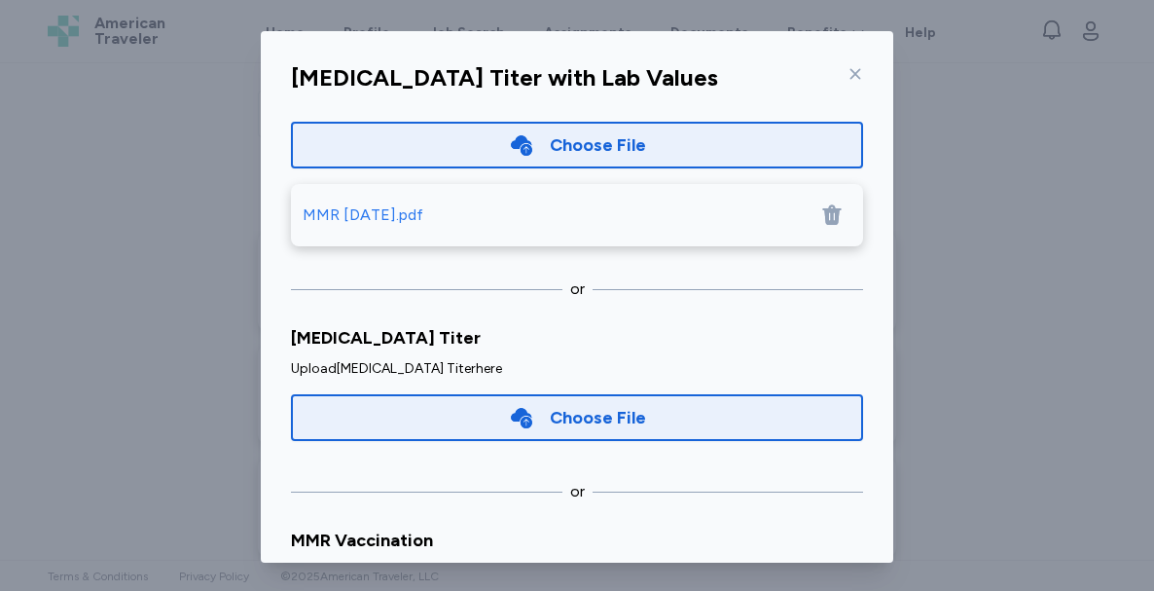
scroll to position [230, 0]
click at [672, 404] on div "Choose File" at bounding box center [577, 416] width 572 height 47
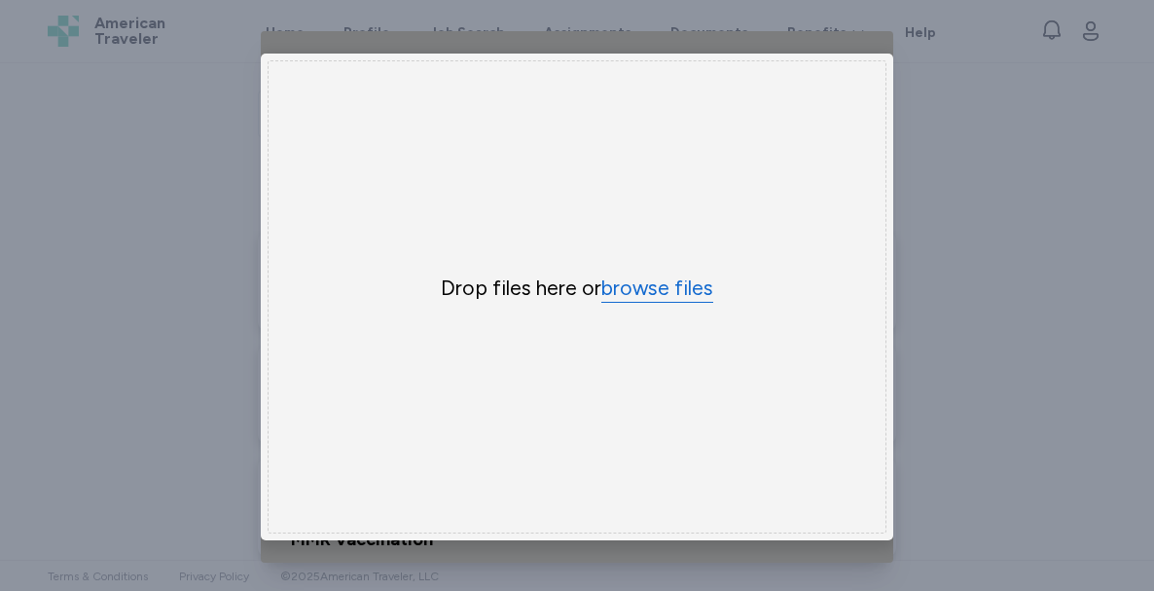
click at [618, 274] on button "browse files" at bounding box center [657, 288] width 112 height 28
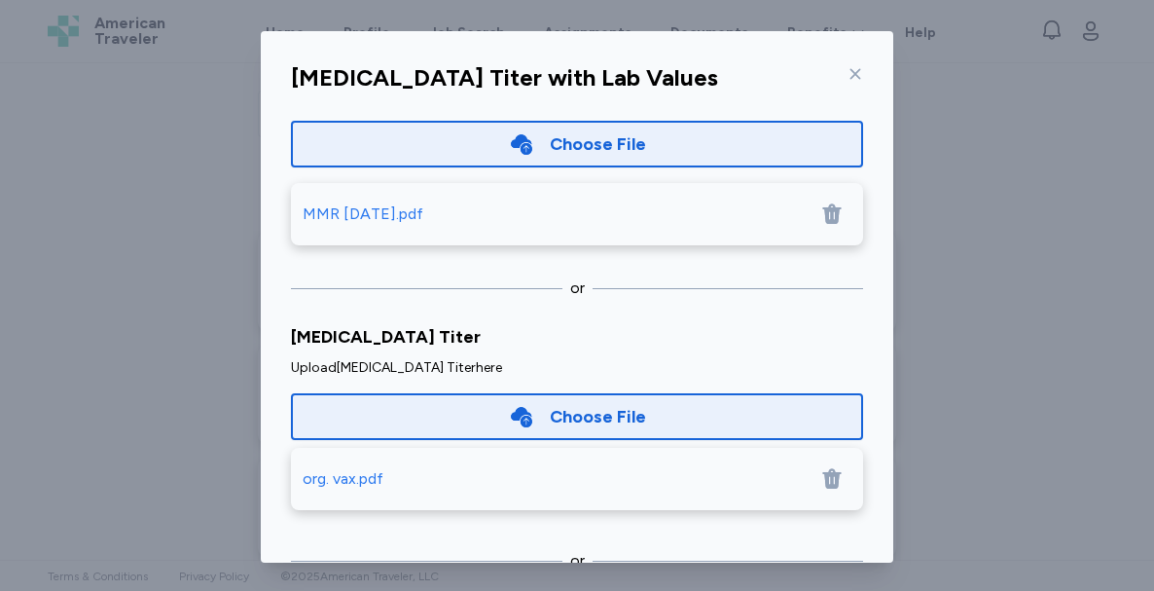
click at [653, 417] on div "Choose File" at bounding box center [577, 416] width 572 height 47
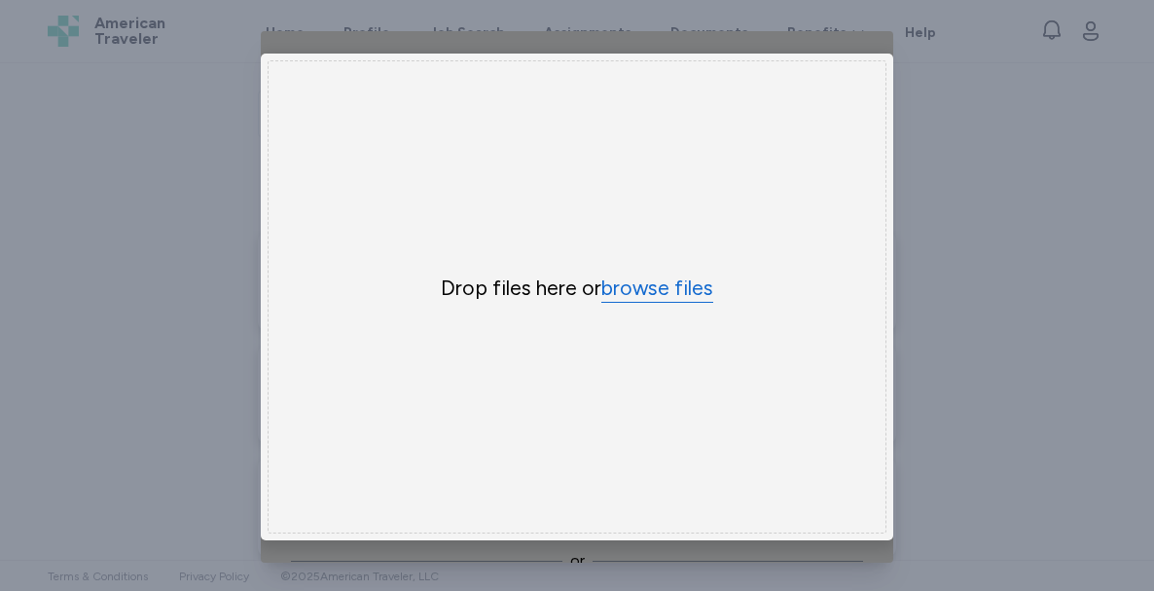
click at [667, 274] on button "browse files" at bounding box center [657, 288] width 112 height 28
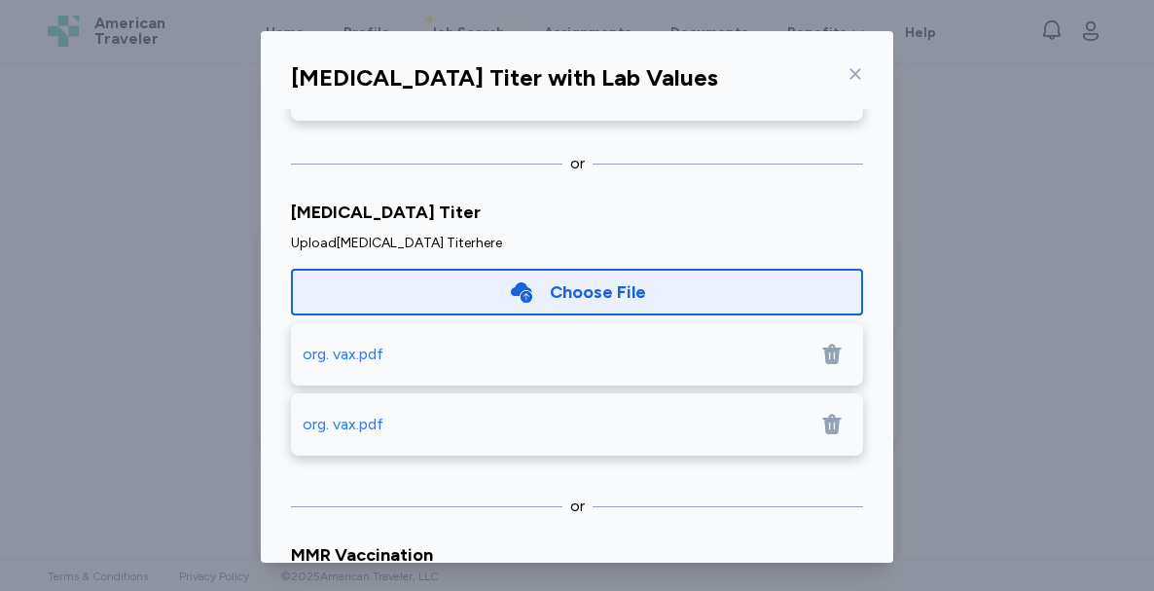
scroll to position [356, 0]
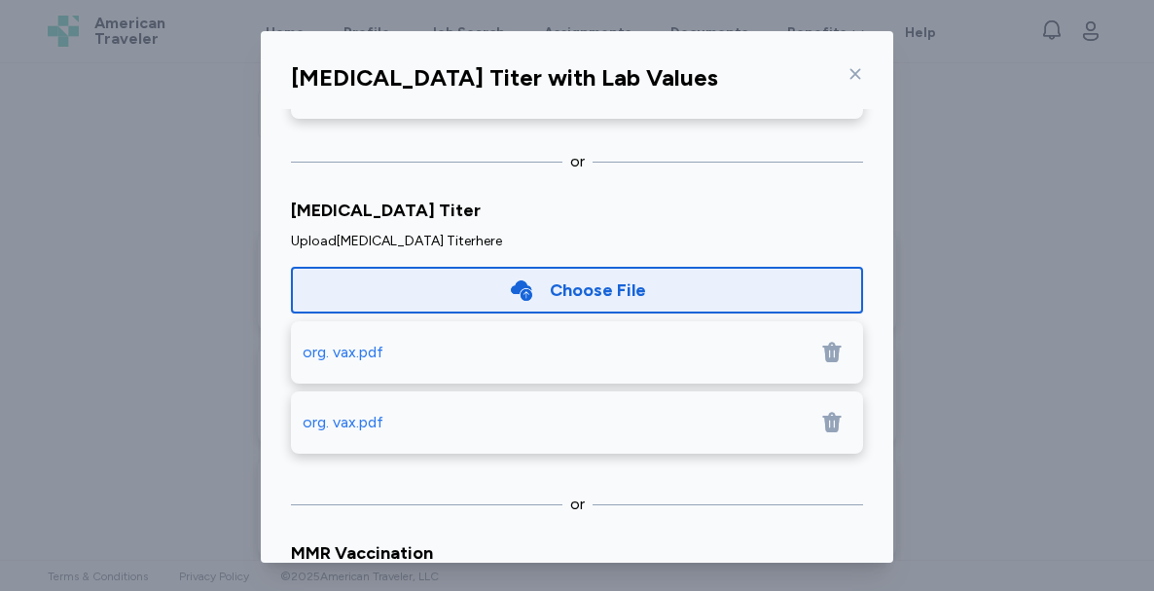
click at [822, 420] on icon at bounding box center [831, 423] width 18 height 20
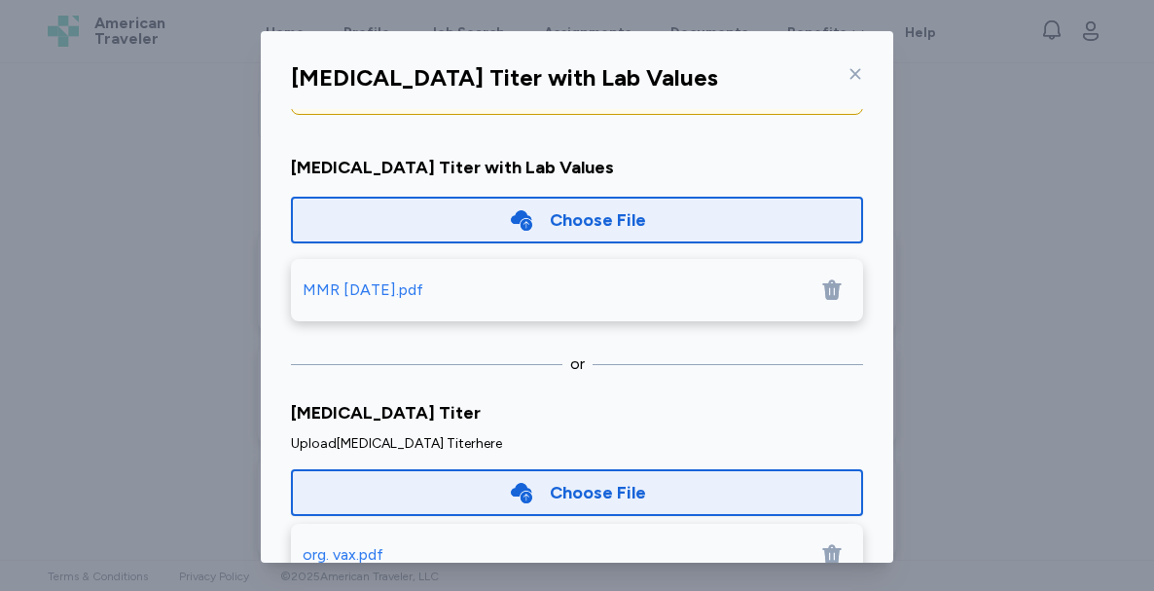
scroll to position [370, 0]
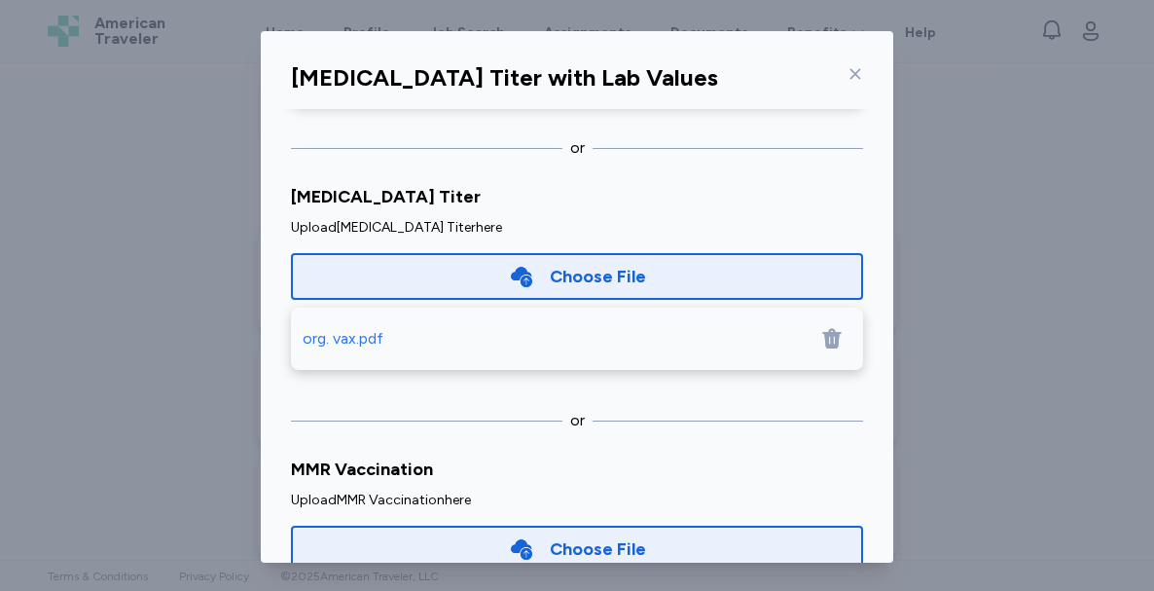
click at [629, 545] on div "Choose File" at bounding box center [577, 548] width 572 height 47
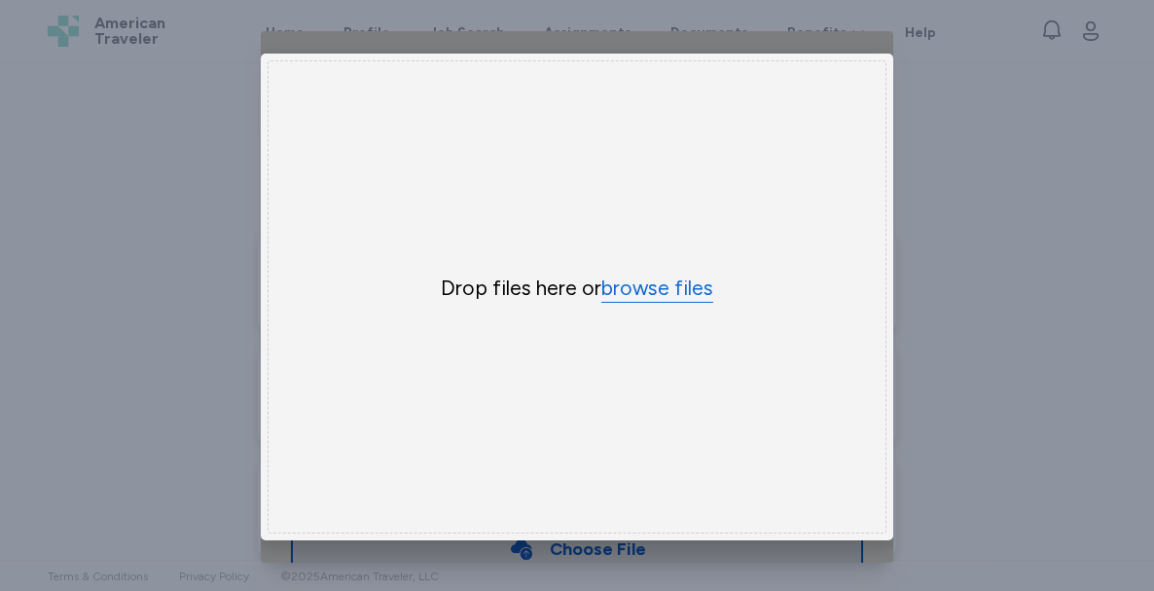
click at [620, 286] on button "browse files" at bounding box center [657, 288] width 112 height 28
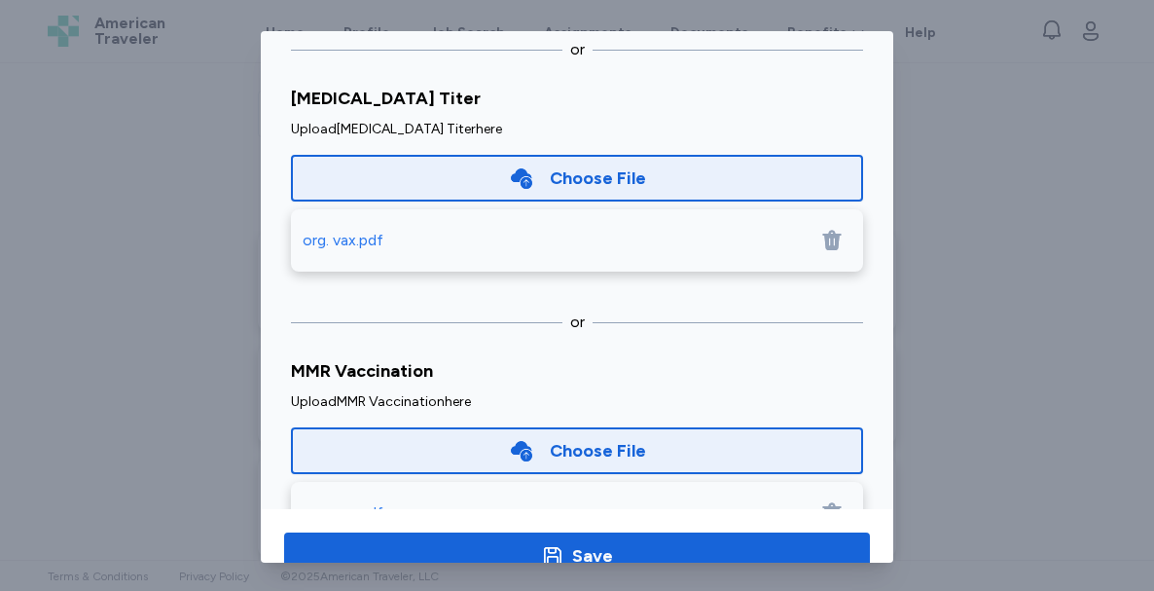
scroll to position [150, 0]
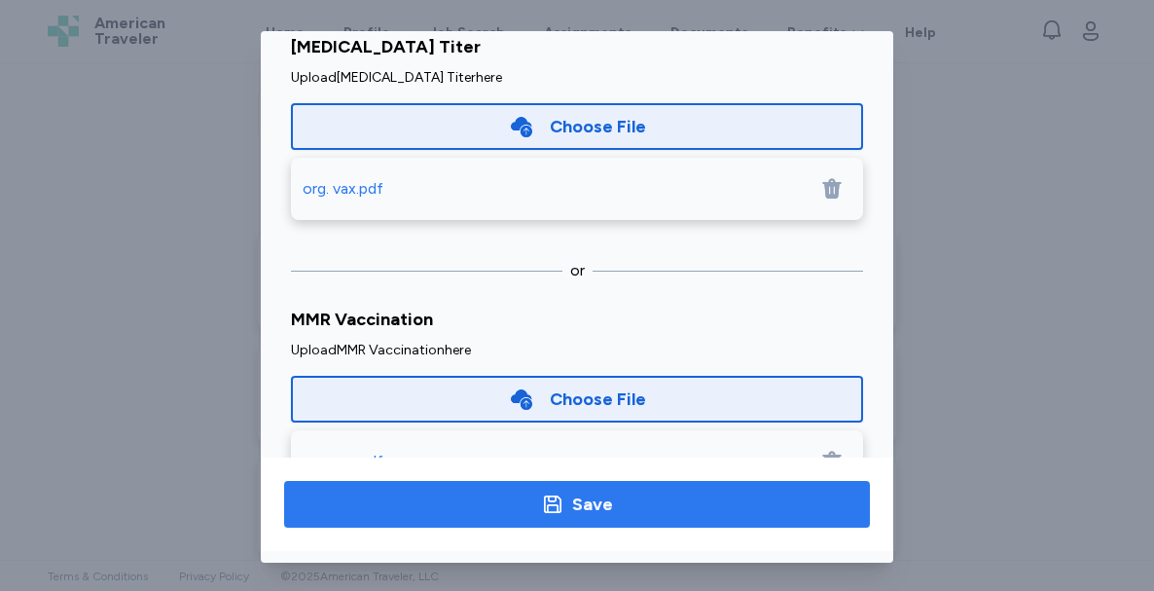
click at [719, 495] on span "Save" at bounding box center [577, 503] width 555 height 27
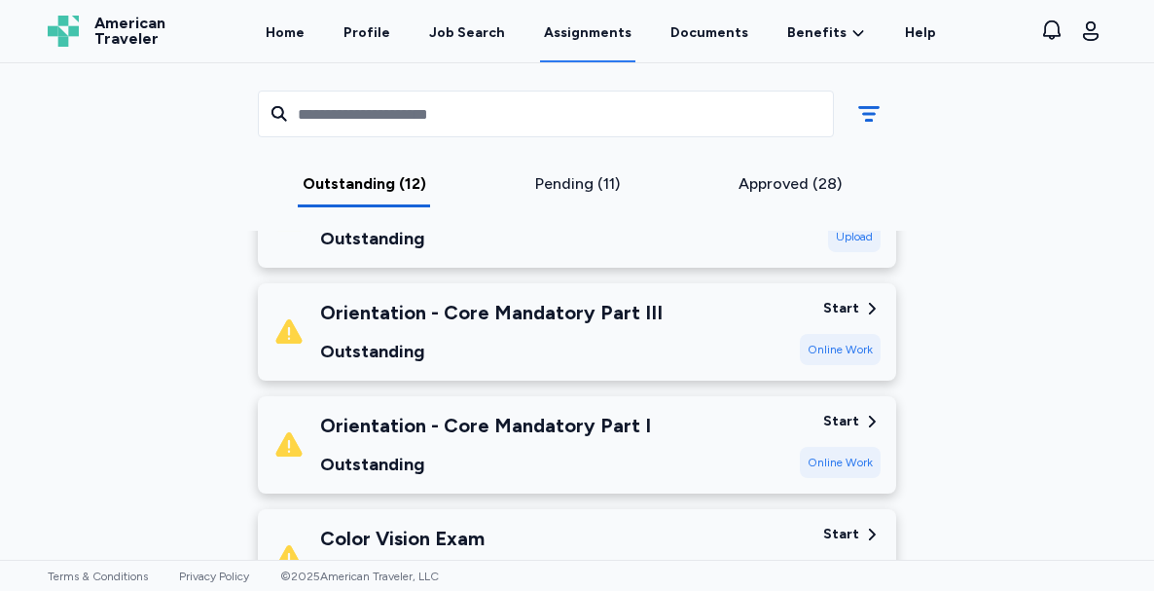
scroll to position [966, 0]
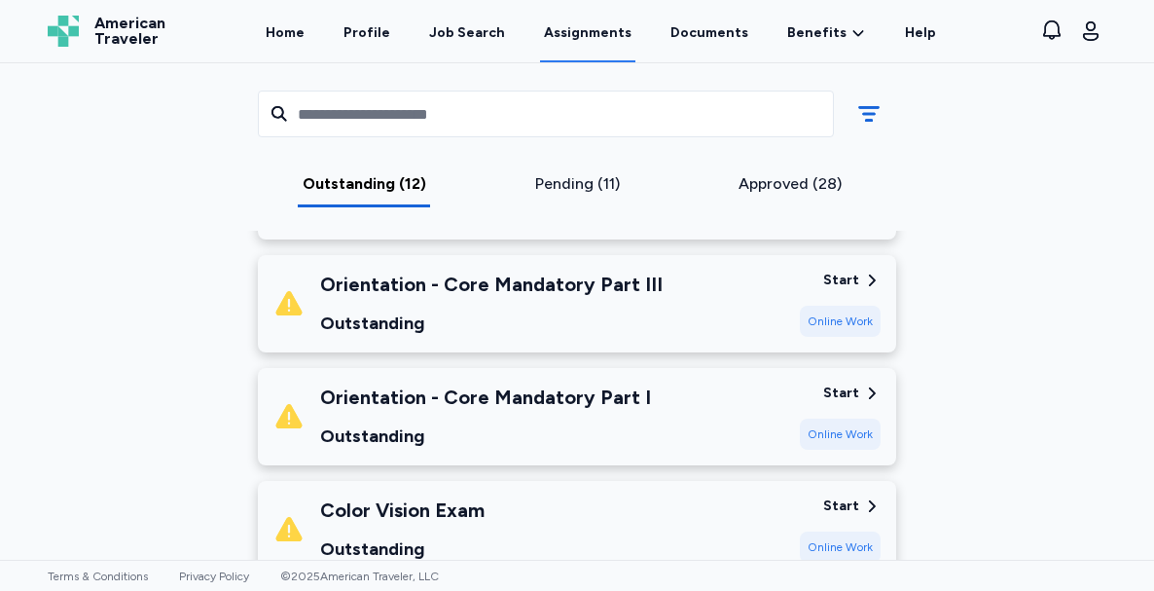
click at [674, 383] on div "Orientation - Core Mandatory Part I Outstanding" at bounding box center [528, 416] width 511 height 66
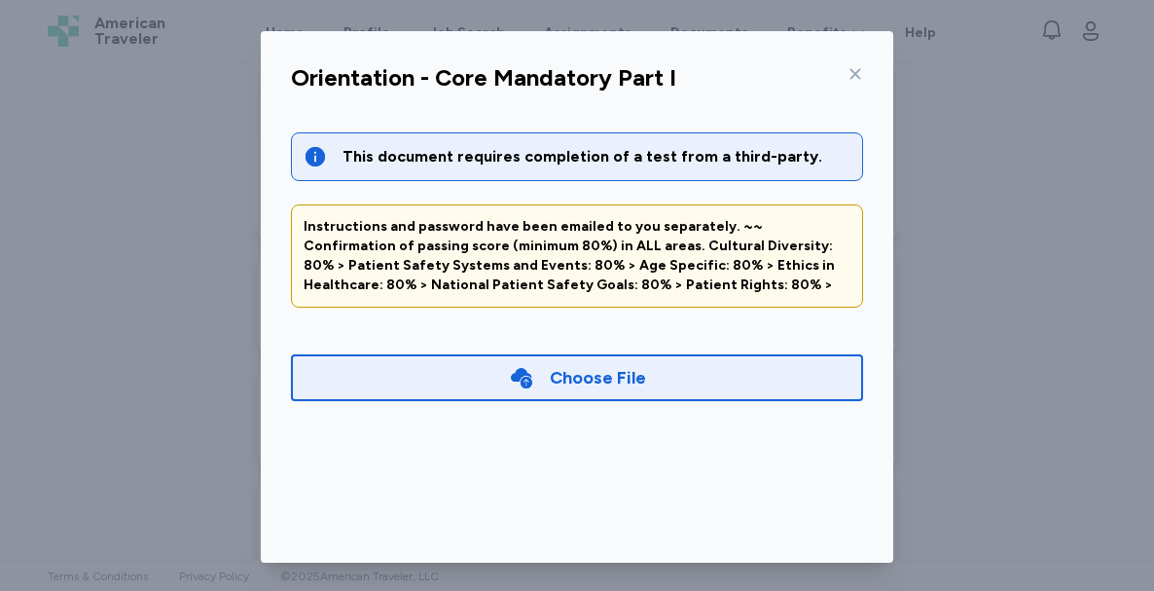
click at [689, 269] on div "Instructions and password have been emailed to you separately. ~~ Confirmation …" at bounding box center [577, 256] width 547 height 78
click at [847, 70] on icon at bounding box center [855, 74] width 16 height 16
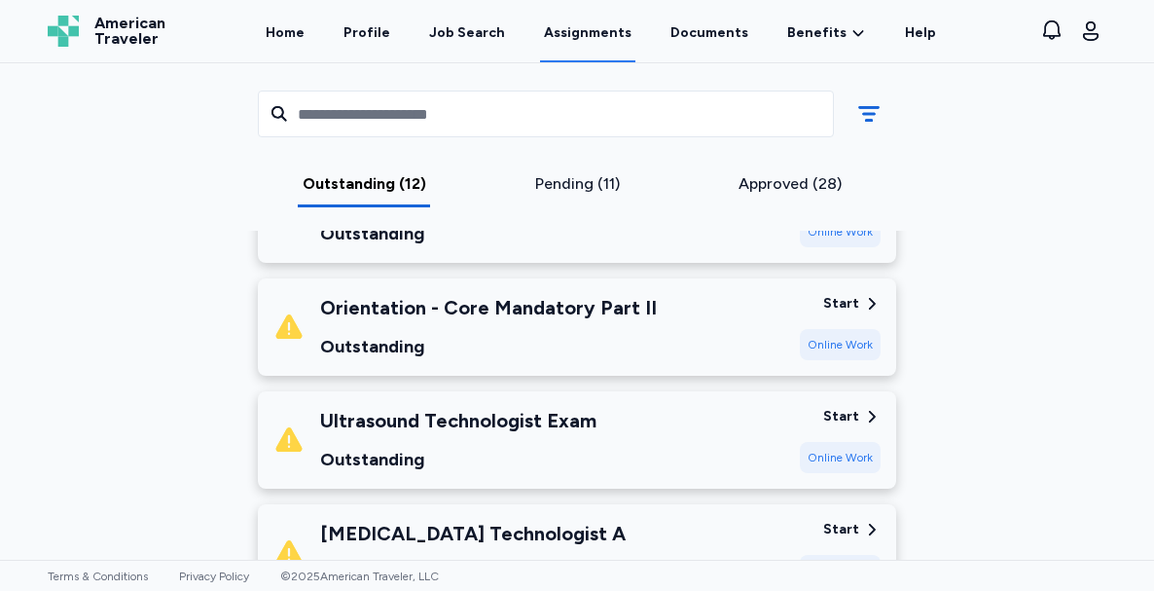
scroll to position [1298, 0]
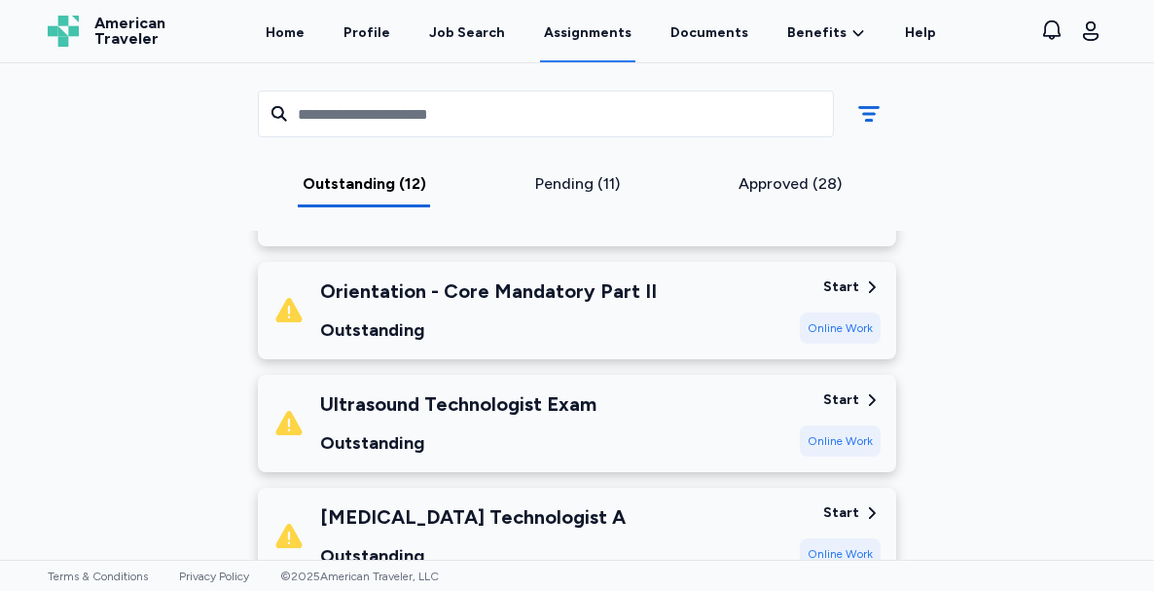
click at [598, 277] on div "Orientation - Core Mandatory Part II" at bounding box center [488, 290] width 337 height 27
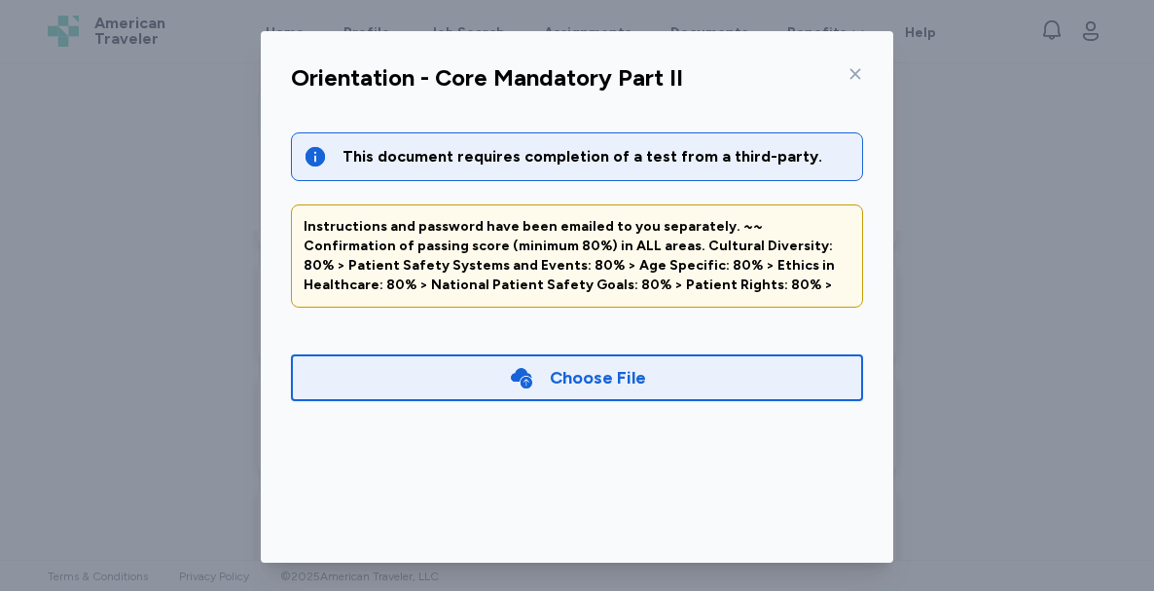
click at [842, 65] on div at bounding box center [851, 73] width 23 height 31
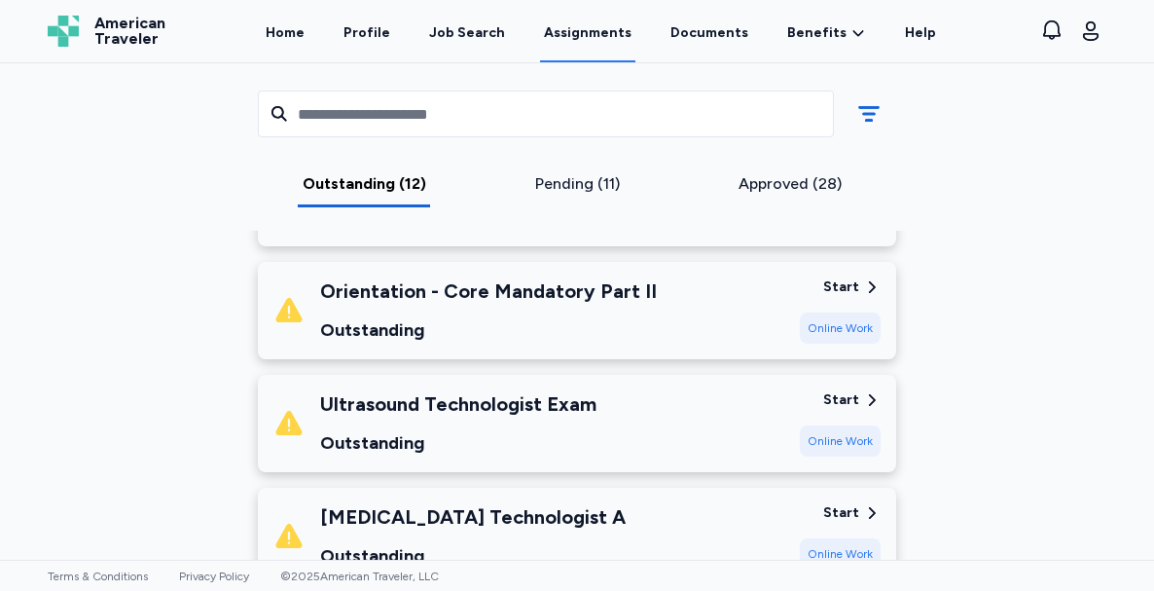
click at [662, 503] on div "[MEDICAL_DATA] Technologist A Outstanding" at bounding box center [528, 536] width 511 height 66
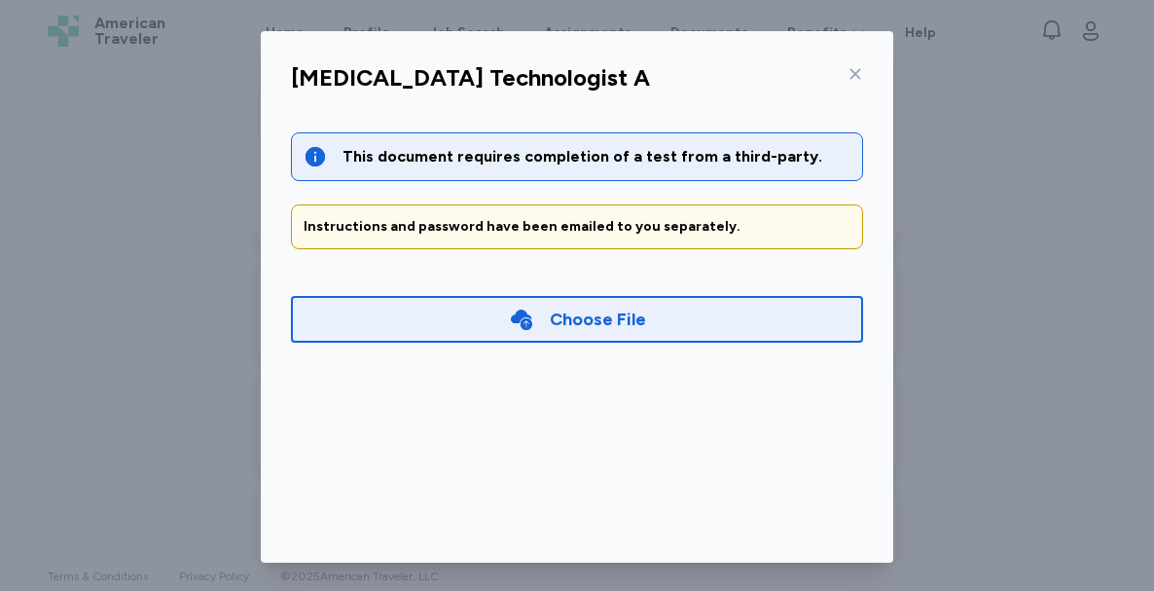
click at [847, 68] on icon at bounding box center [855, 74] width 16 height 16
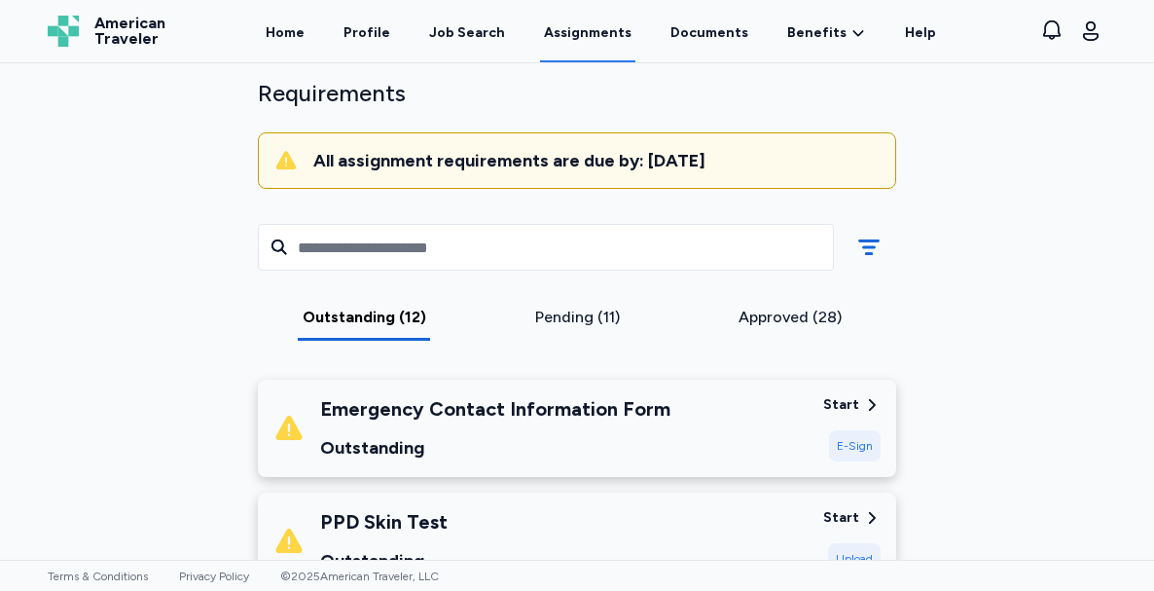
scroll to position [148, 0]
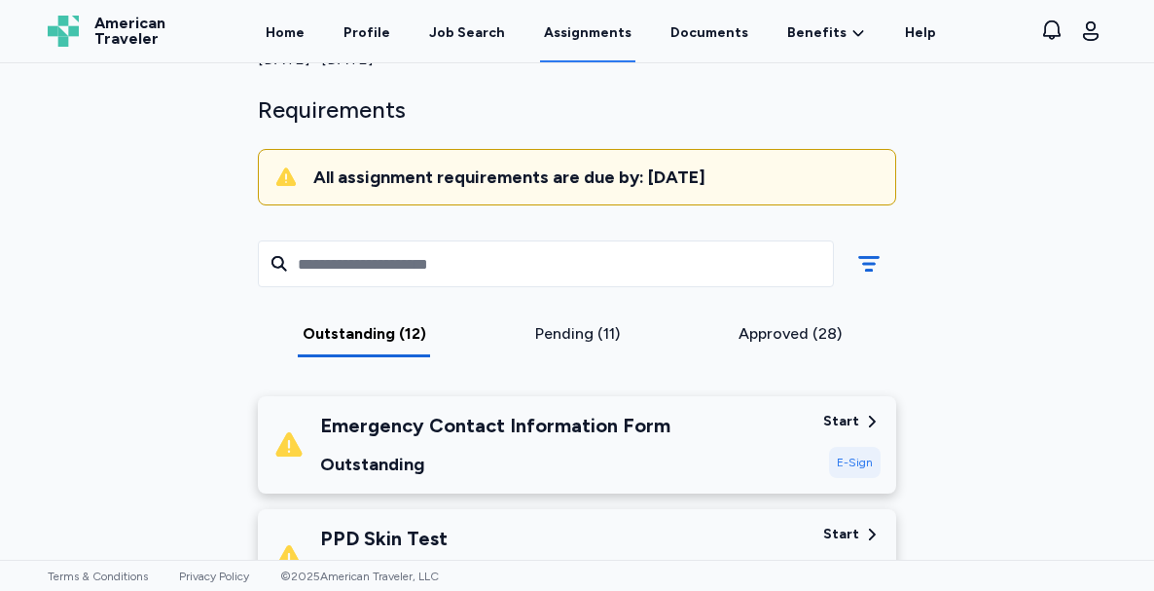
click at [681, 429] on div "Emergency Contact Information Form Outstanding" at bounding box center [540, 445] width 534 height 66
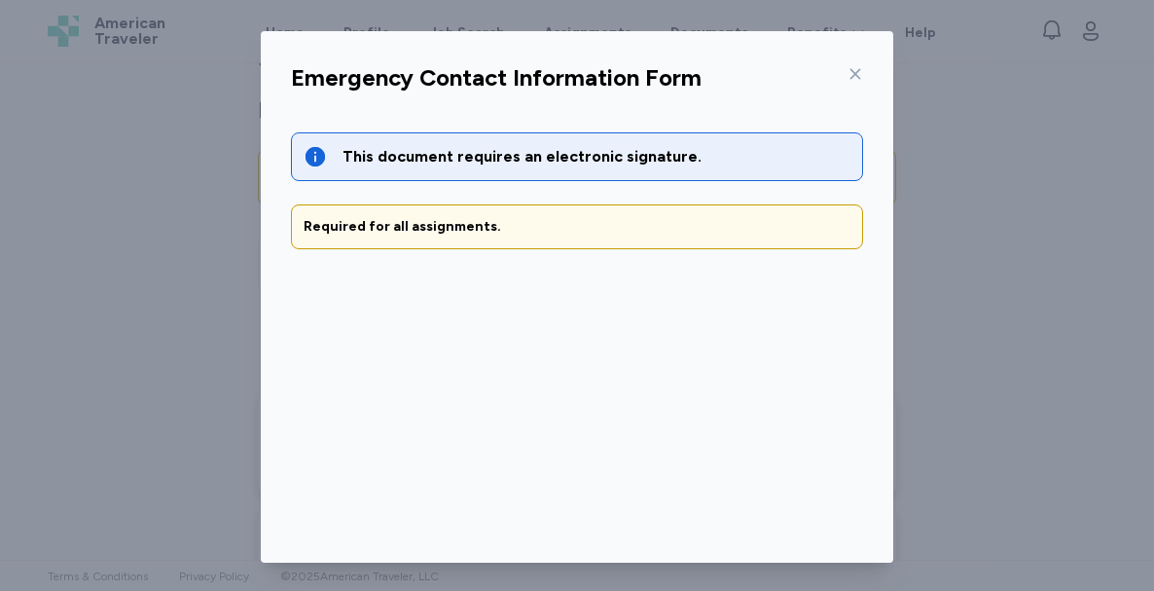
click at [568, 193] on div "This document requires an electronic signature. Required for all assignments. G…" at bounding box center [577, 190] width 572 height 117
click at [514, 153] on div "This document requires an electronic signature." at bounding box center [596, 156] width 508 height 23
click at [439, 227] on div "Required for all assignments." at bounding box center [577, 226] width 547 height 19
click at [847, 73] on icon at bounding box center [855, 74] width 16 height 16
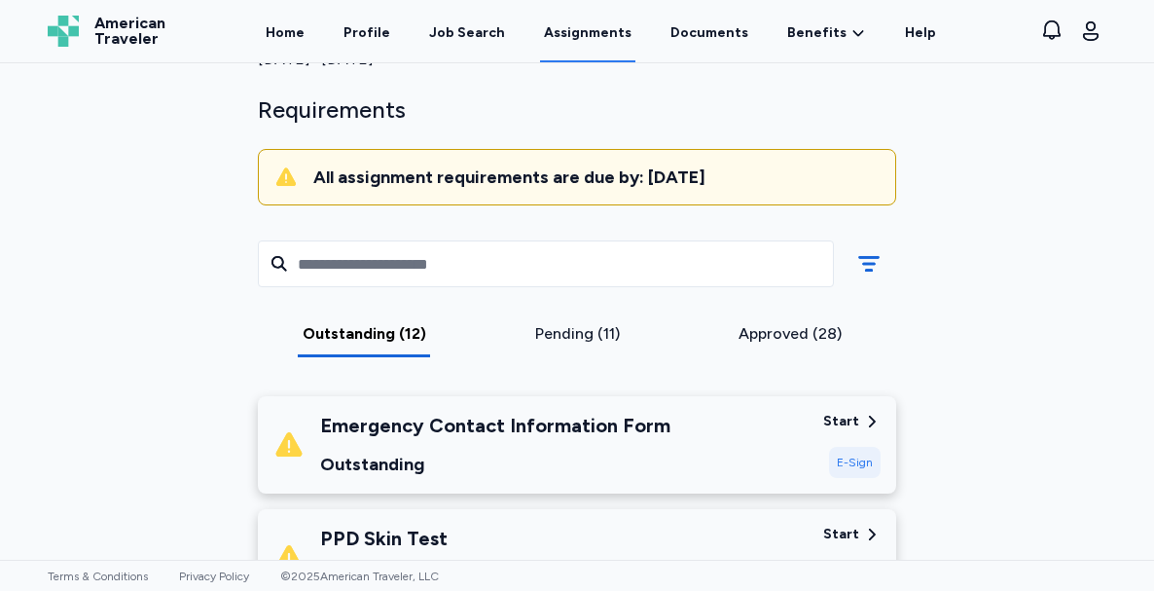
click at [861, 447] on div "E-Sign" at bounding box center [855, 462] width 52 height 31
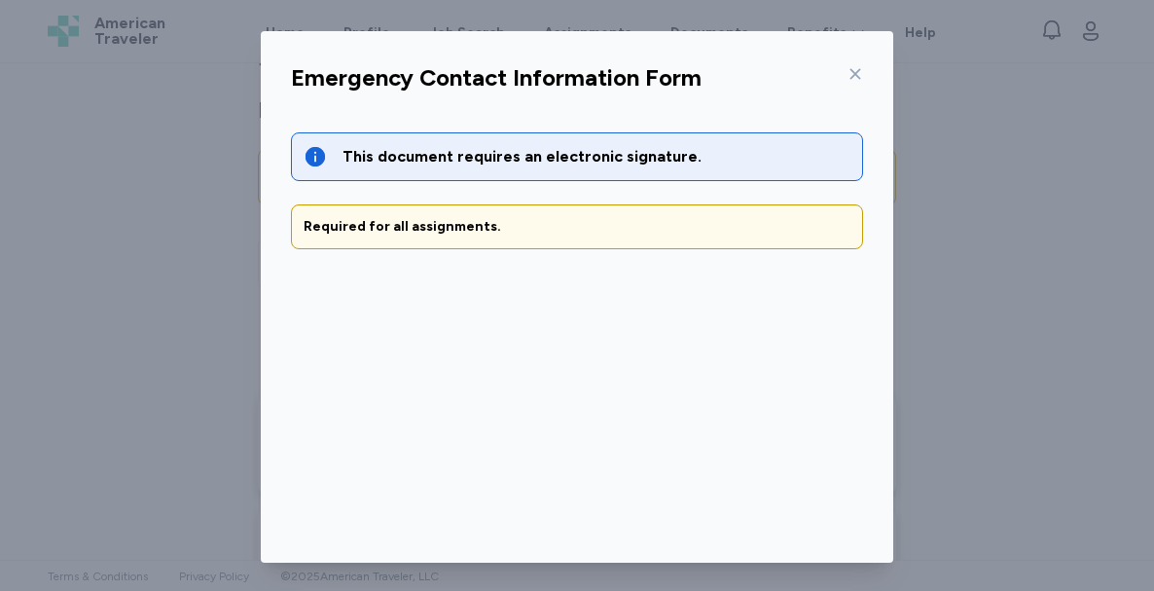
click at [840, 82] on div at bounding box center [851, 73] width 23 height 31
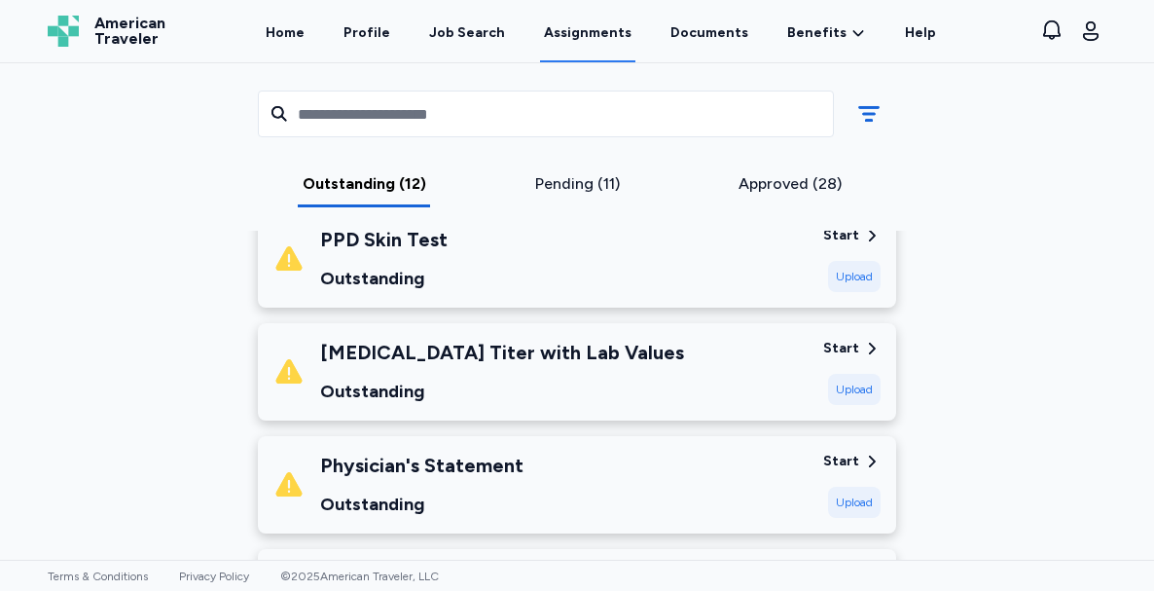
scroll to position [463, 0]
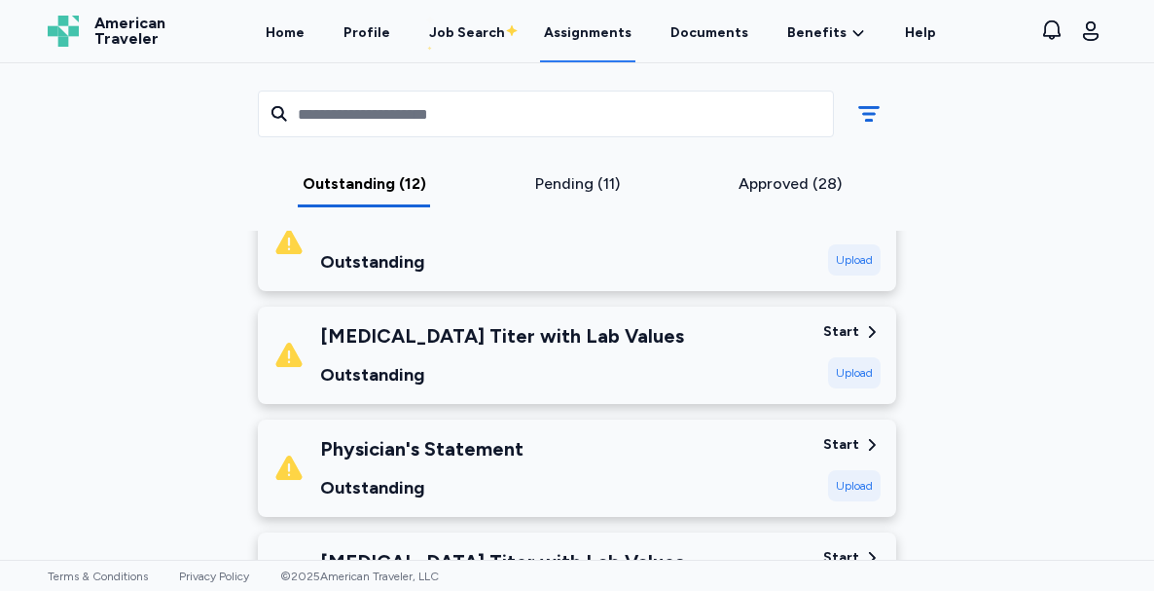
click at [619, 326] on div "[MEDICAL_DATA] Titer with Lab Values Outstanding" at bounding box center [540, 355] width 534 height 66
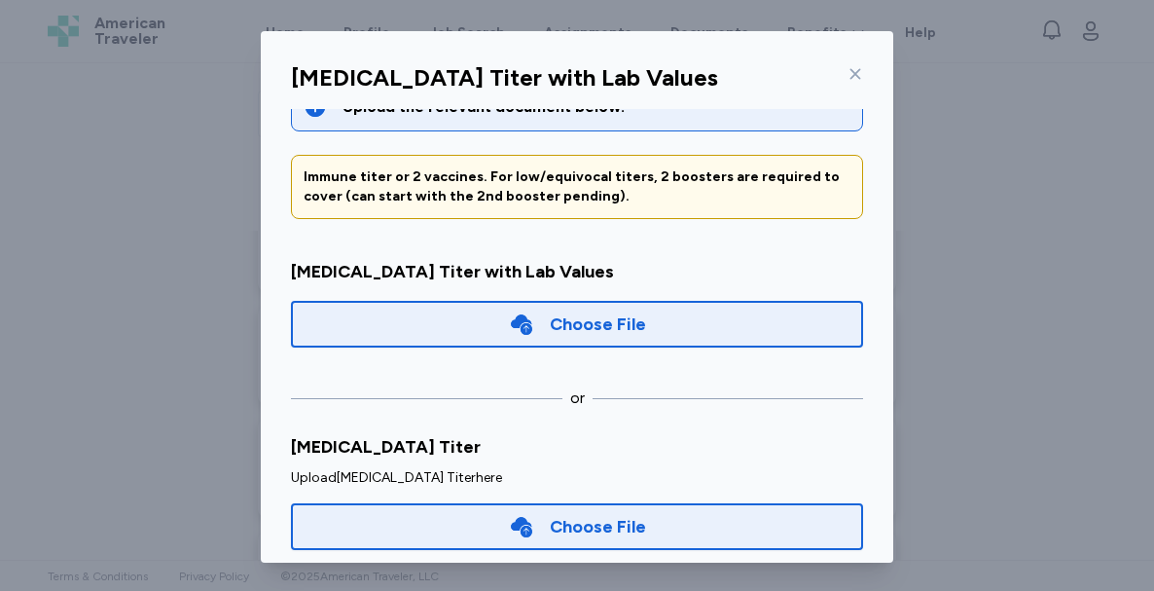
scroll to position [0, 0]
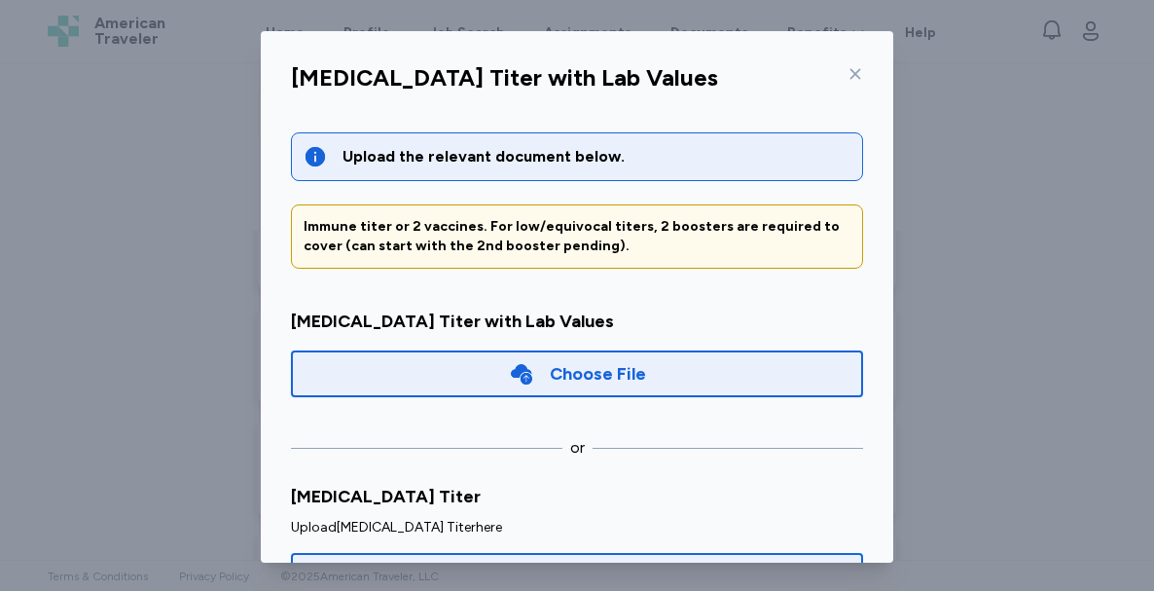
click at [550, 377] on div "Choose File" at bounding box center [598, 373] width 96 height 27
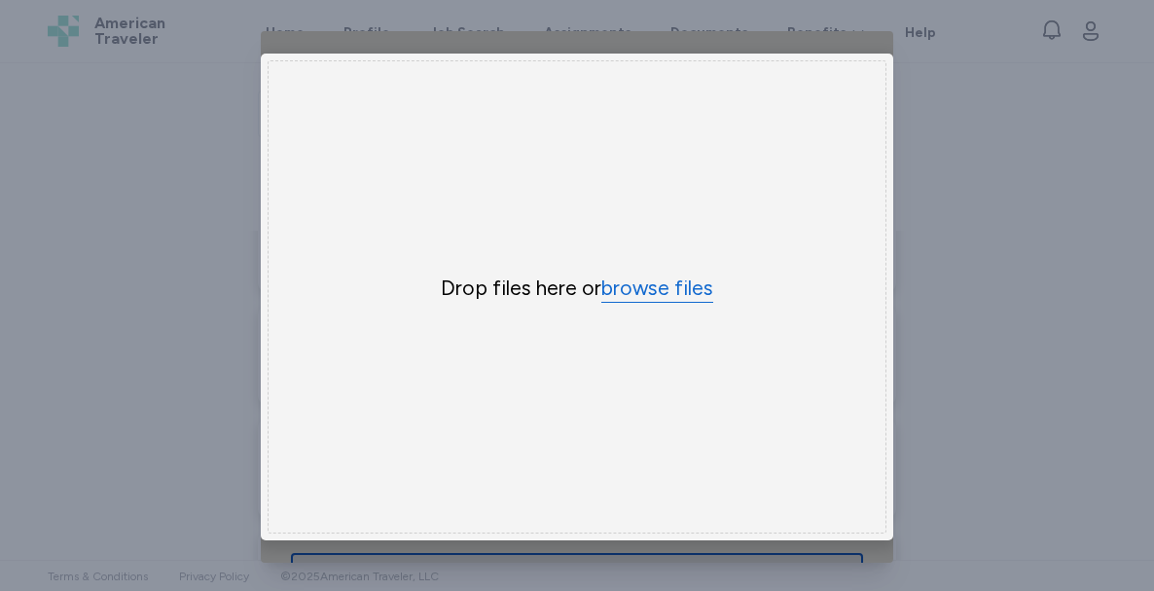
click at [639, 284] on button "browse files" at bounding box center [657, 288] width 112 height 28
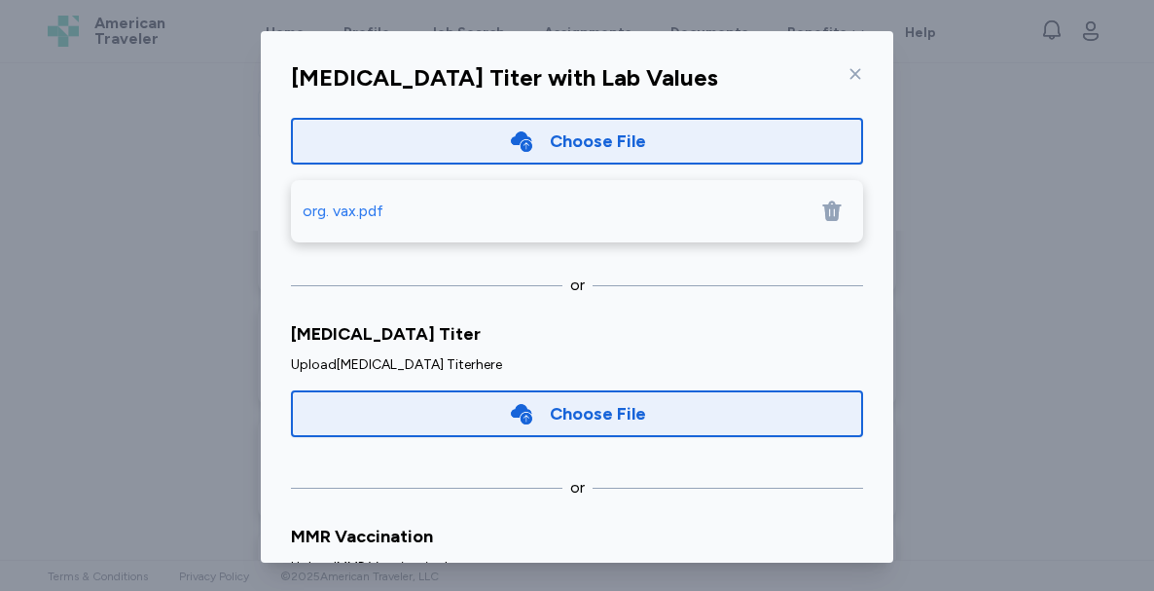
scroll to position [245, 0]
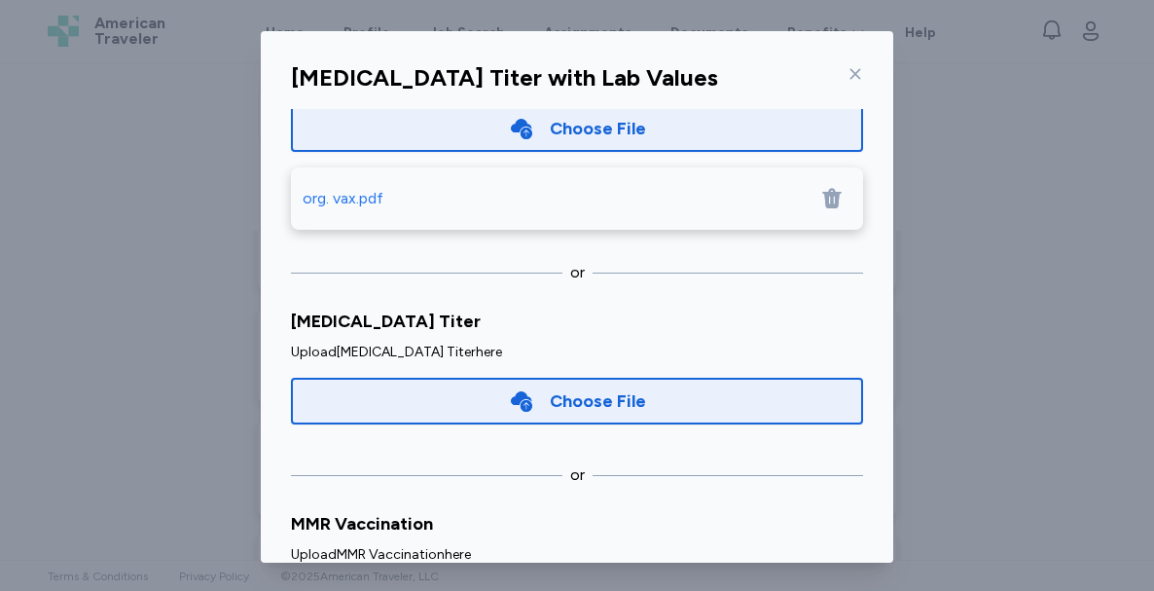
click at [706, 385] on div "Choose File" at bounding box center [577, 401] width 572 height 47
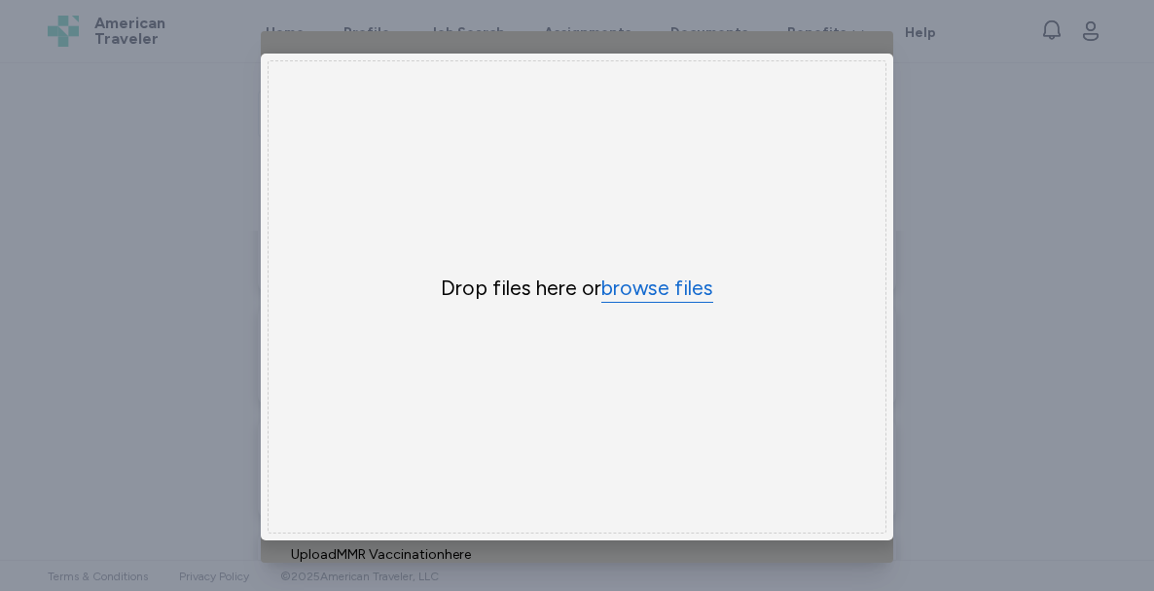
click at [650, 274] on button "browse files" at bounding box center [657, 288] width 112 height 28
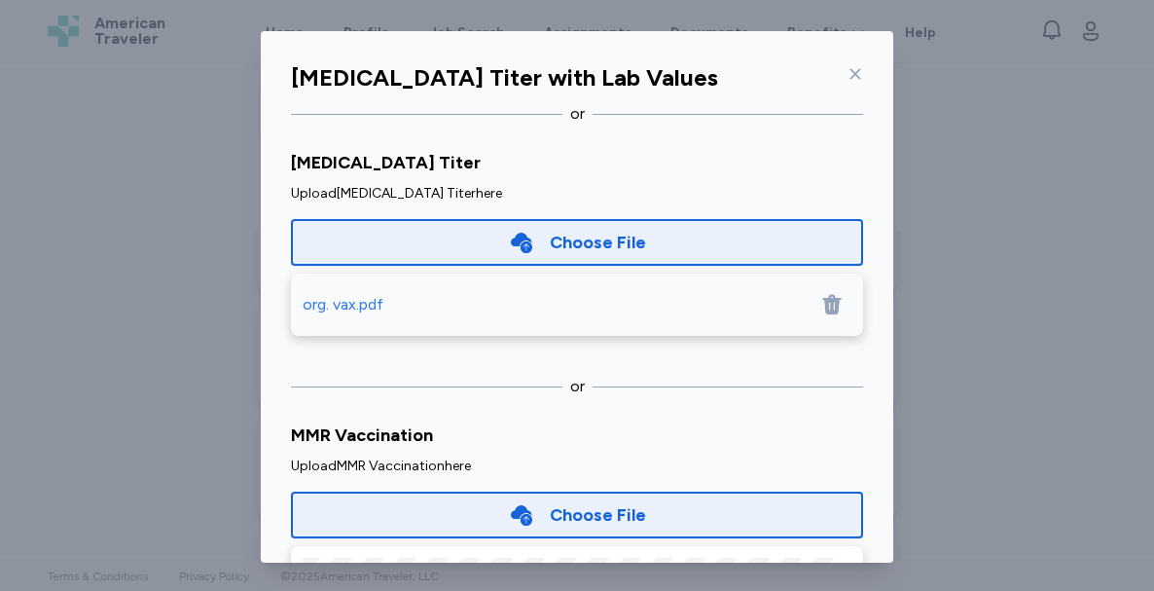
scroll to position [440, 0]
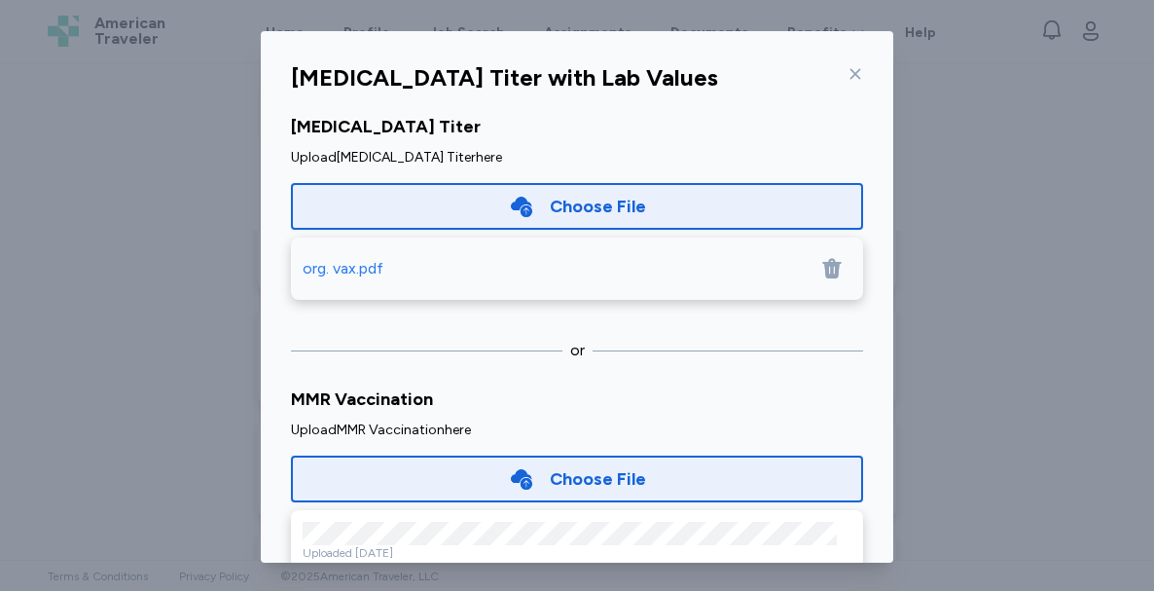
click at [602, 494] on div "Choose File" at bounding box center [577, 478] width 572 height 47
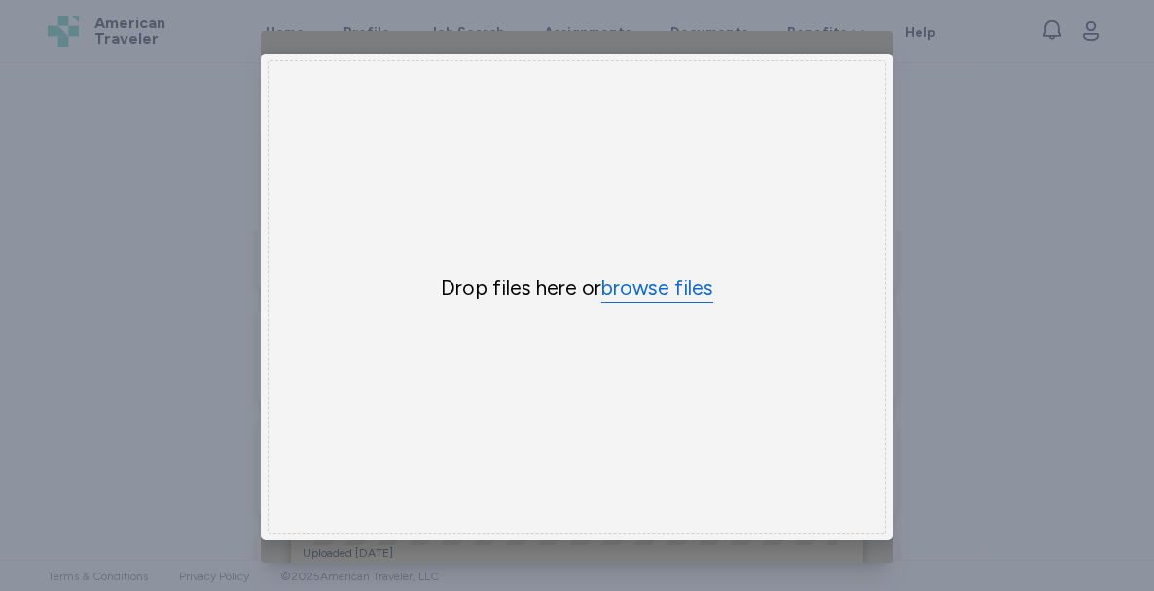
click at [629, 281] on button "browse files" at bounding box center [657, 288] width 112 height 28
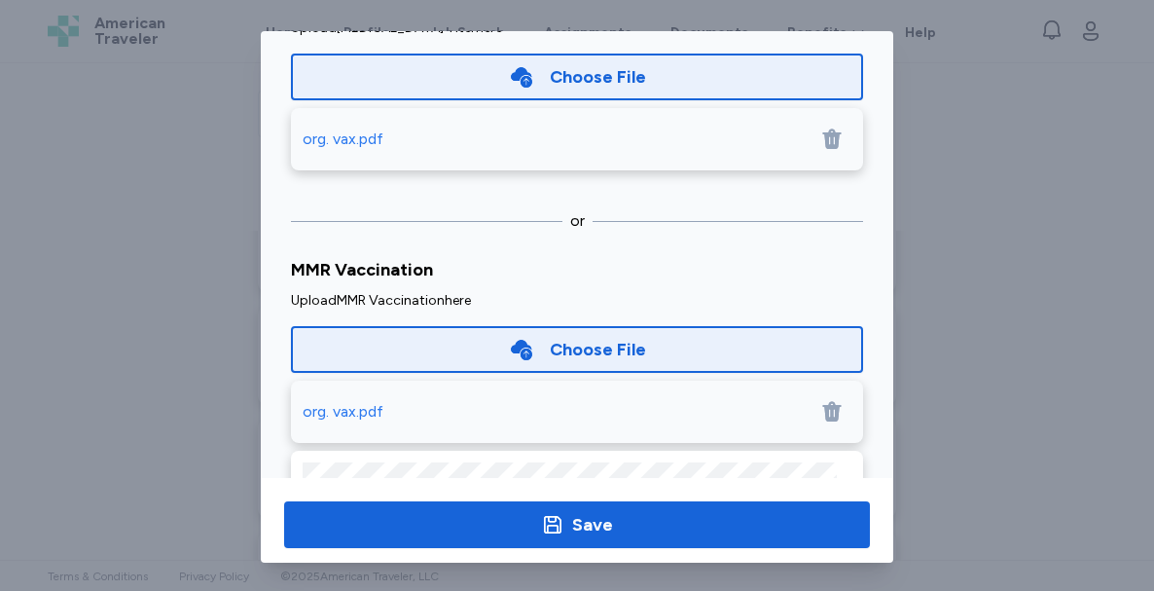
scroll to position [150, 0]
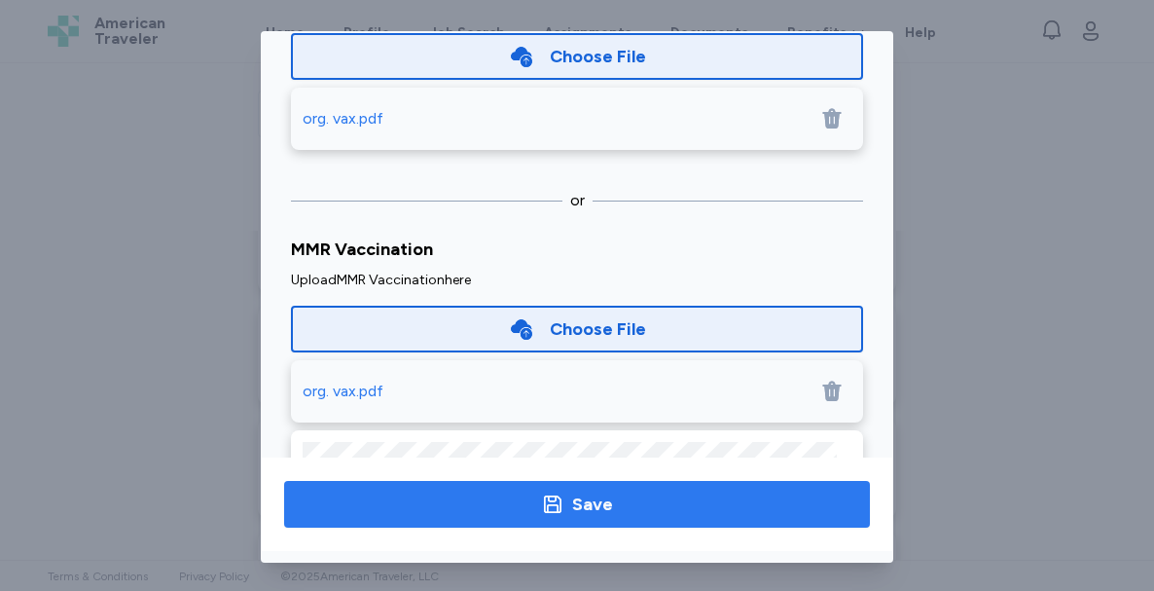
click at [592, 497] on div "Save" at bounding box center [592, 503] width 41 height 27
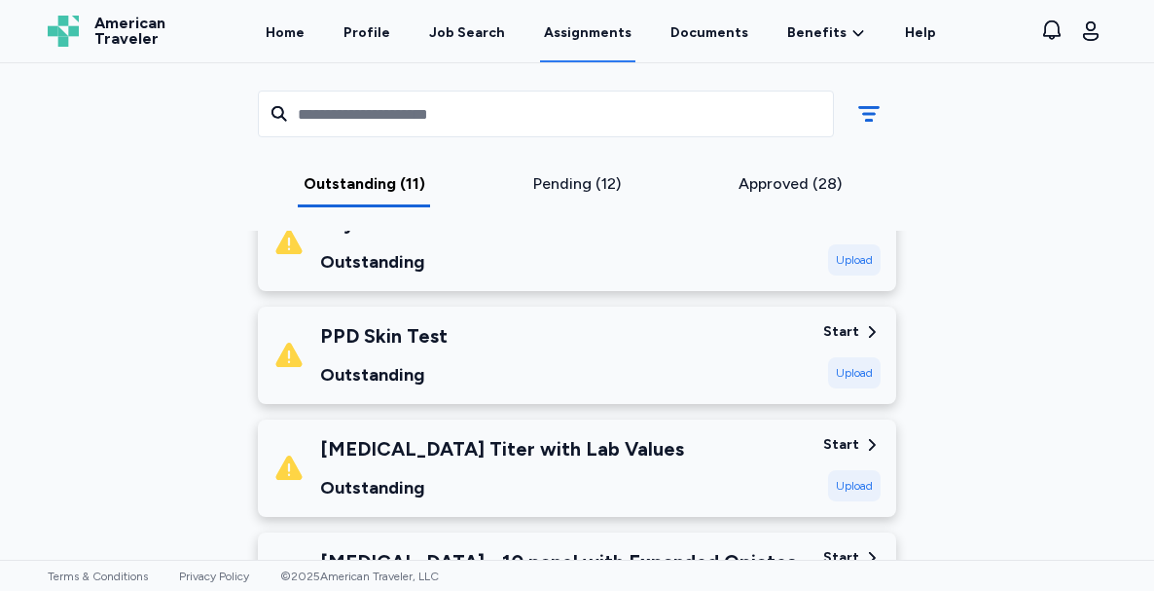
click at [508, 435] on div "[MEDICAL_DATA] Titer with Lab Values" at bounding box center [502, 448] width 364 height 27
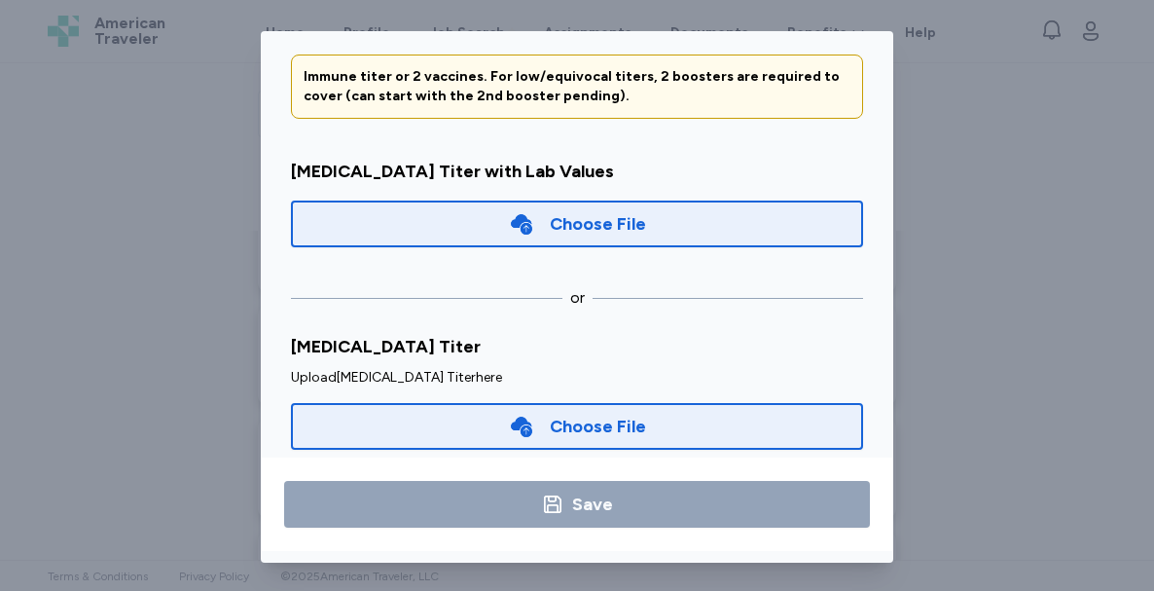
click at [479, 234] on div "Choose File" at bounding box center [577, 223] width 572 height 47
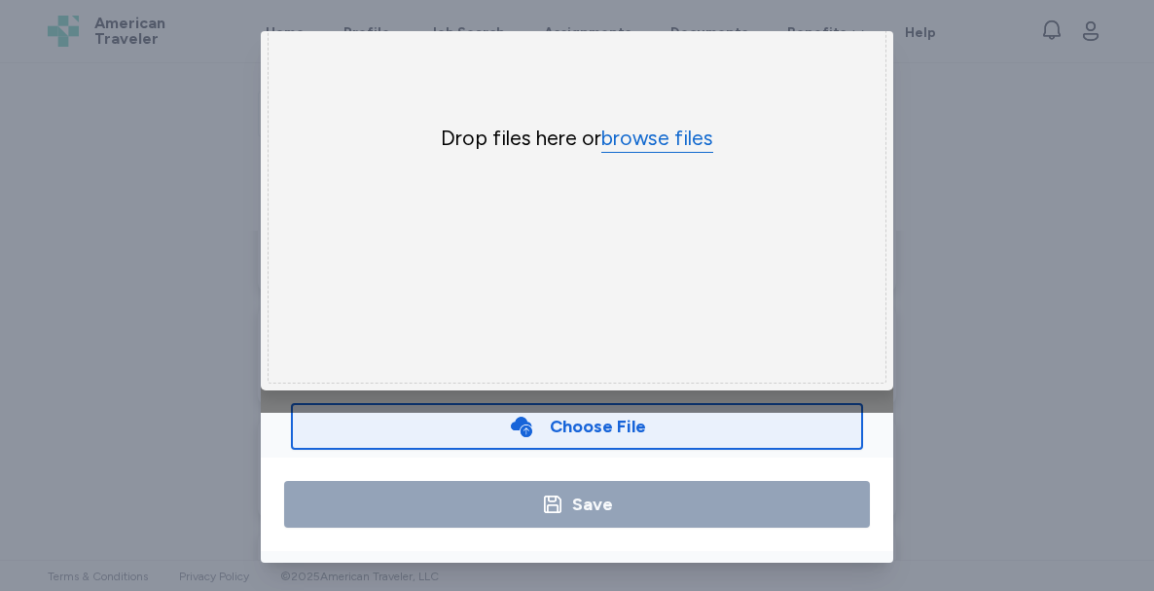
click at [651, 132] on button "browse files" at bounding box center [657, 139] width 112 height 28
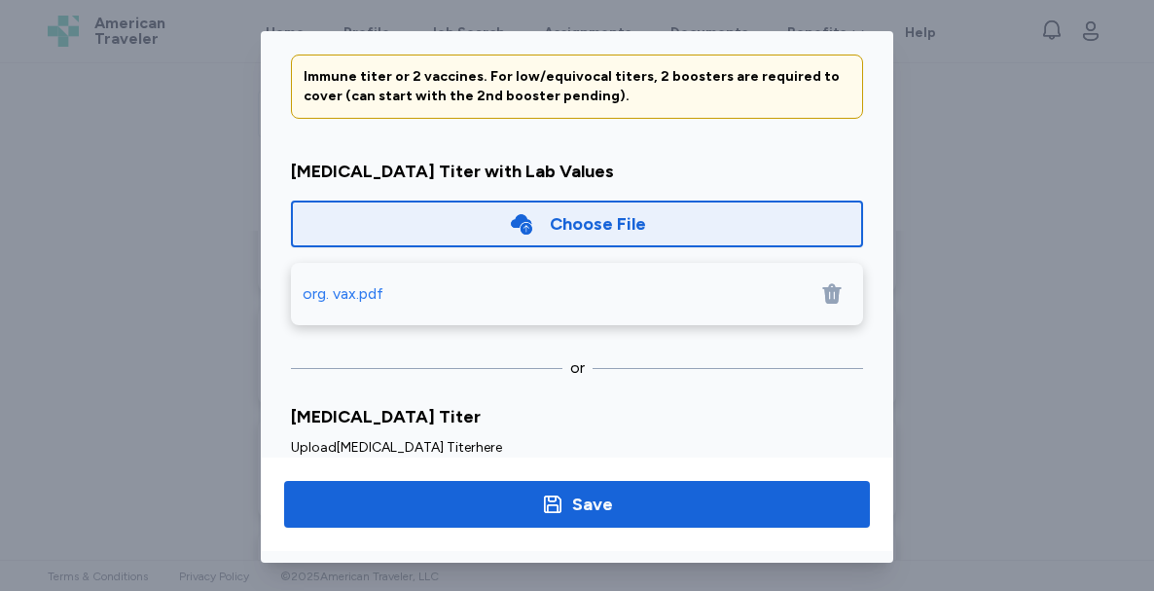
click at [510, 439] on div "Upload [MEDICAL_DATA] Titer here" at bounding box center [577, 447] width 572 height 19
click at [310, 422] on div "[MEDICAL_DATA] Titer" at bounding box center [577, 416] width 572 height 27
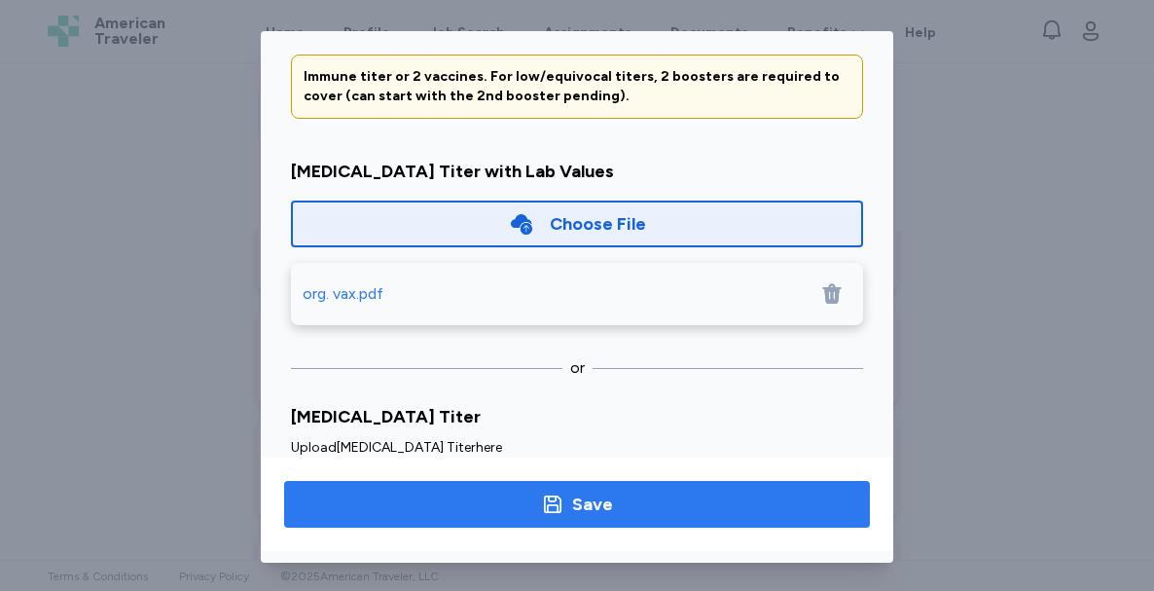
click at [572, 508] on div "Save" at bounding box center [592, 503] width 41 height 27
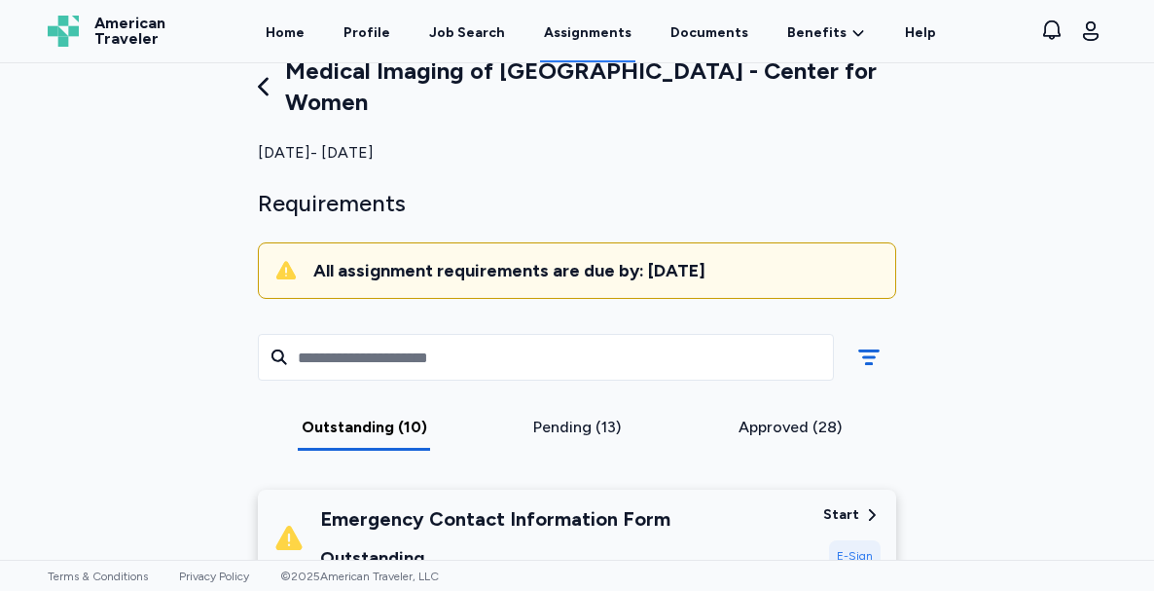
scroll to position [4, 0]
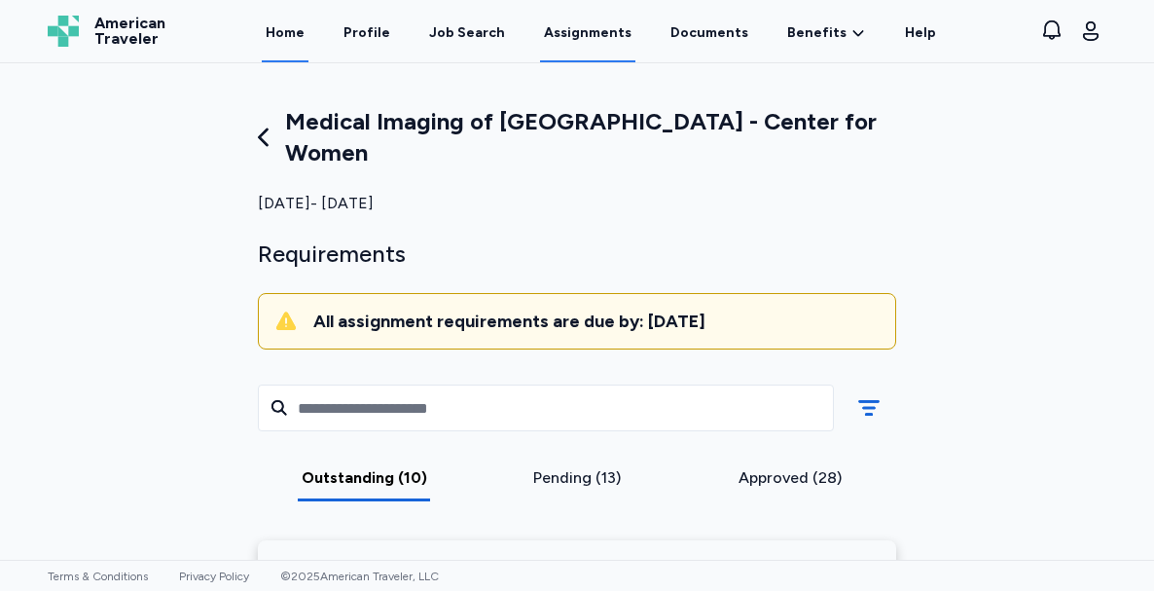
click at [297, 47] on link "Home" at bounding box center [285, 32] width 47 height 60
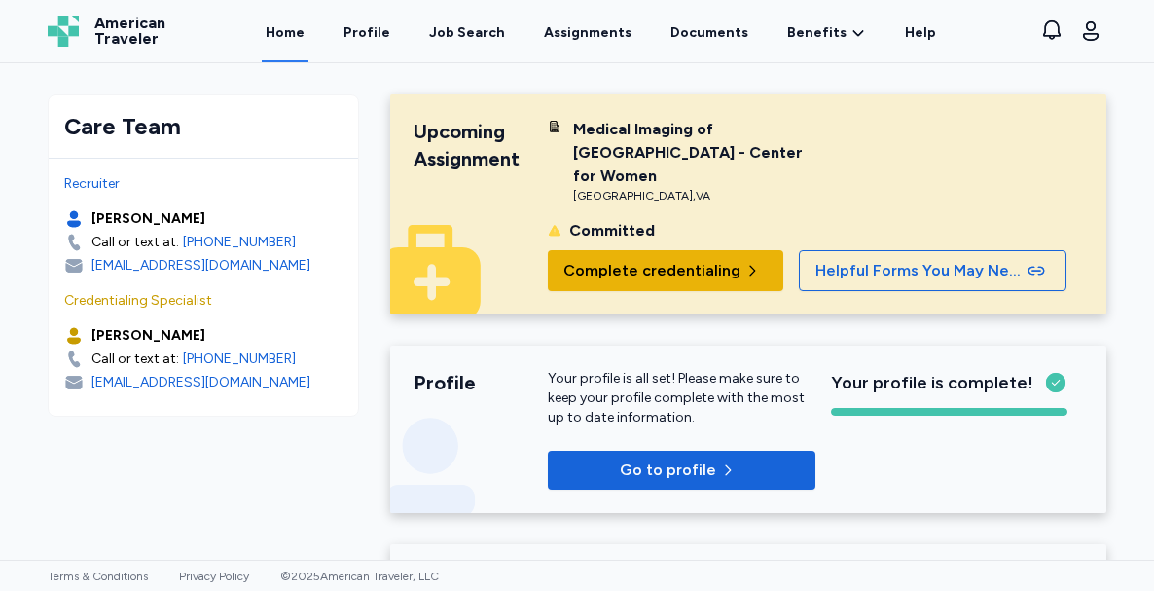
click at [639, 267] on span "Complete credentialing" at bounding box center [651, 270] width 177 height 23
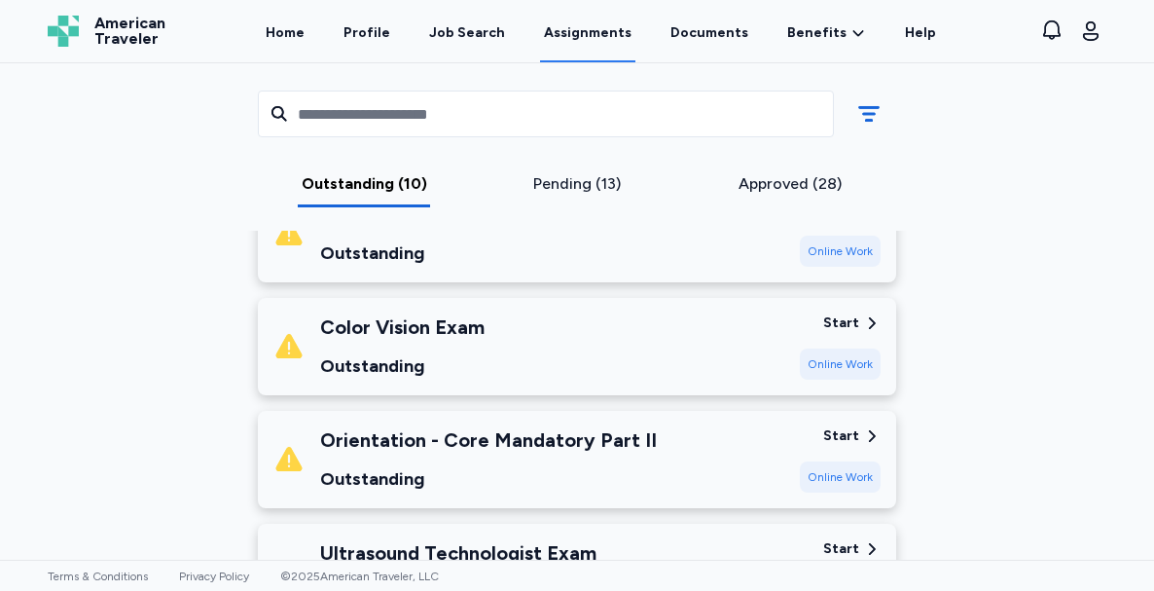
scroll to position [917, 0]
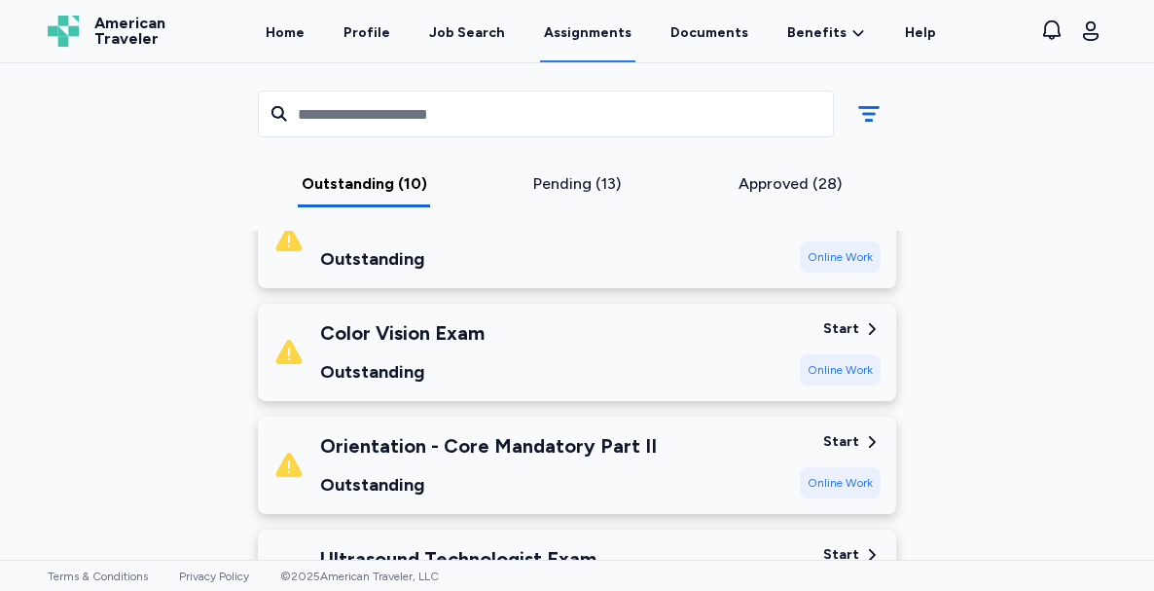
click at [863, 320] on icon at bounding box center [872, 329] width 18 height 18
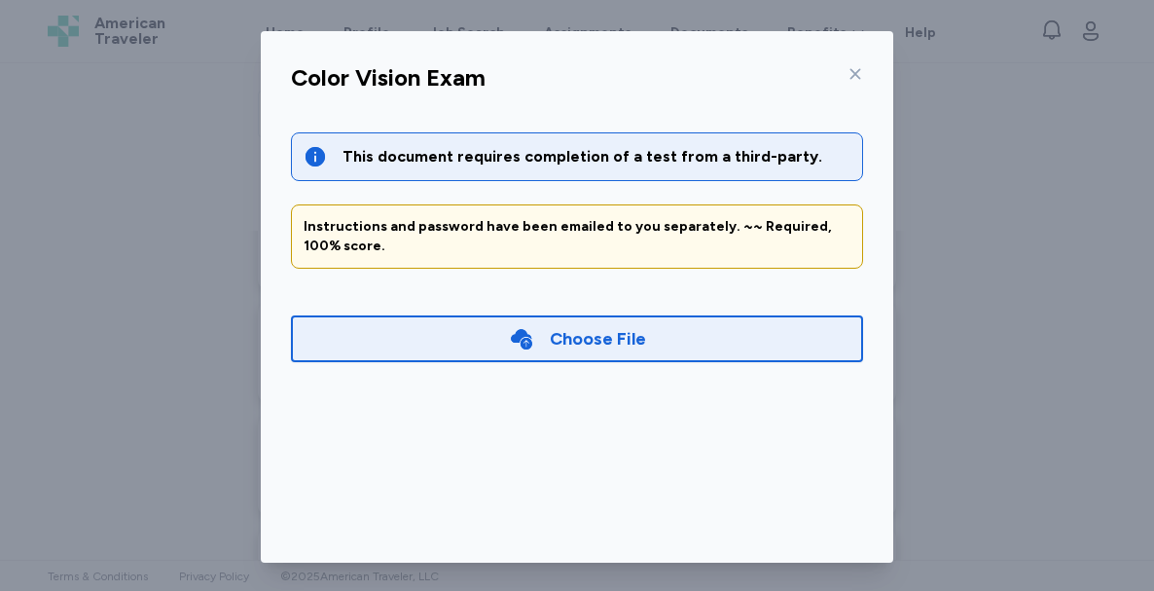
click at [847, 74] on icon at bounding box center [855, 74] width 16 height 16
